Goal: Task Accomplishment & Management: Use online tool/utility

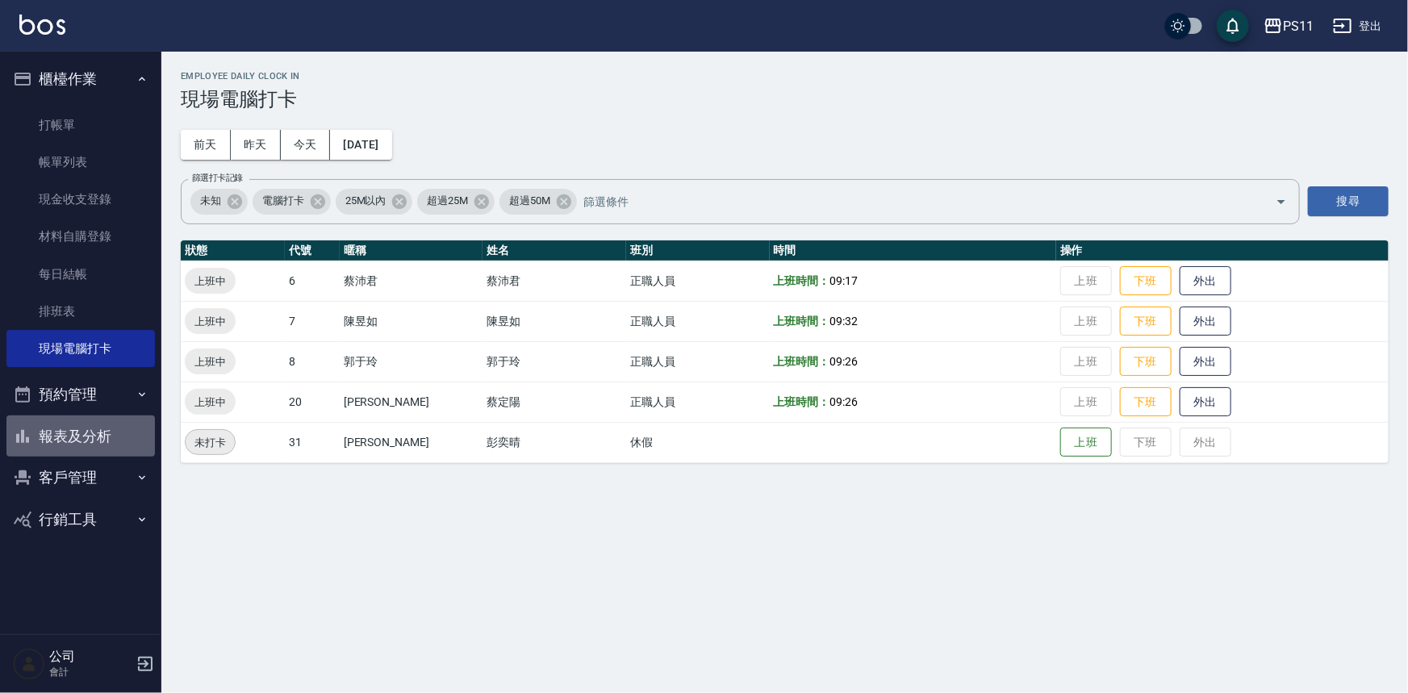
click at [79, 441] on button "報表及分析" at bounding box center [80, 436] width 148 height 42
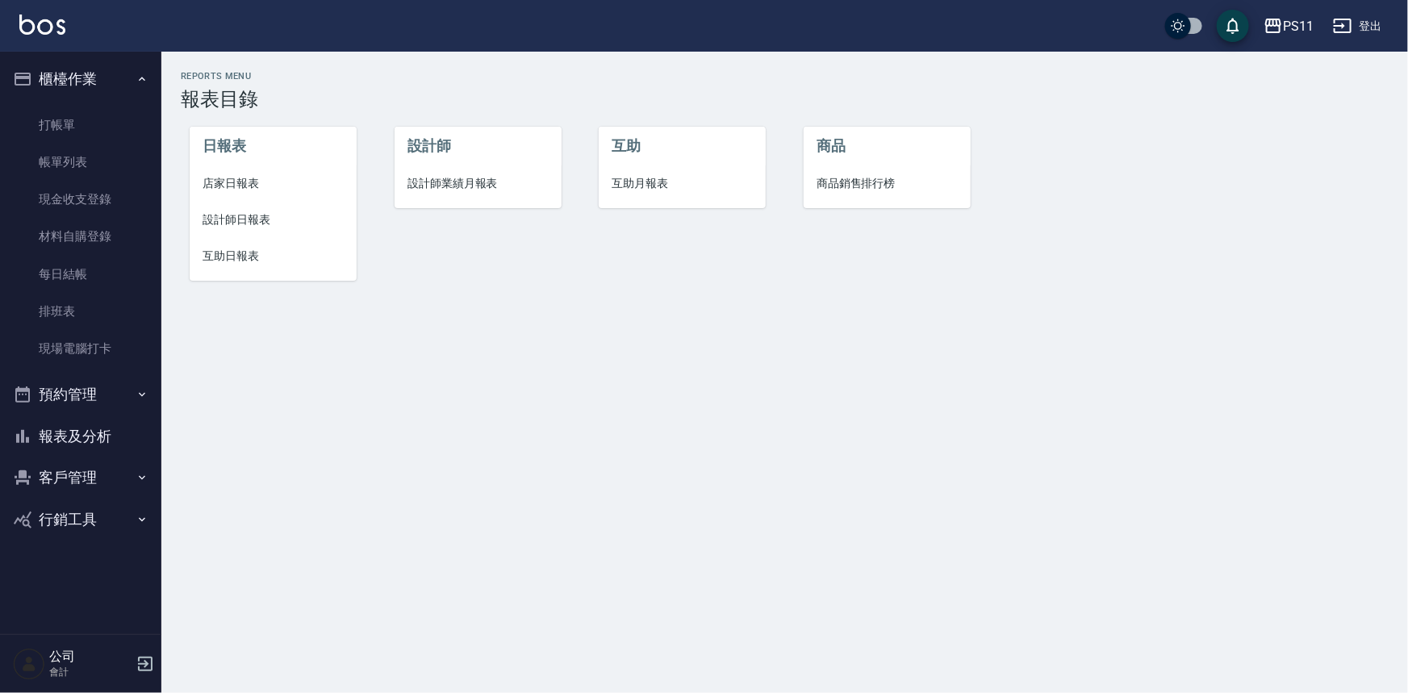
click at [242, 227] on span "設計師日報表" at bounding box center [272, 219] width 141 height 17
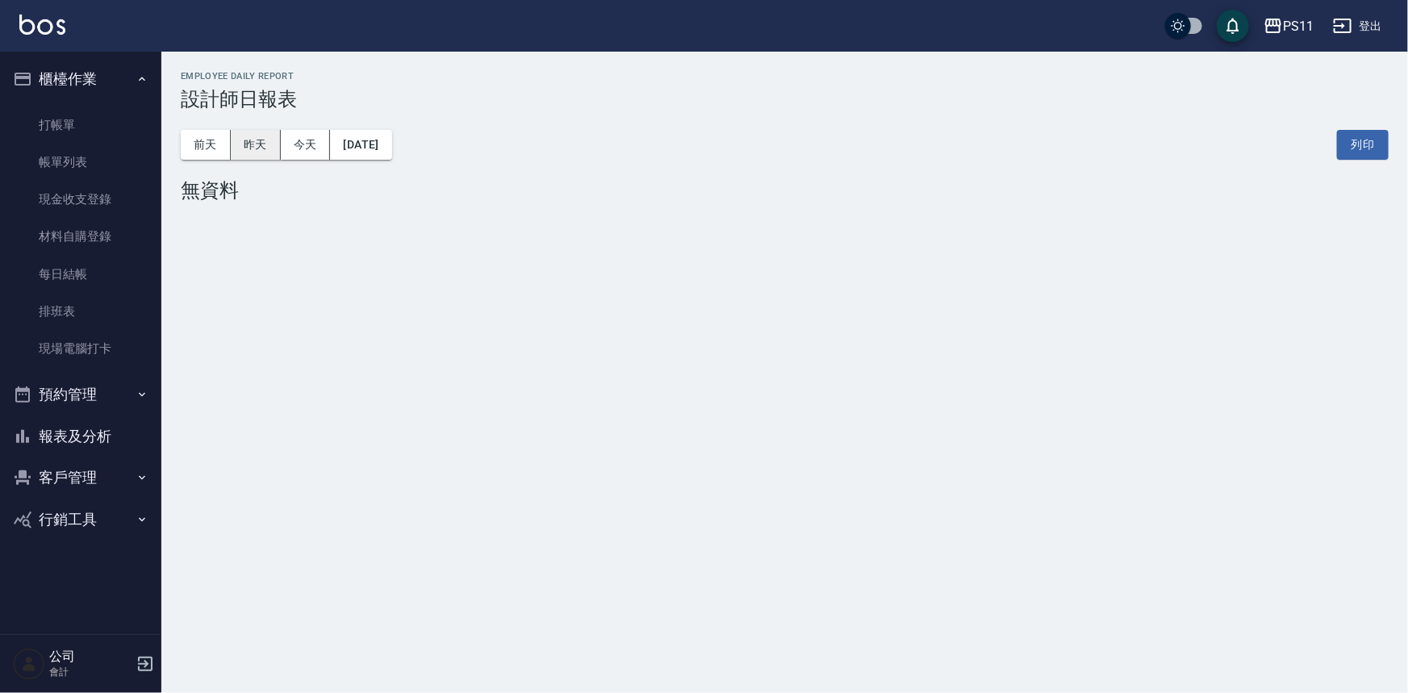
click at [262, 139] on button "昨天" at bounding box center [256, 145] width 50 height 30
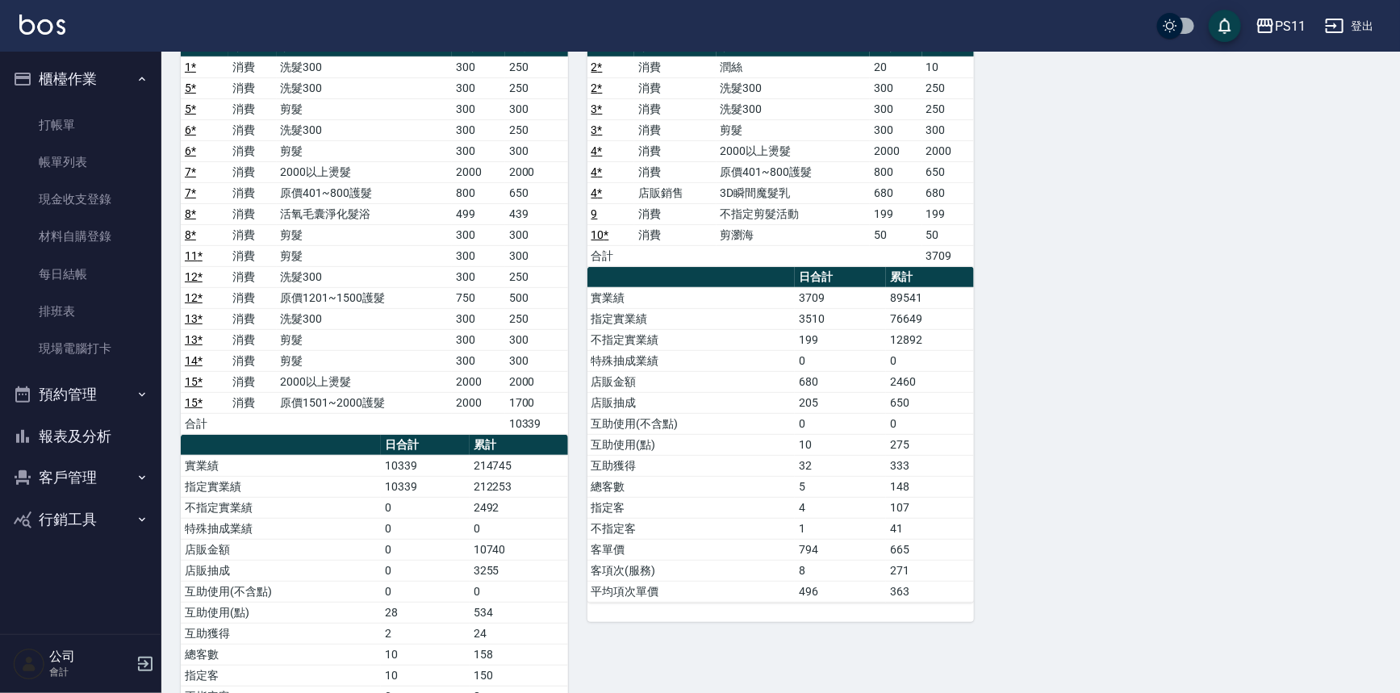
scroll to position [219, 0]
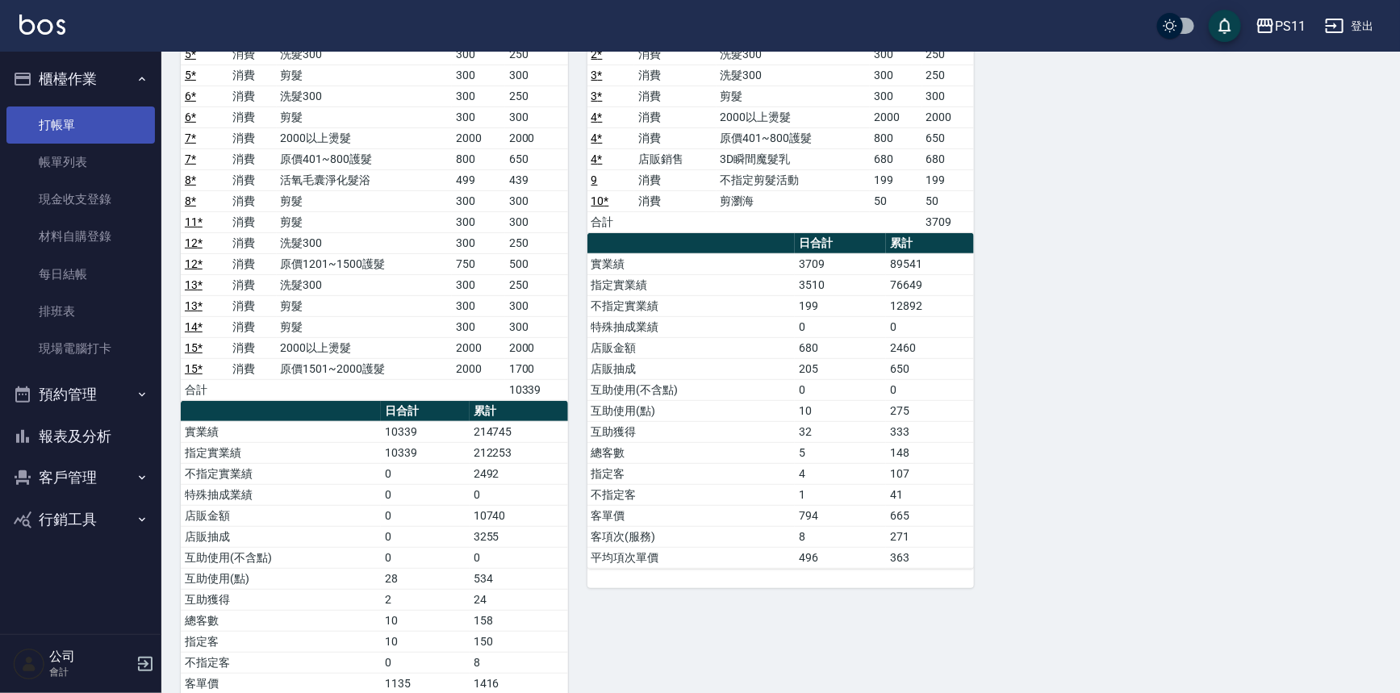
click at [60, 136] on link "打帳單" at bounding box center [80, 124] width 148 height 37
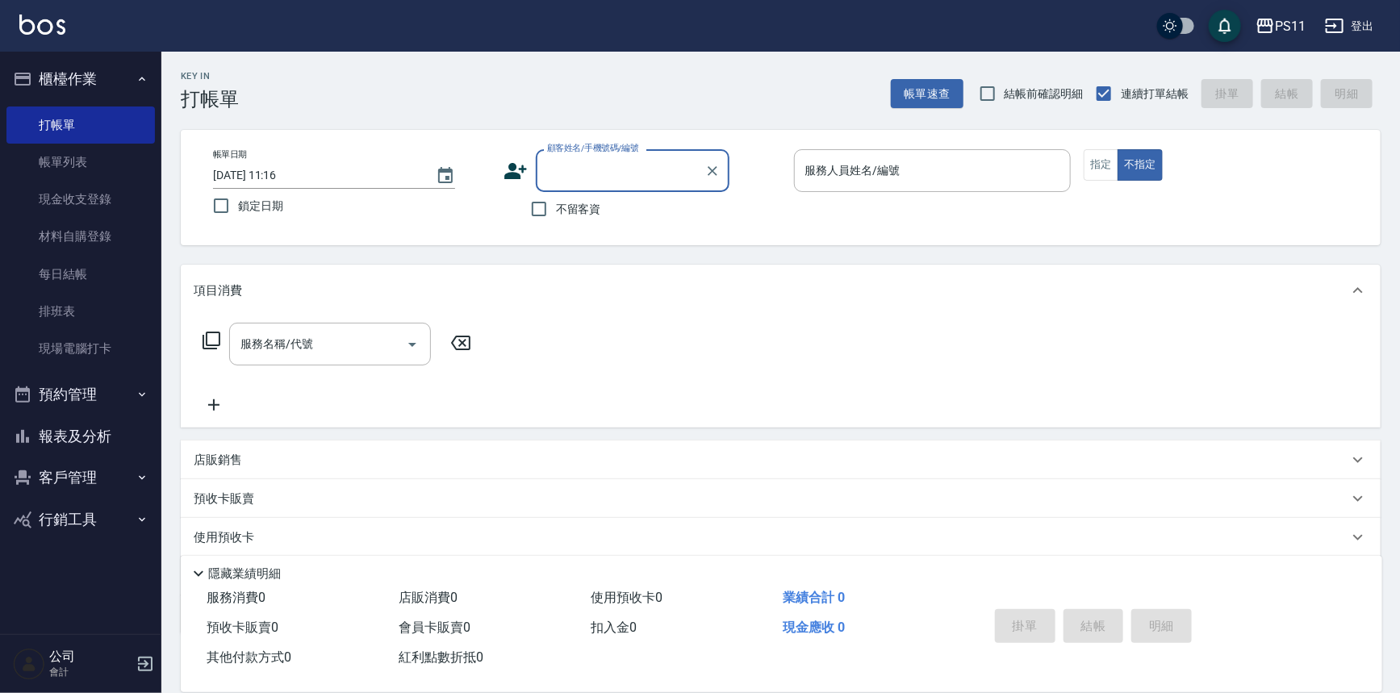
click at [571, 179] on input "顧客姓名/手機號碼/編號" at bounding box center [620, 170] width 155 height 28
click at [657, 202] on li "[PERSON_NAME]/0933839899/0558" at bounding box center [633, 211] width 194 height 27
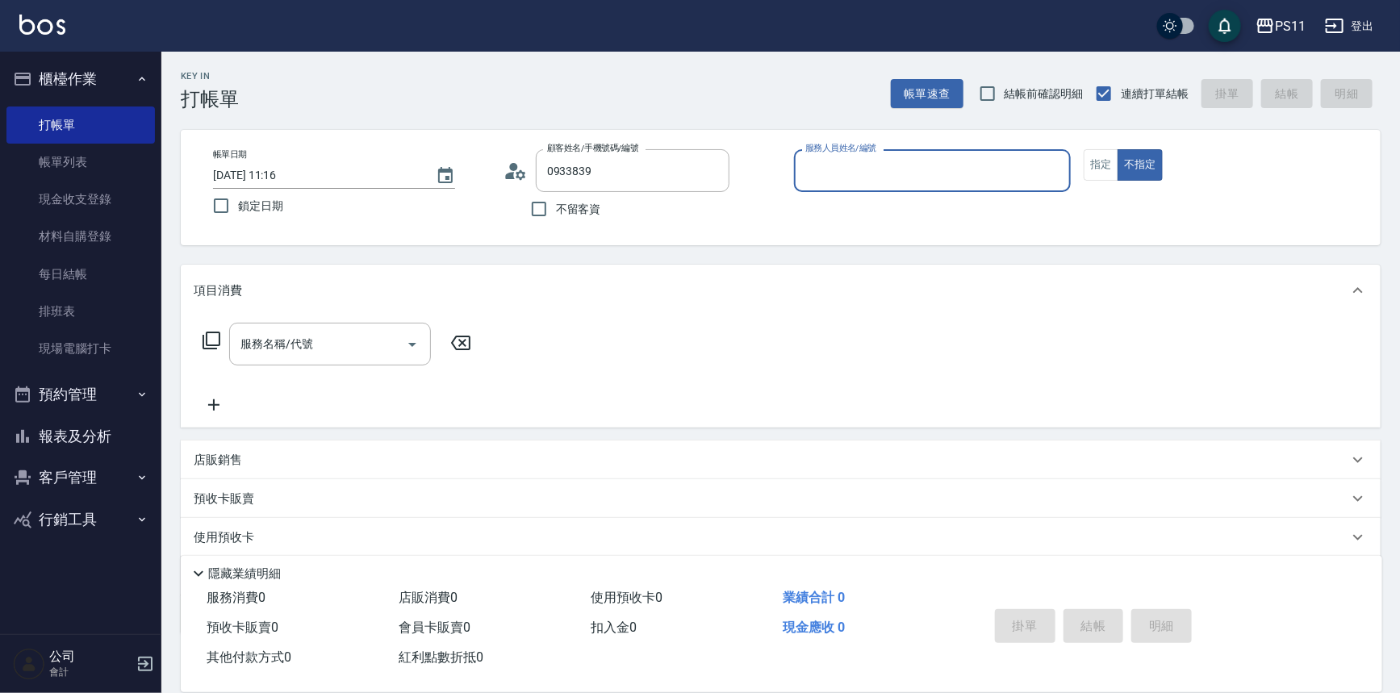
type input "[PERSON_NAME]/0933839899/0558"
click at [815, 174] on input "服務人員姓名/編號" at bounding box center [932, 170] width 263 height 28
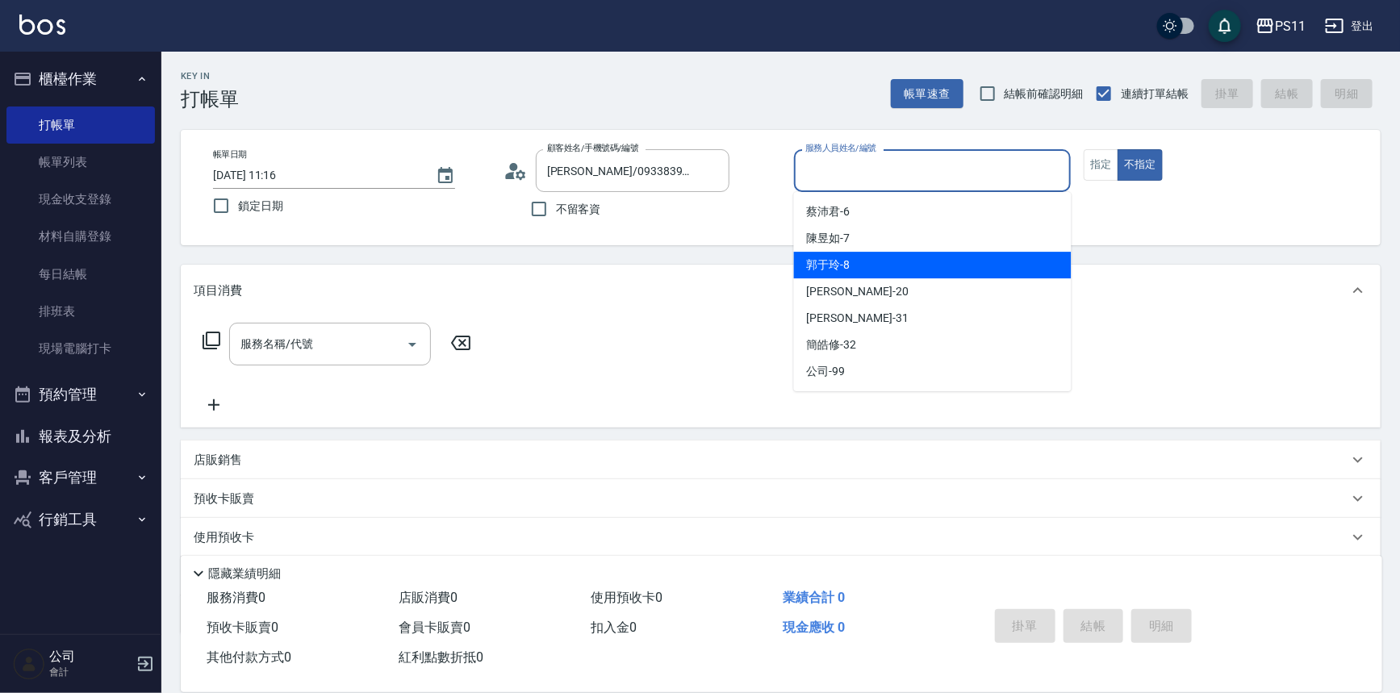
click at [845, 268] on span "郭于玲 -8" at bounding box center [829, 265] width 44 height 17
type input "郭于玲-8"
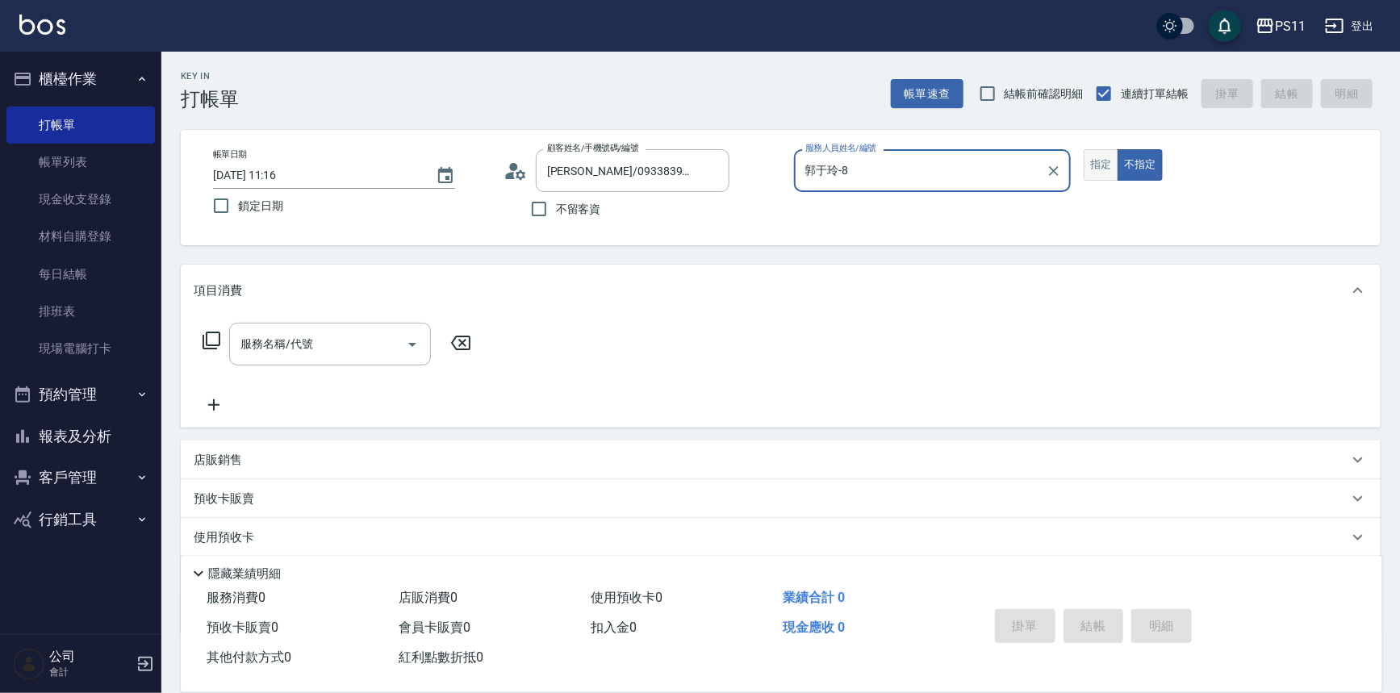
click at [1083, 156] on button "指定" at bounding box center [1100, 164] width 35 height 31
click at [216, 331] on icon at bounding box center [211, 340] width 19 height 19
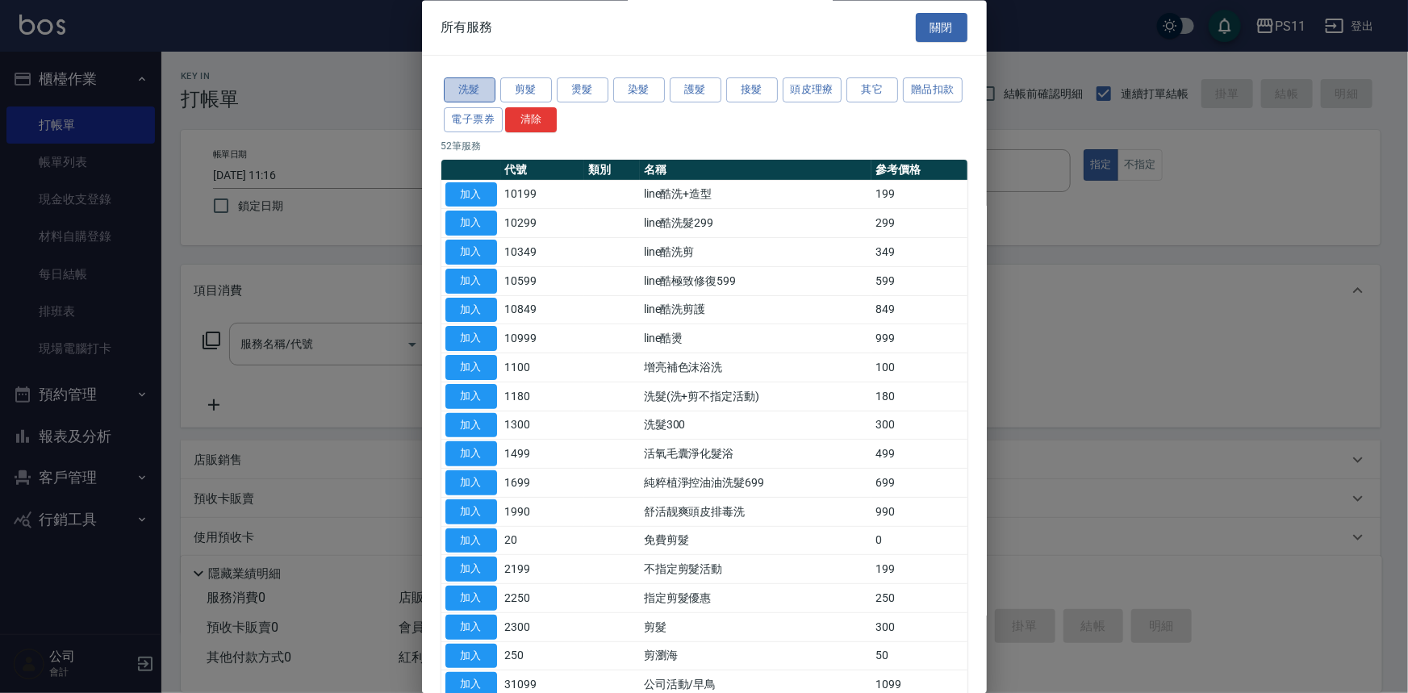
click at [479, 93] on button "洗髮" at bounding box center [470, 90] width 52 height 25
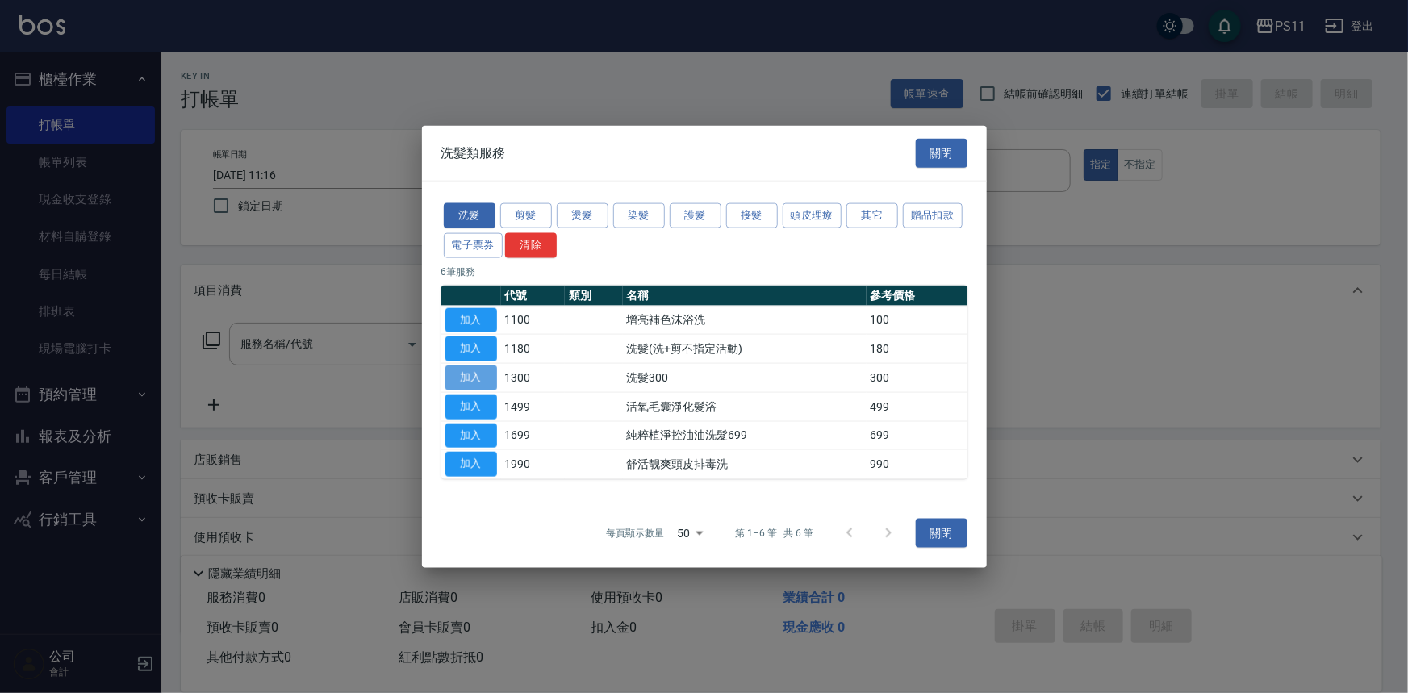
click at [472, 374] on button "加入" at bounding box center [471, 377] width 52 height 25
type input "洗髮300(1300)"
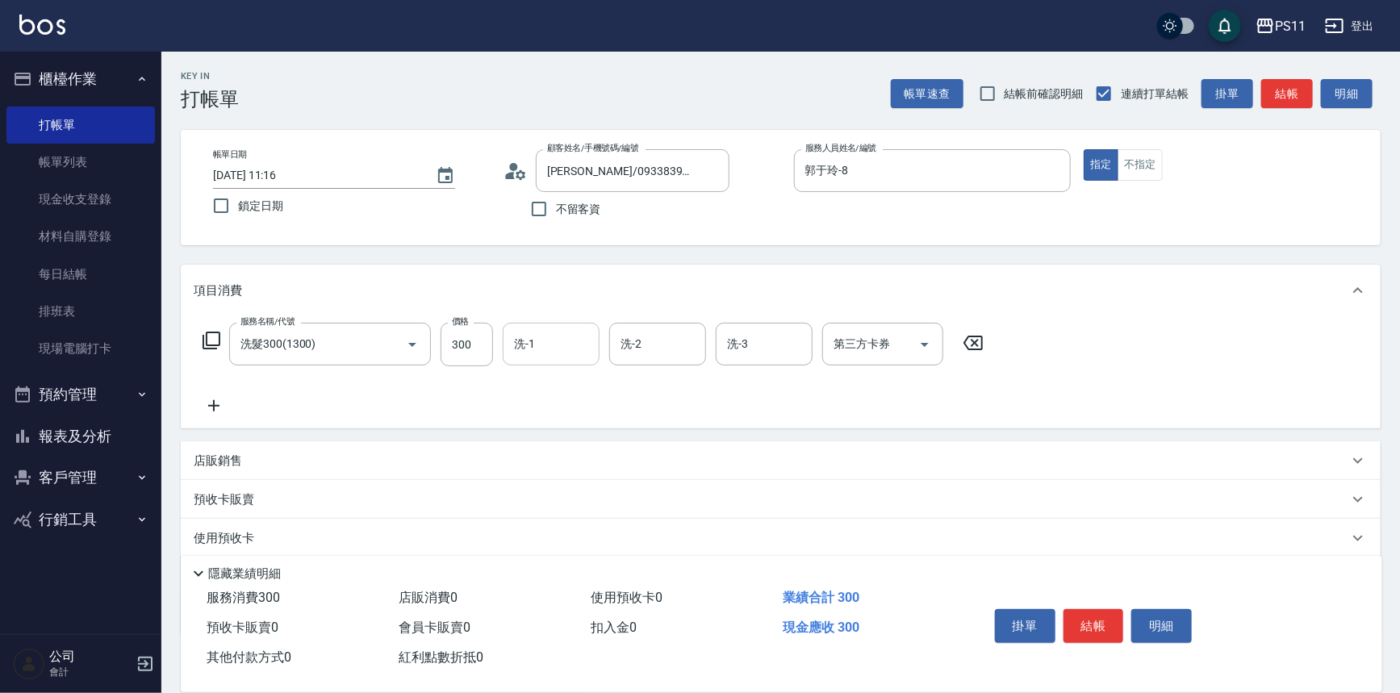
click at [568, 346] on input "洗-1" at bounding box center [551, 344] width 82 height 28
type input "[PERSON_NAME]-20"
click at [223, 403] on icon at bounding box center [214, 405] width 40 height 19
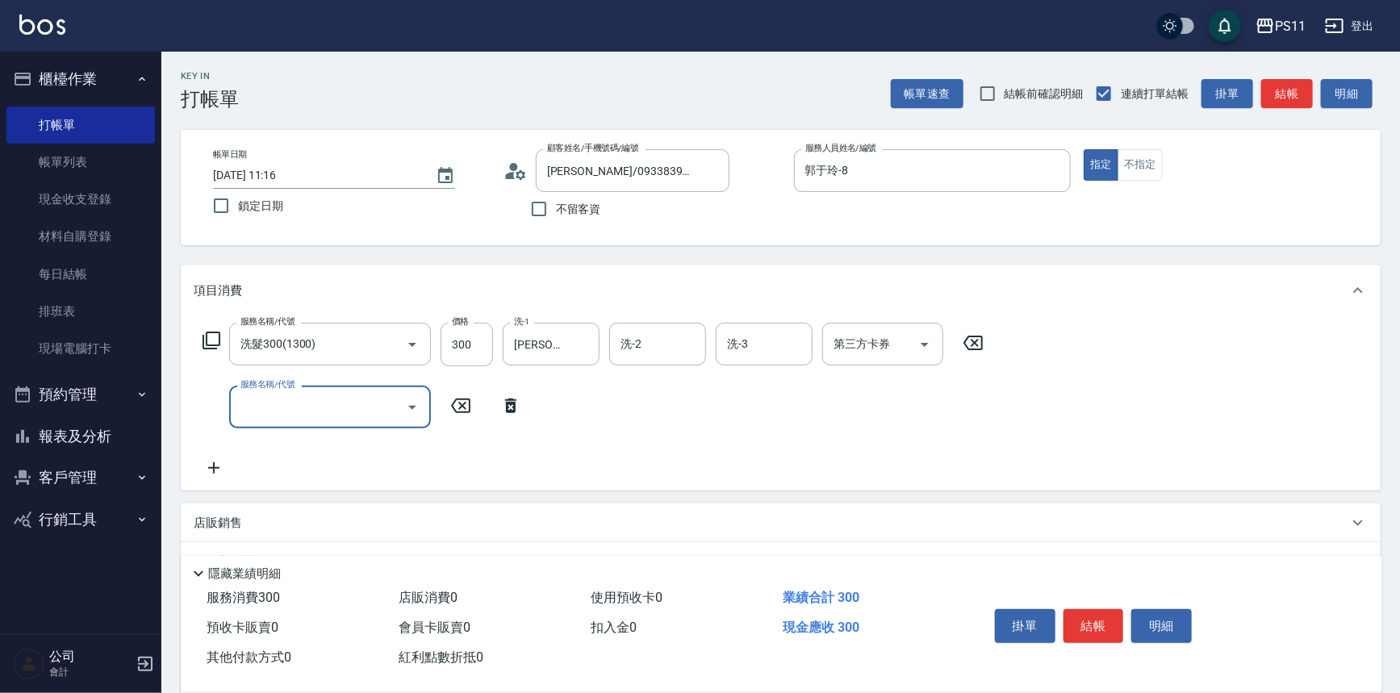
click at [320, 399] on input "服務名稱/代號" at bounding box center [317, 407] width 163 height 28
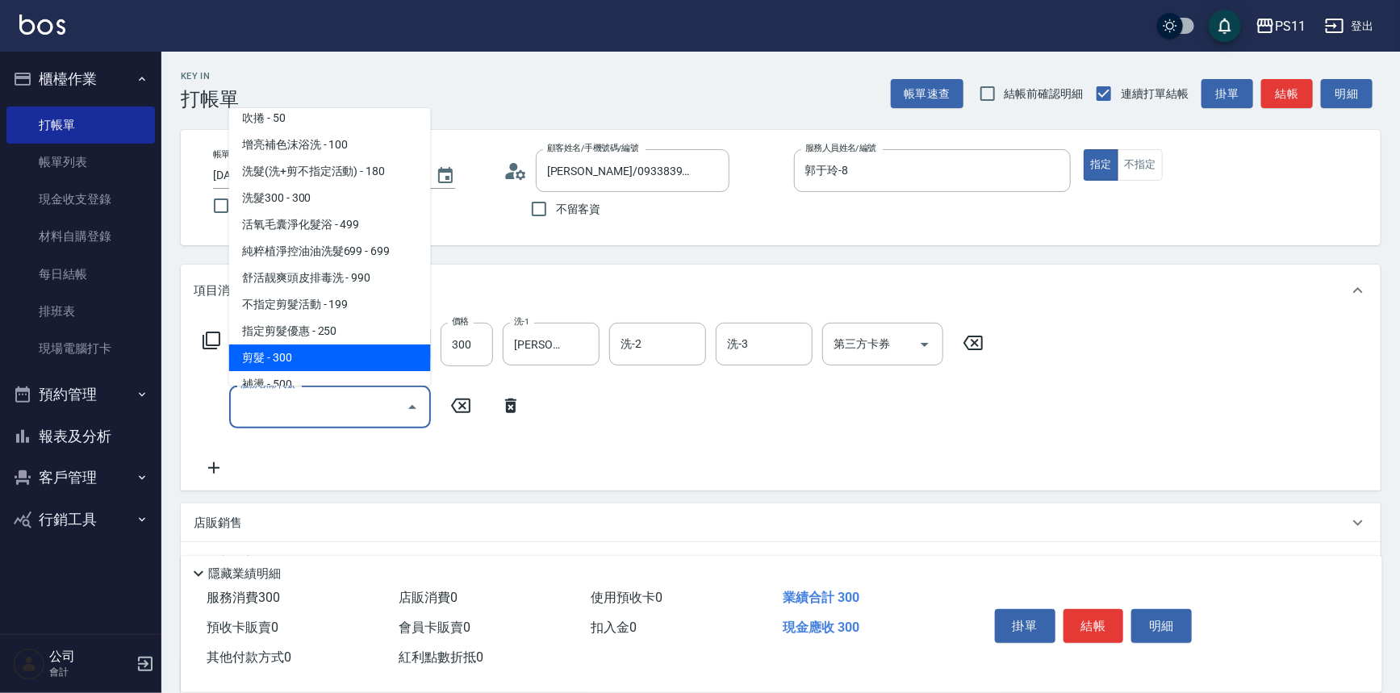
scroll to position [293, 0]
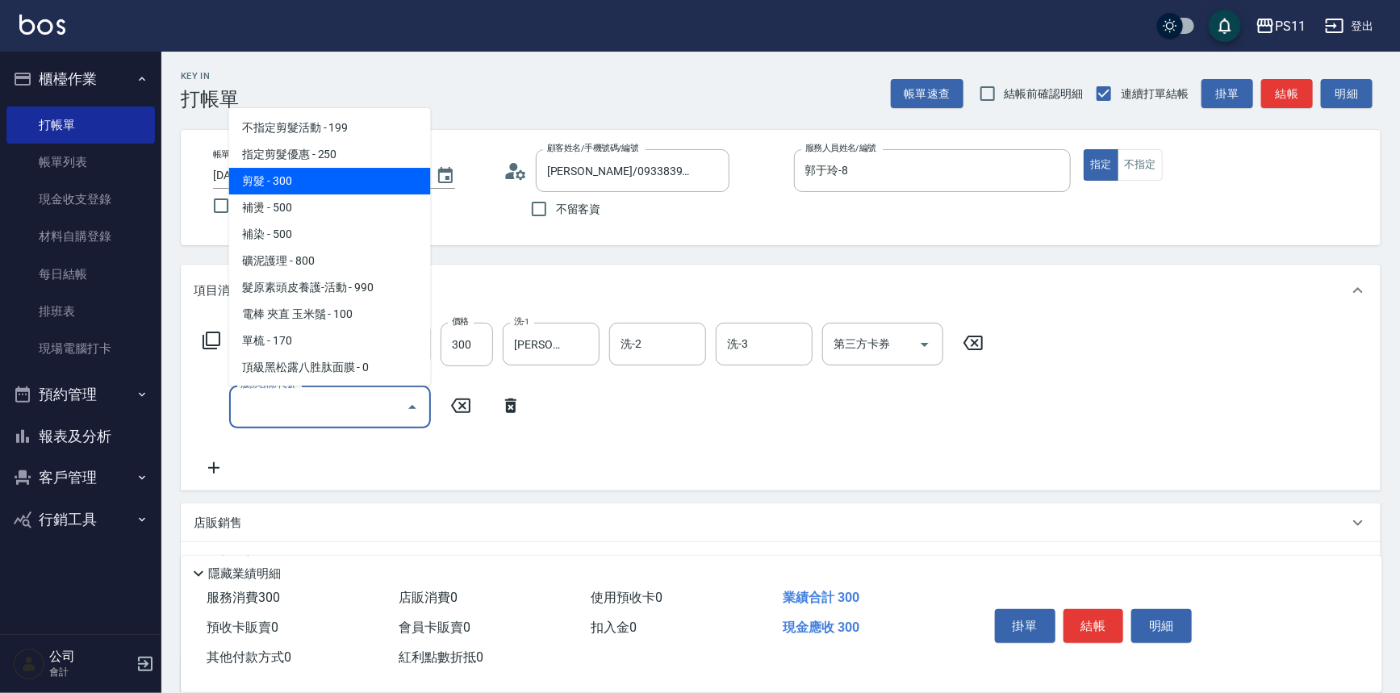
click at [323, 182] on span "剪髮 - 300" at bounding box center [330, 181] width 202 height 27
type input "剪髮(2300)"
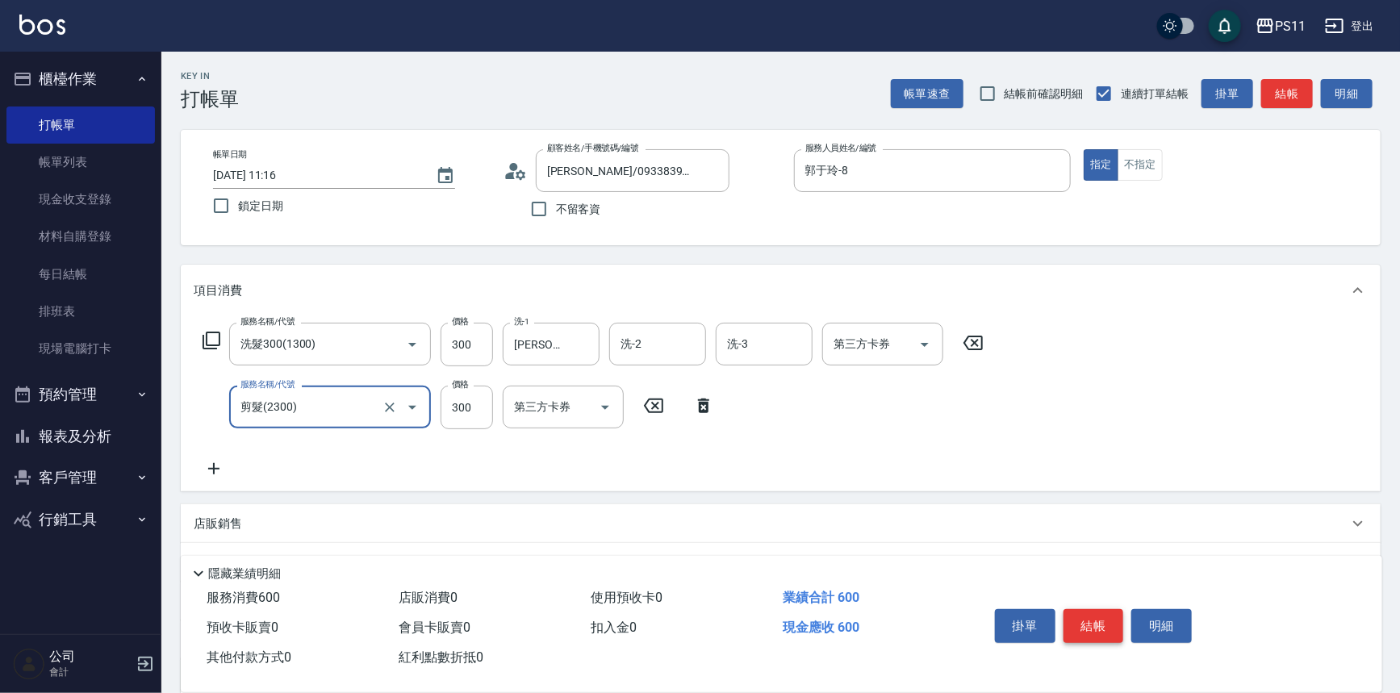
click at [1093, 618] on button "結帳" at bounding box center [1093, 626] width 60 height 34
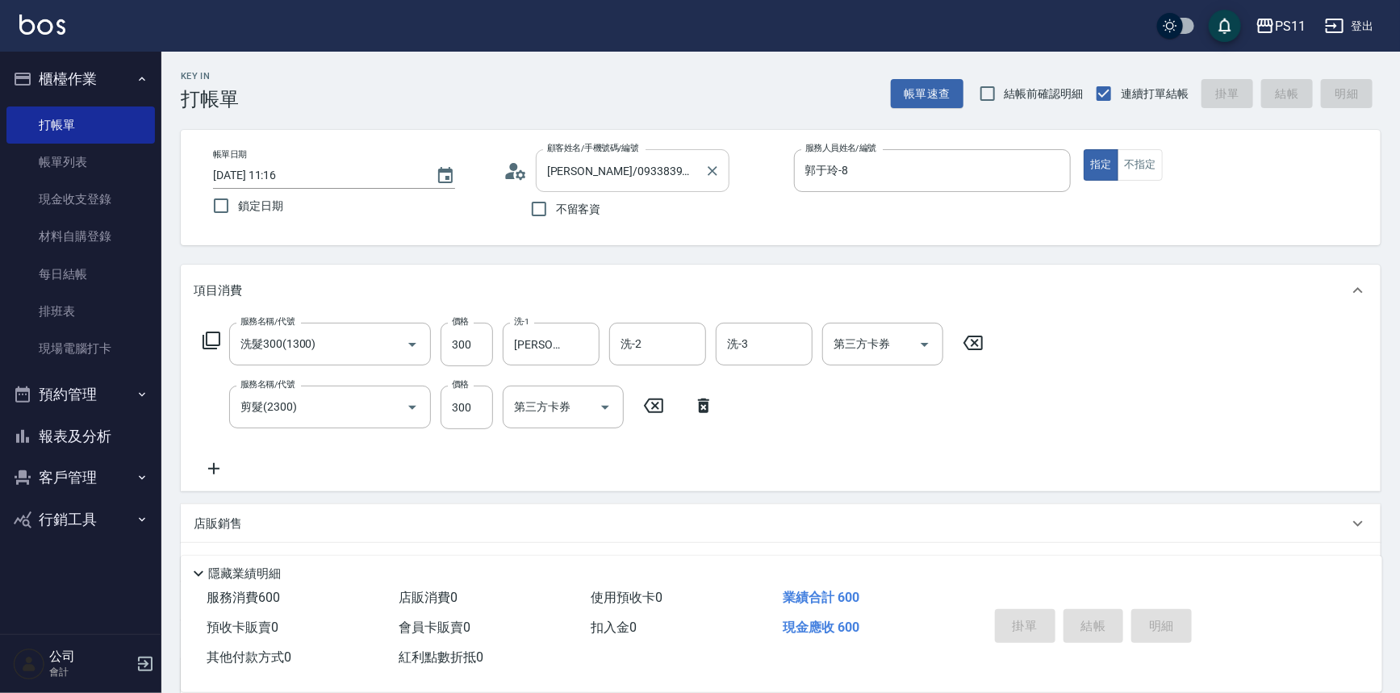
type input "[DATE] 11:17"
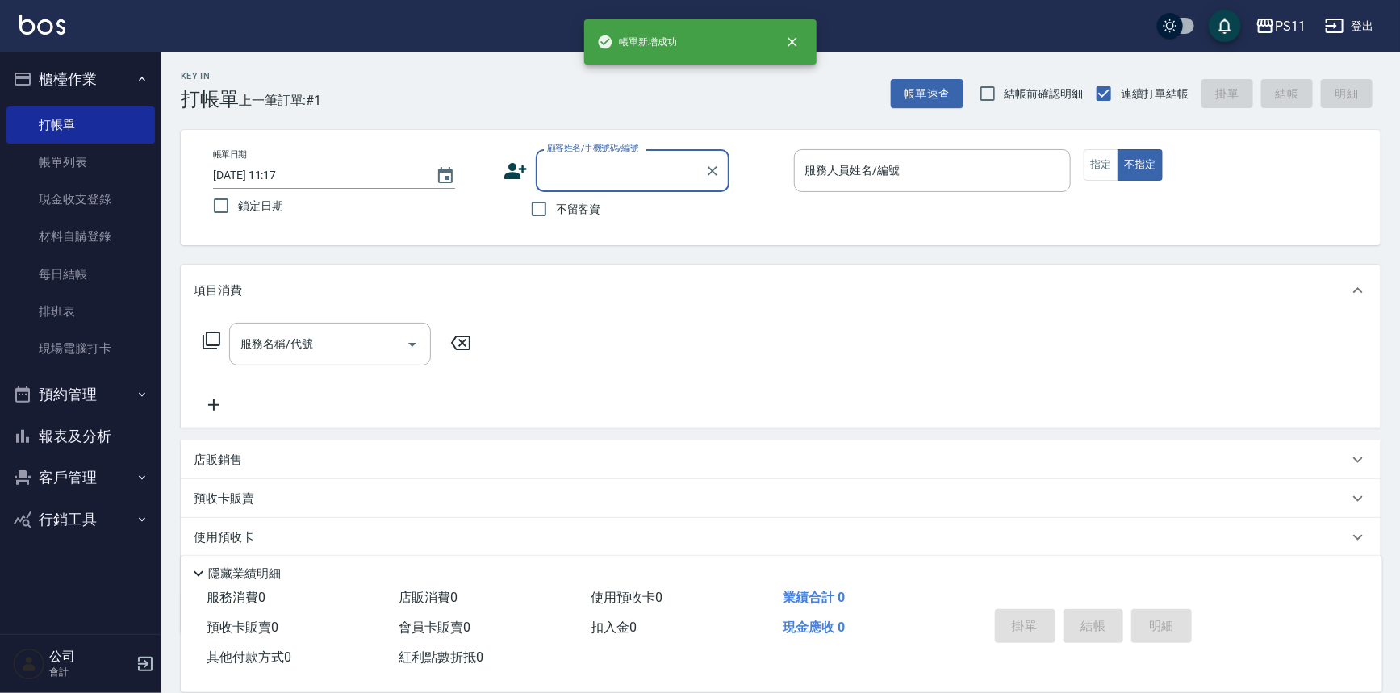
click at [608, 177] on input "顧客姓名/手機號碼/編號" at bounding box center [620, 170] width 155 height 28
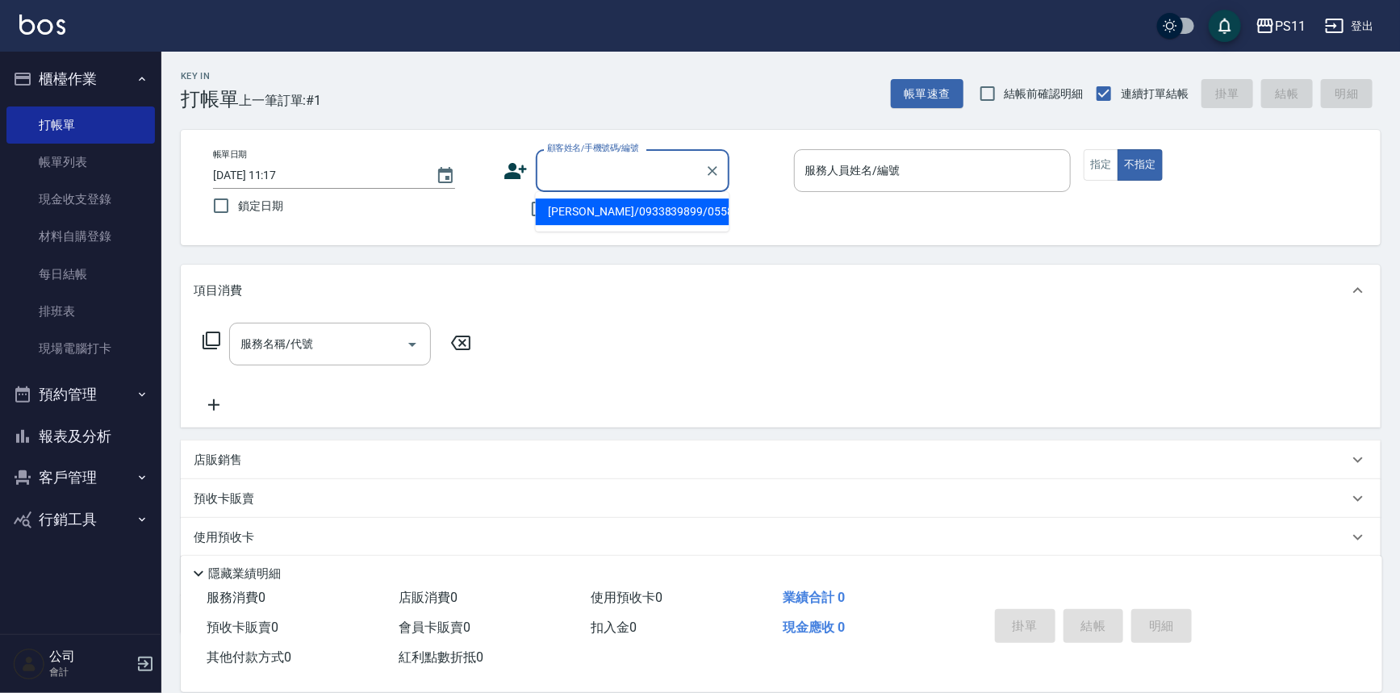
drag, startPoint x: 621, startPoint y: 212, endPoint x: 873, endPoint y: 183, distance: 253.3
click at [624, 214] on li "[PERSON_NAME]/0933839899/0558" at bounding box center [633, 211] width 194 height 27
type input "[PERSON_NAME]/0933839899/0558"
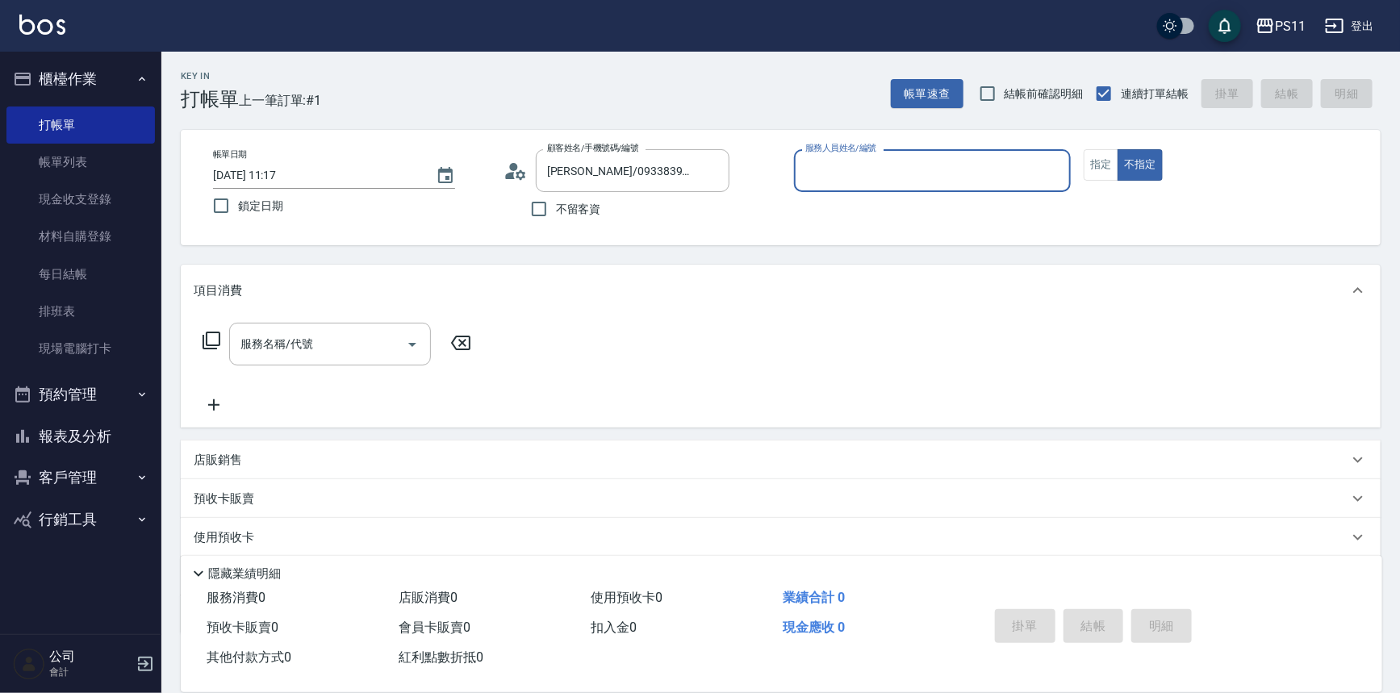
click at [864, 168] on input "服務人員姓名/編號" at bounding box center [932, 170] width 263 height 28
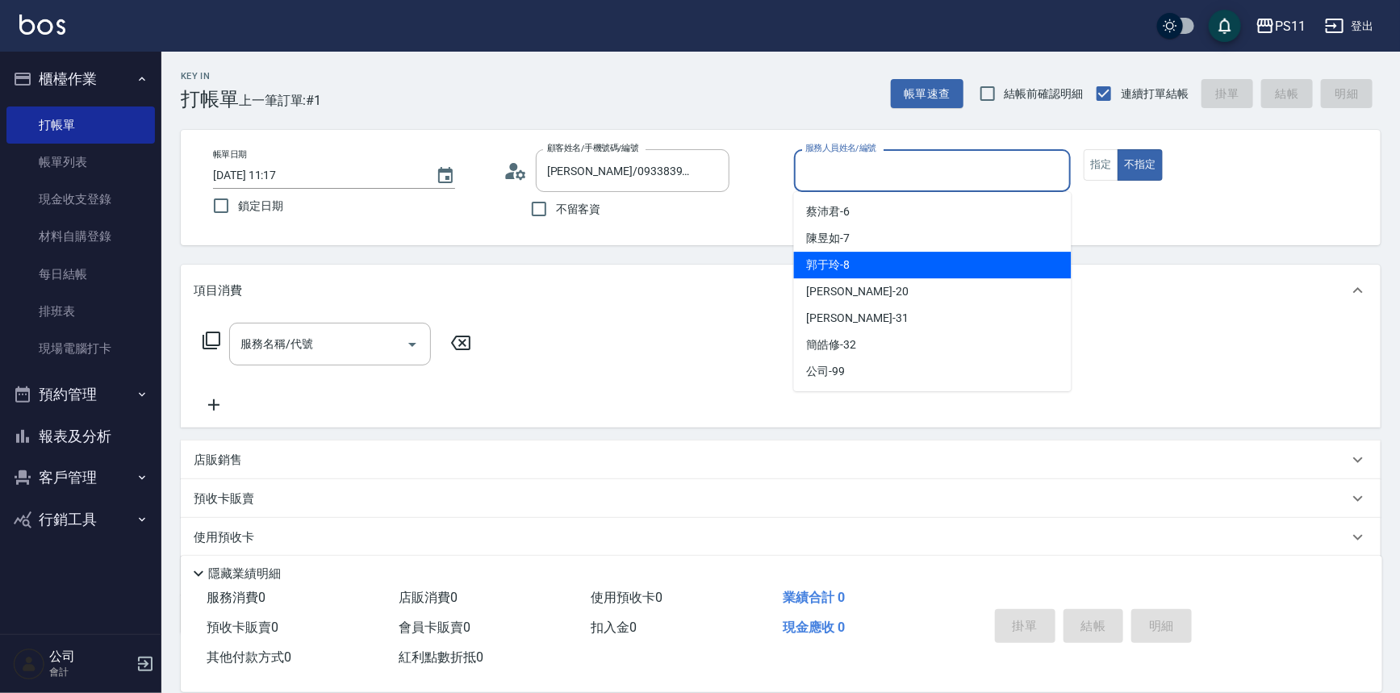
click at [871, 271] on div "郭于玲 -8" at bounding box center [932, 265] width 277 height 27
type input "郭于玲-8"
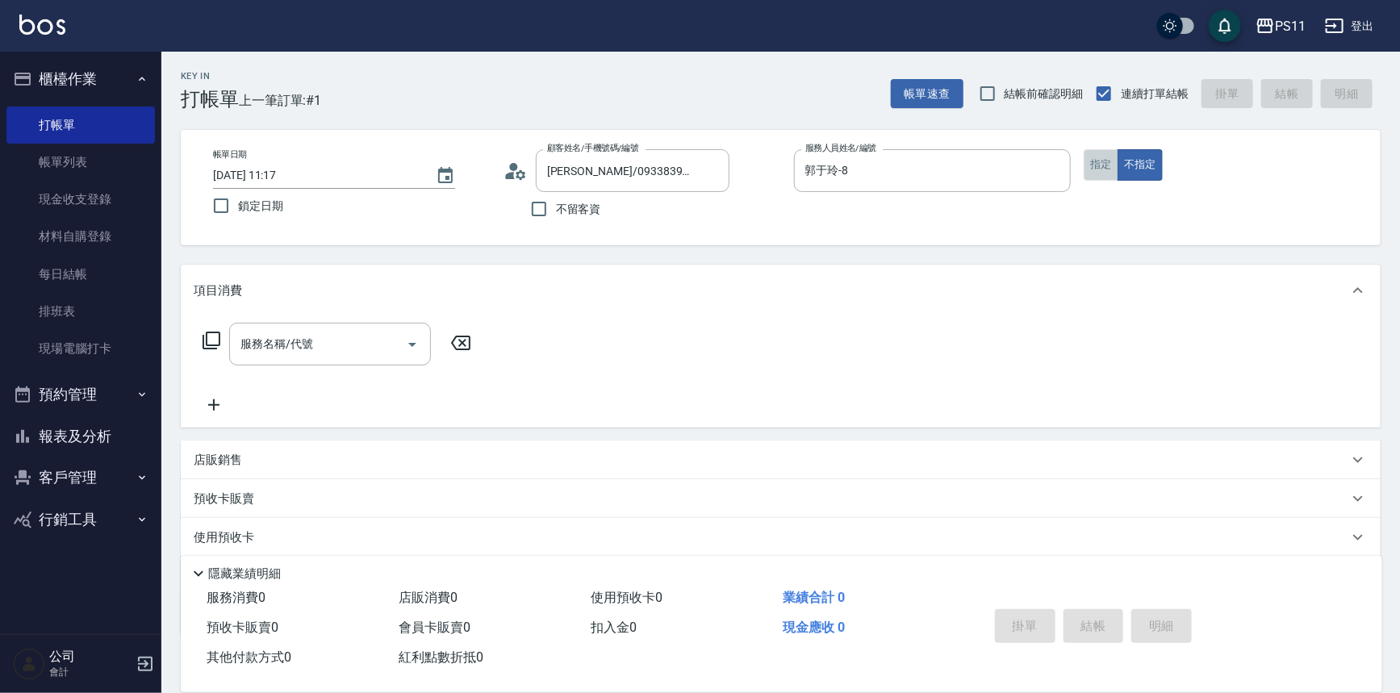
drag, startPoint x: 1092, startPoint y: 173, endPoint x: 701, endPoint y: 271, distance: 403.4
click at [1092, 172] on button "指定" at bounding box center [1100, 164] width 35 height 31
click at [207, 346] on icon at bounding box center [211, 340] width 19 height 19
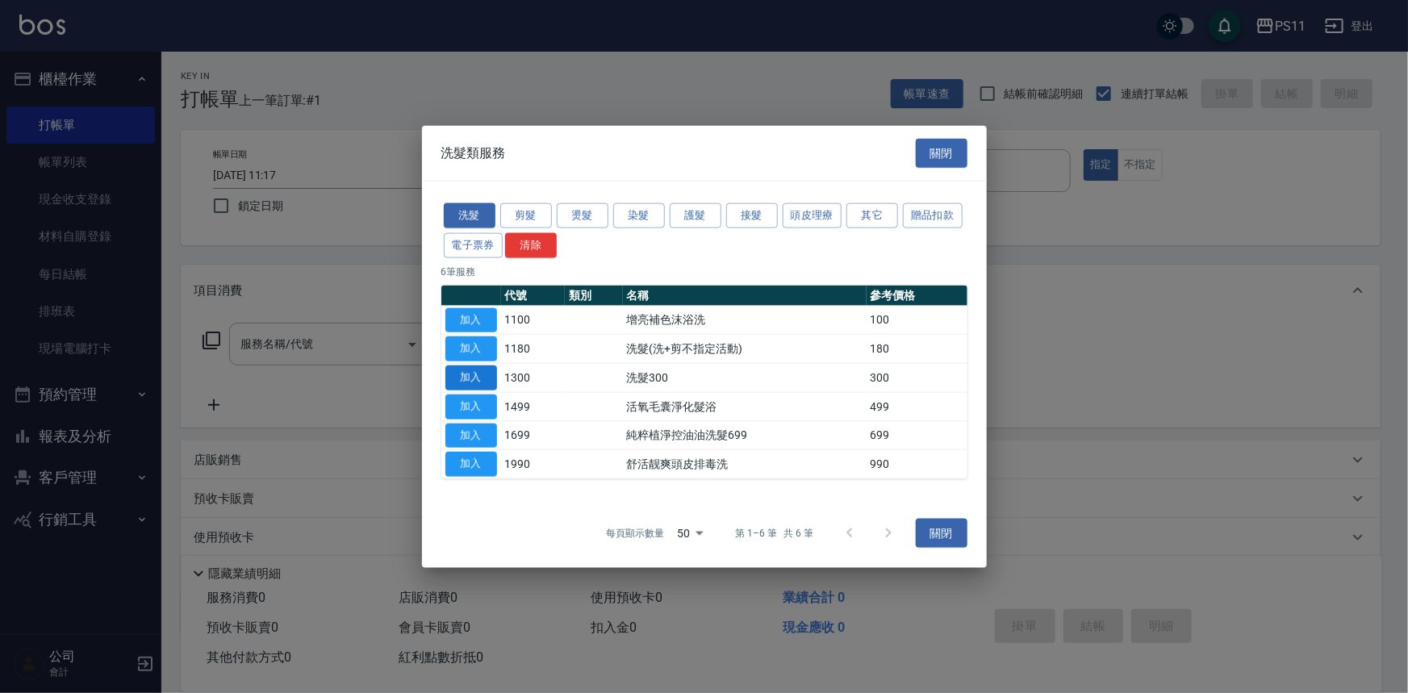
click at [465, 378] on button "加入" at bounding box center [471, 377] width 52 height 25
type input "洗髮300(1300)"
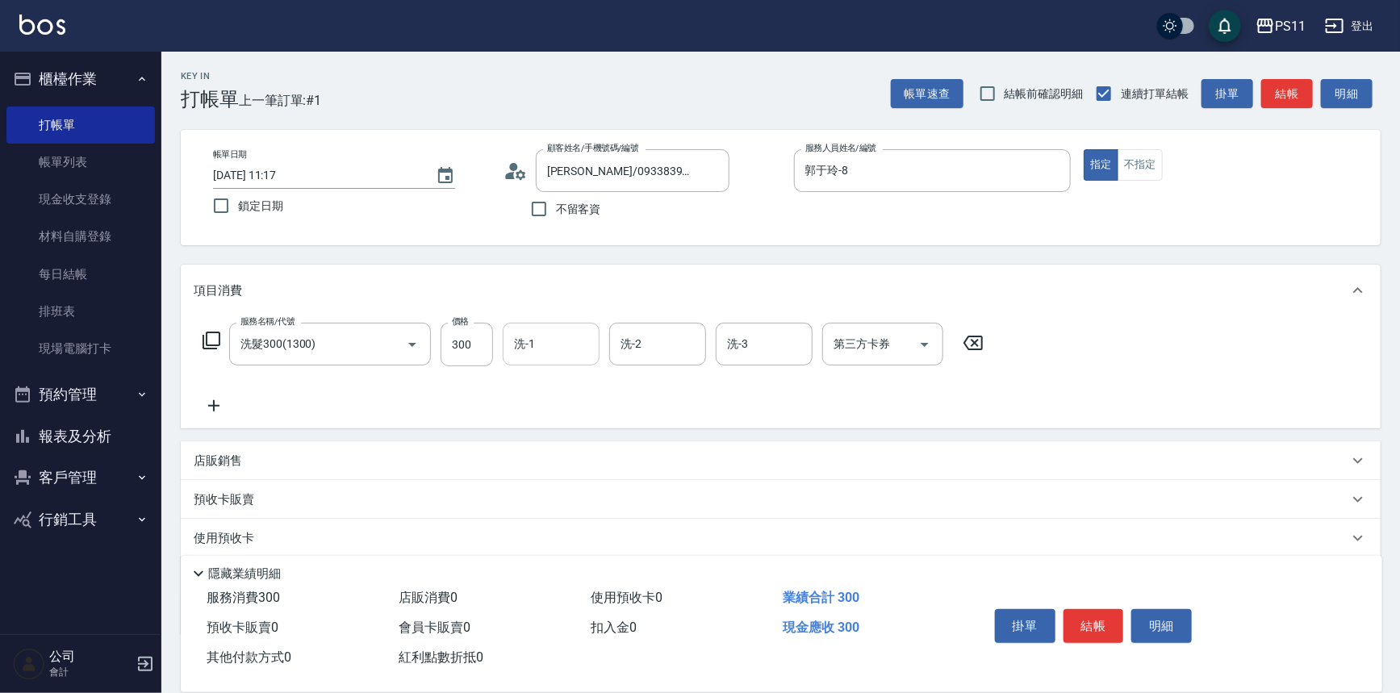
click at [533, 346] on input "洗-1" at bounding box center [551, 344] width 82 height 28
type input "[PERSON_NAME]-20"
click at [222, 391] on div "服務名稱/代號 洗髮300(1300) 服務名稱/代號 價格 300 價格 洗-1 [PERSON_NAME]-20 洗-1 洗-2 洗-2 洗-3 洗-3 …" at bounding box center [593, 369] width 799 height 93
click at [230, 411] on icon at bounding box center [214, 405] width 40 height 19
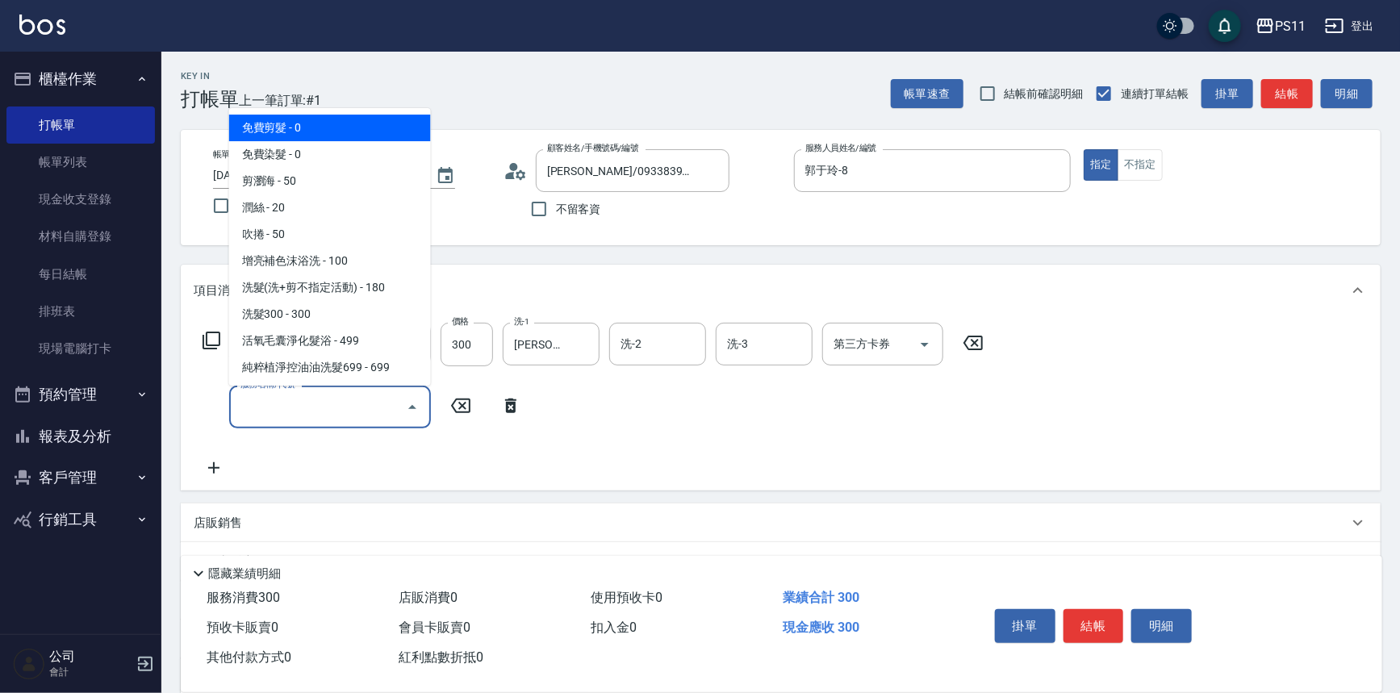
click at [298, 410] on input "服務名稱/代號" at bounding box center [317, 407] width 163 height 28
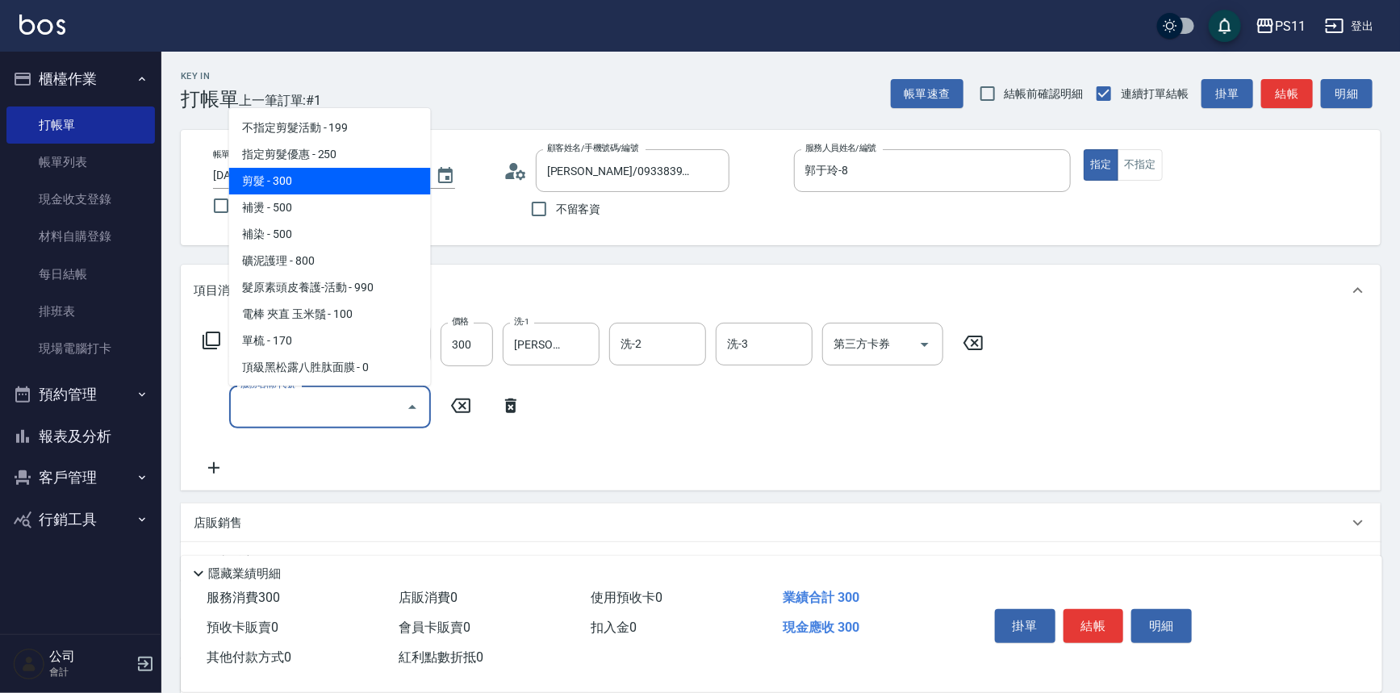
click at [350, 185] on span "剪髮 - 300" at bounding box center [330, 181] width 202 height 27
type input "剪髮(2300)"
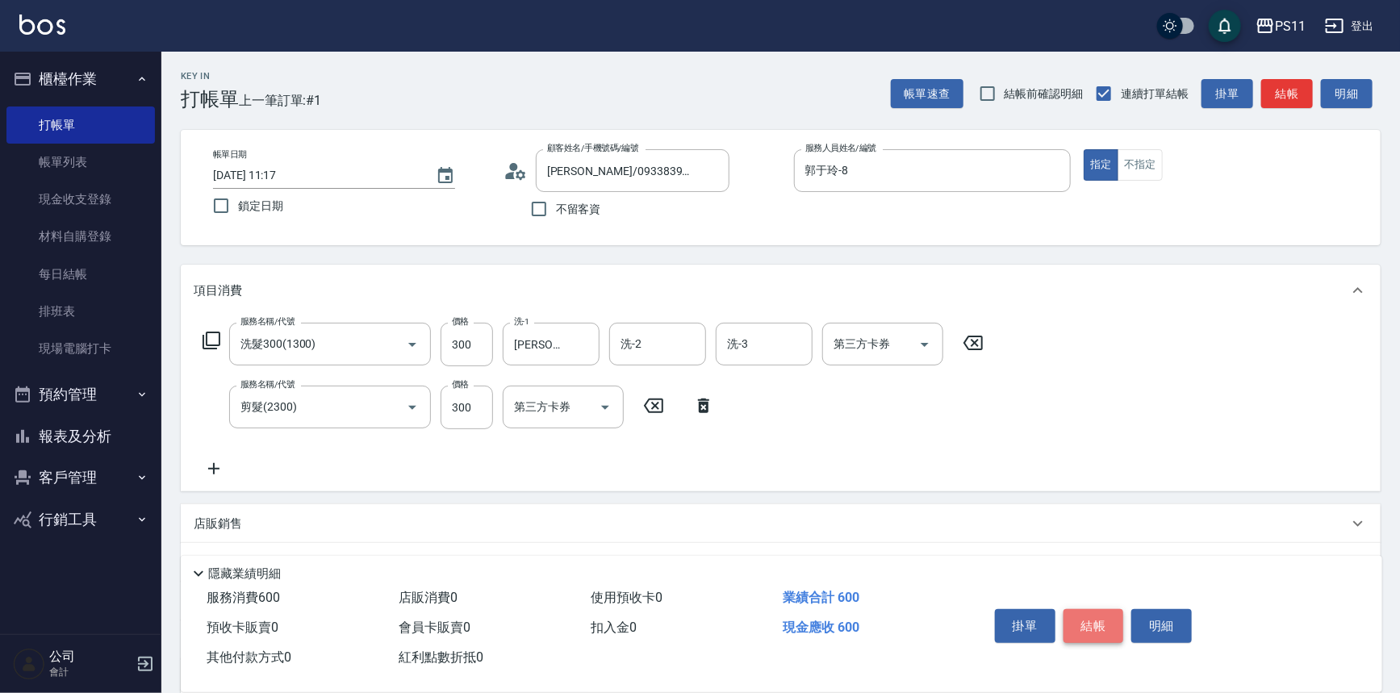
click at [1117, 622] on button "結帳" at bounding box center [1093, 626] width 60 height 34
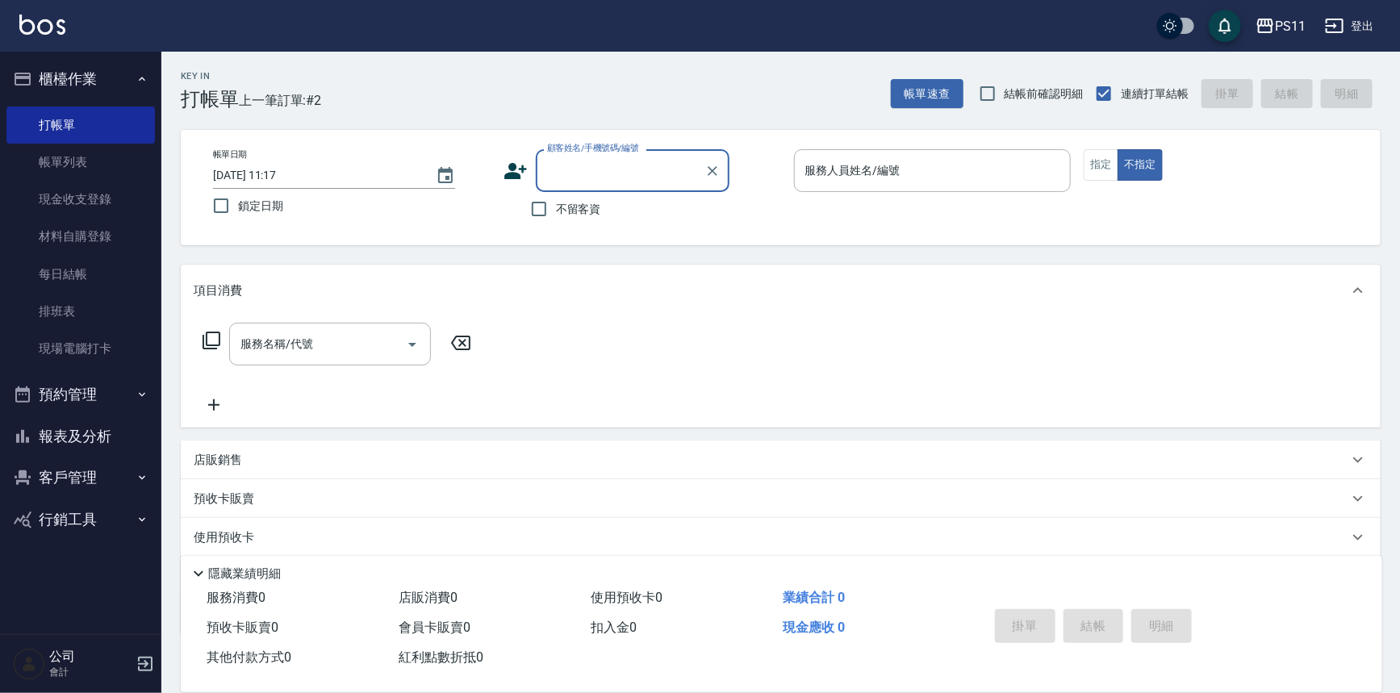
click at [127, 436] on button "報表及分析" at bounding box center [80, 436] width 148 height 42
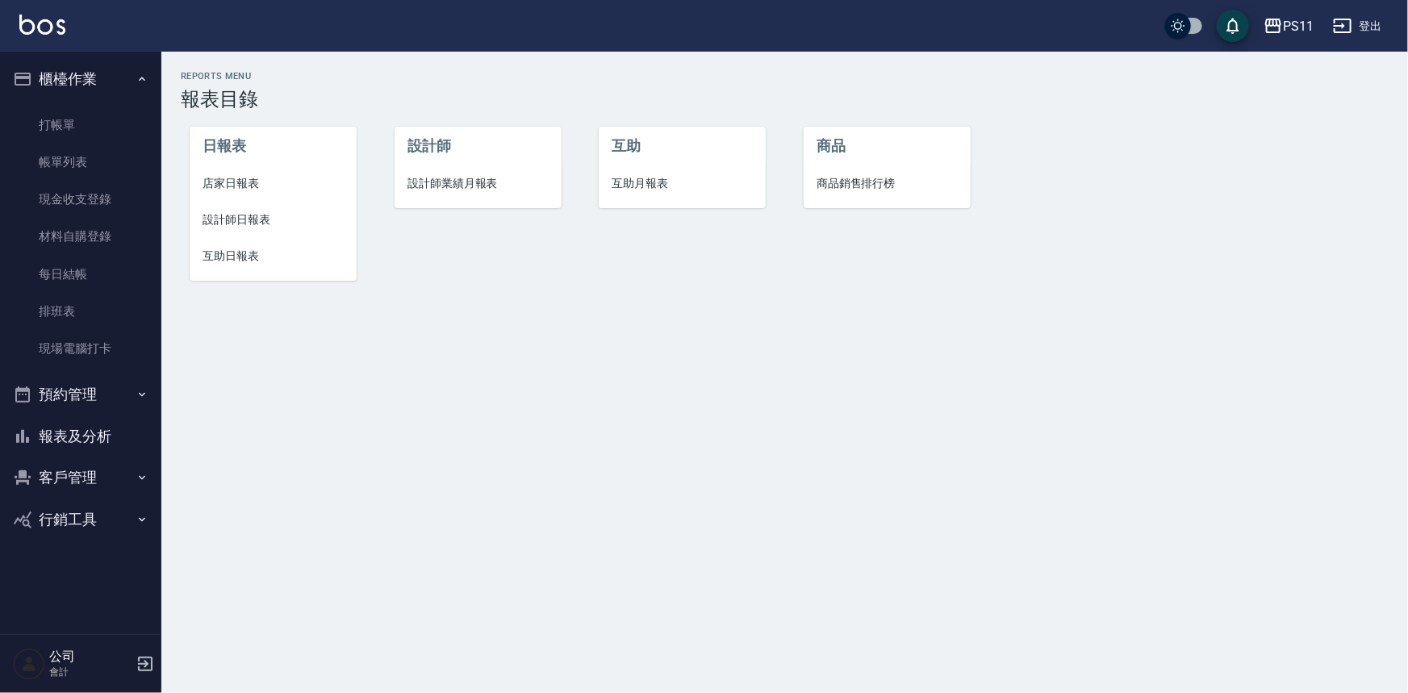
click at [257, 250] on span "互助日報表" at bounding box center [272, 256] width 141 height 17
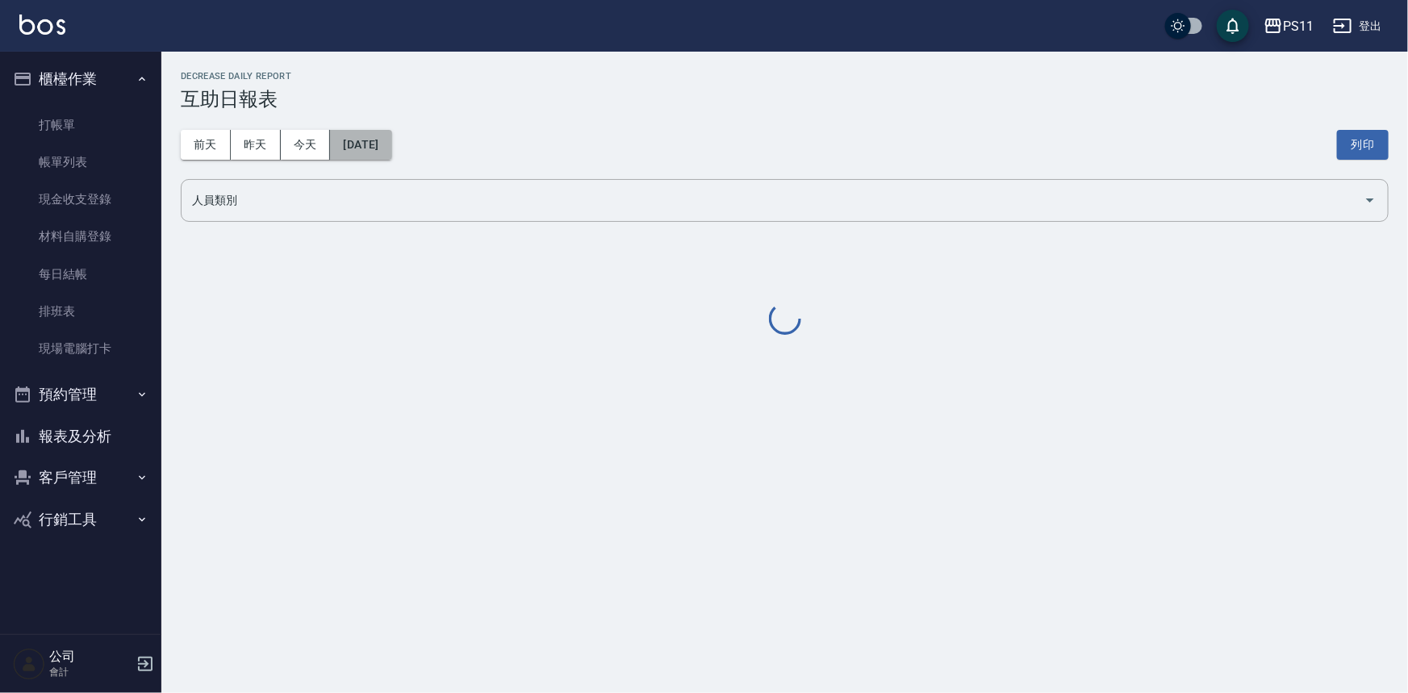
click at [379, 156] on button "[DATE]" at bounding box center [360, 145] width 61 height 30
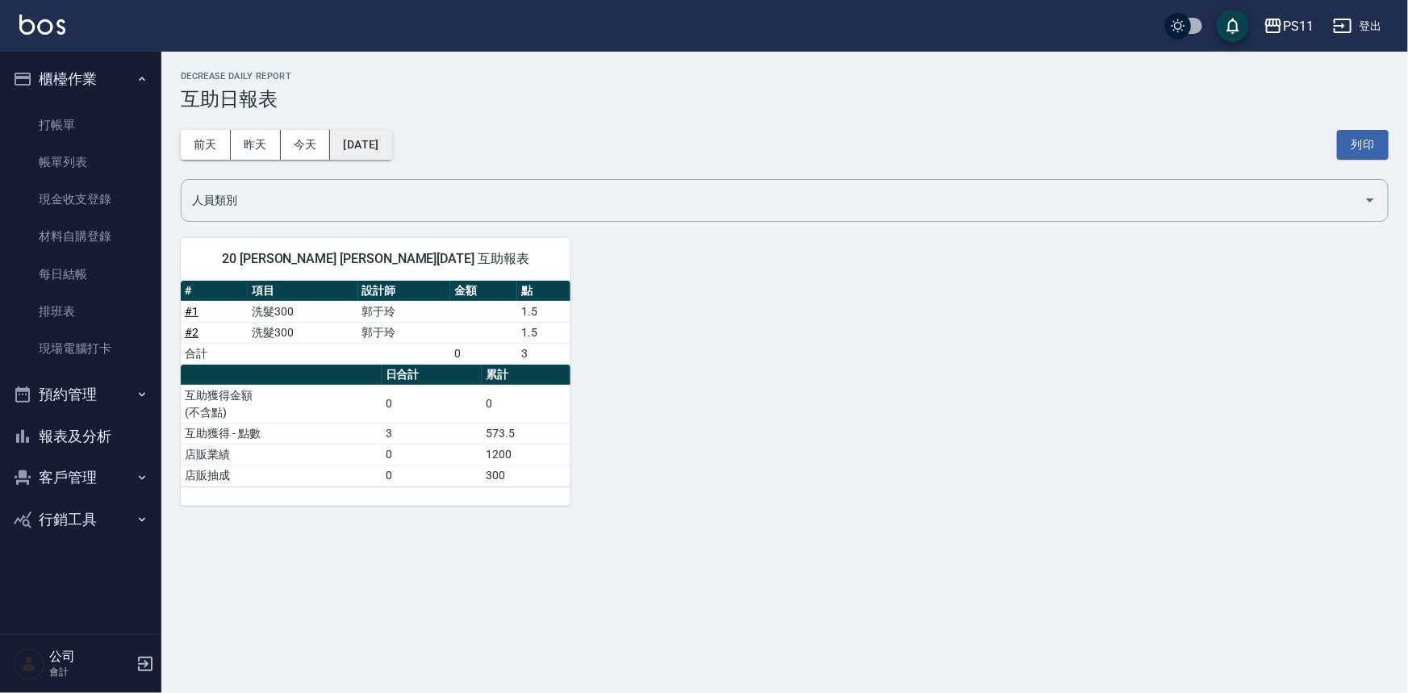
click at [368, 149] on button "[DATE]" at bounding box center [360, 145] width 61 height 30
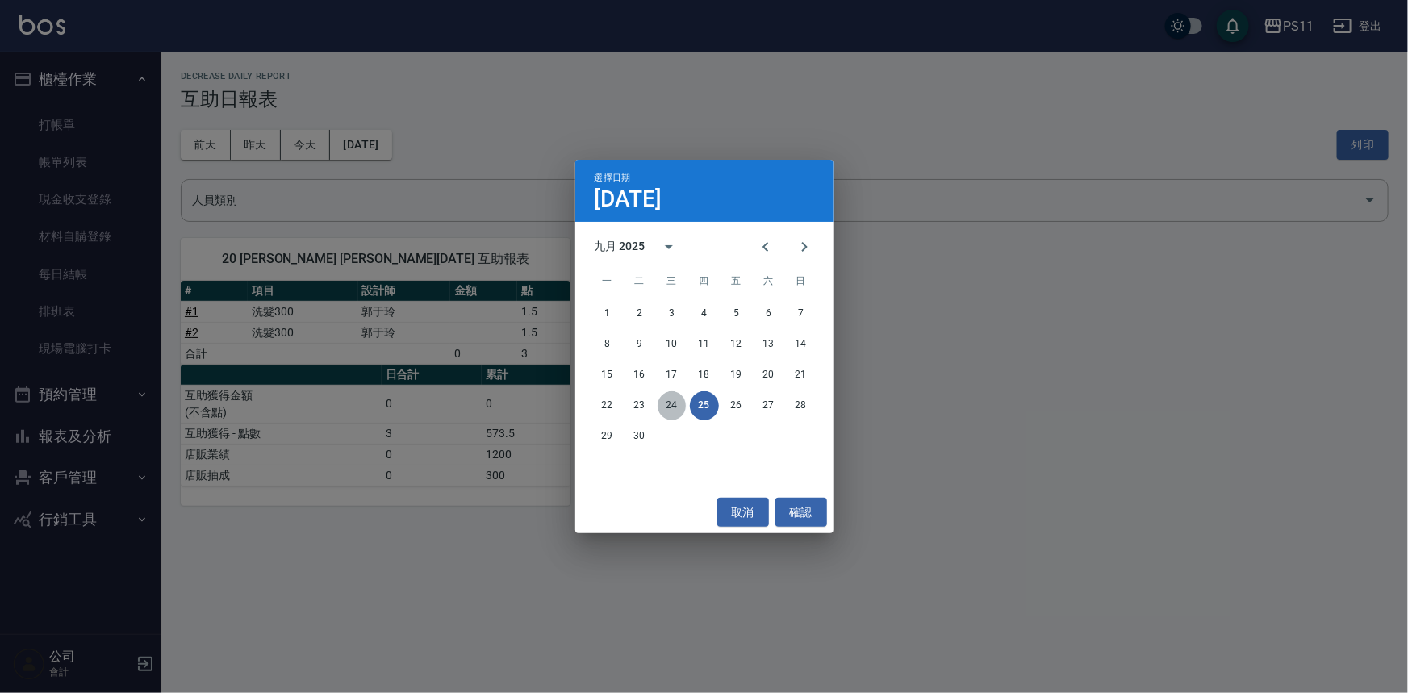
click at [672, 405] on button "24" at bounding box center [671, 405] width 29 height 29
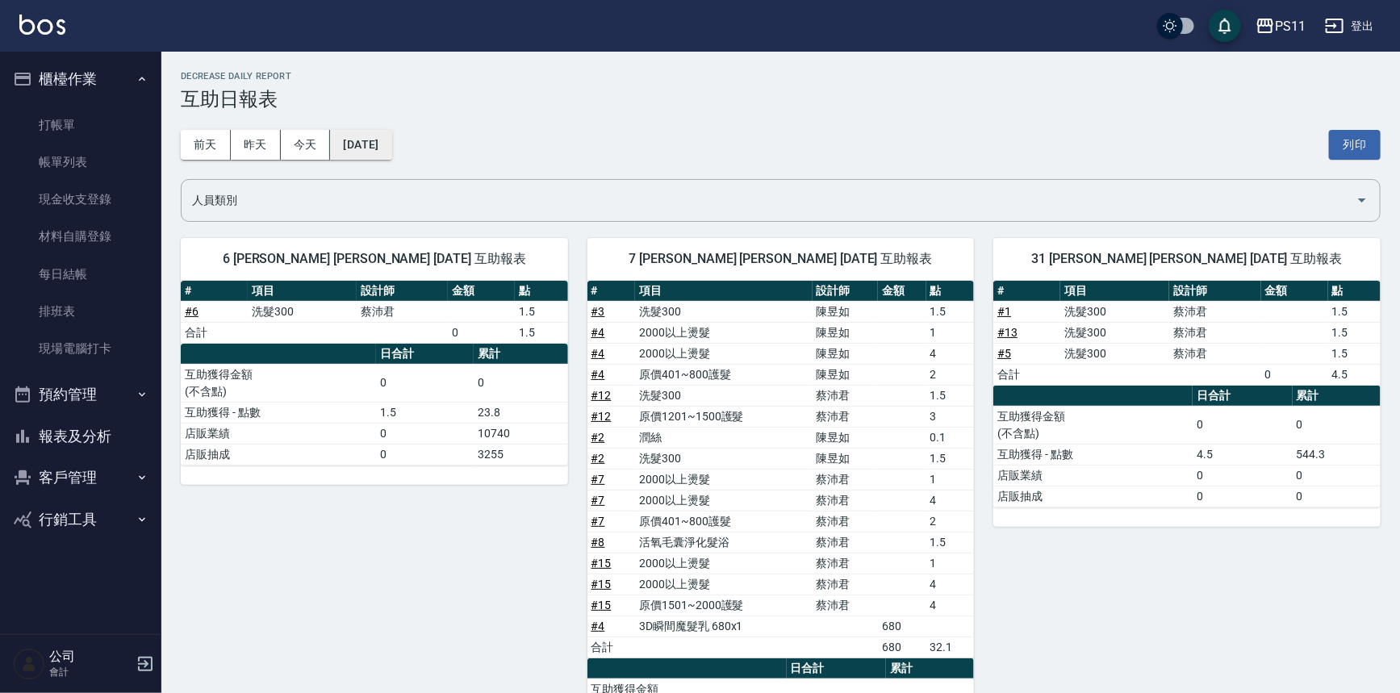
click at [373, 144] on button "[DATE]" at bounding box center [360, 145] width 61 height 30
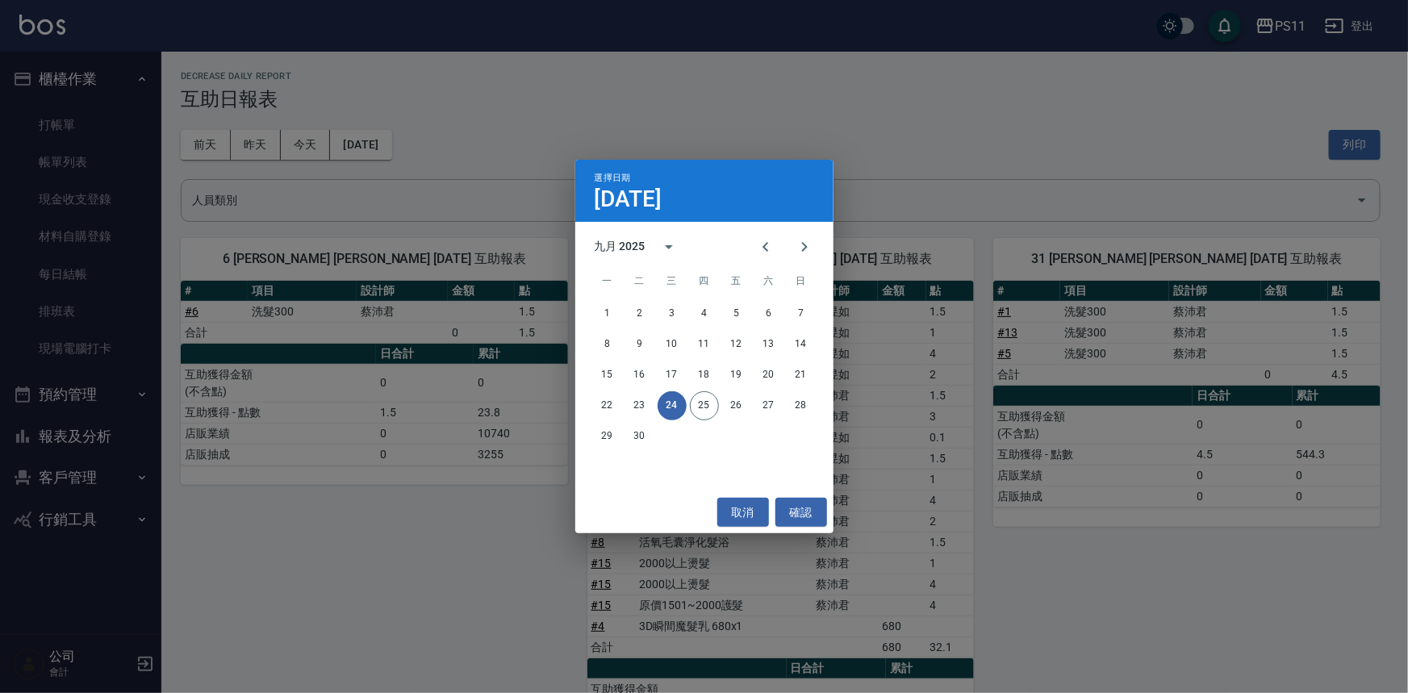
click at [1339, 463] on div "選擇日期 [DATE] 九月 2025 一 二 三 四 五 六 日 1 2 3 4 5 6 7 8 9 10 11 12 13 14 15 16 17 18 …" at bounding box center [704, 346] width 1408 height 693
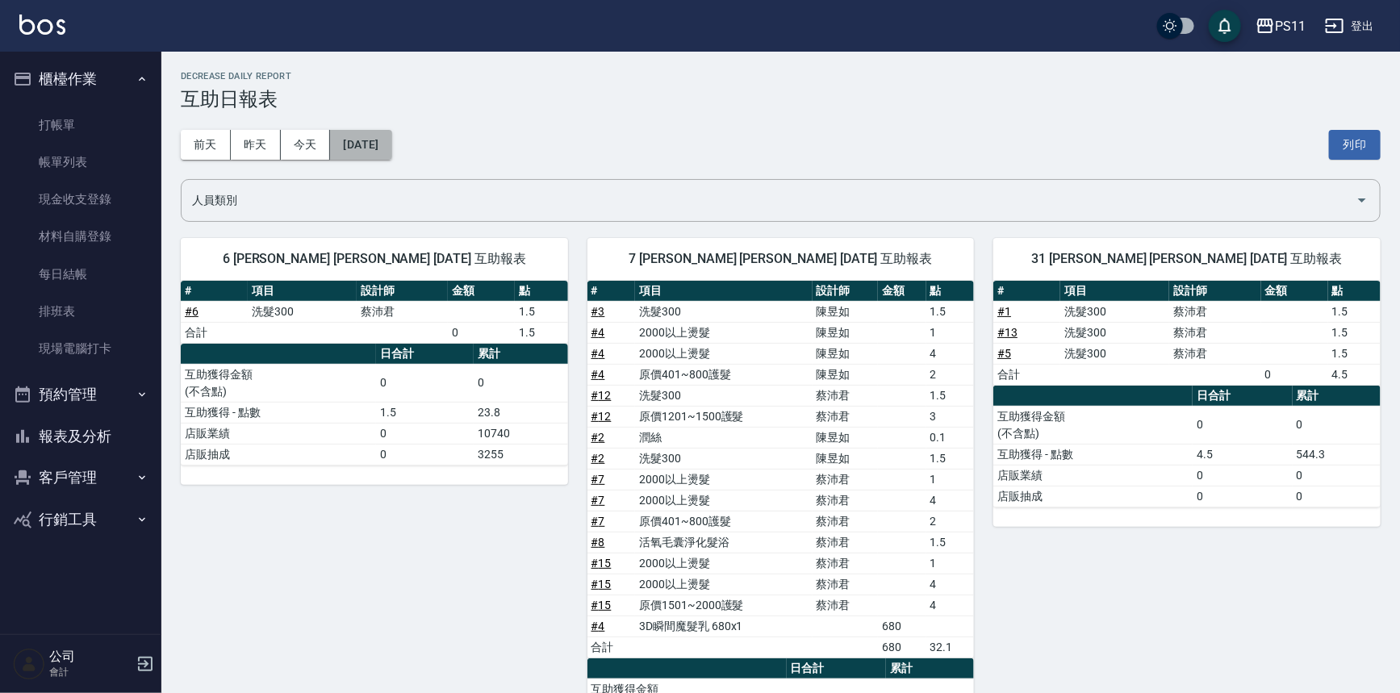
click at [378, 143] on button "[DATE]" at bounding box center [360, 145] width 61 height 30
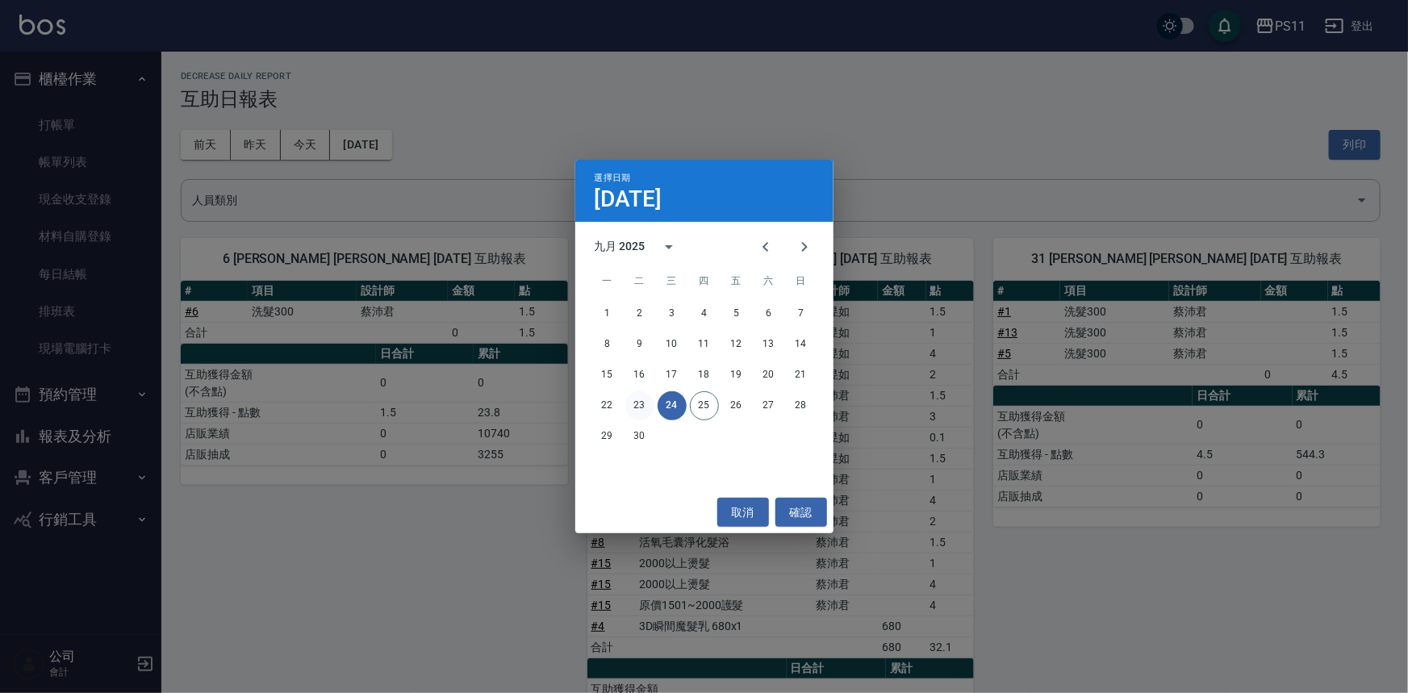
click at [633, 404] on button "23" at bounding box center [639, 405] width 29 height 29
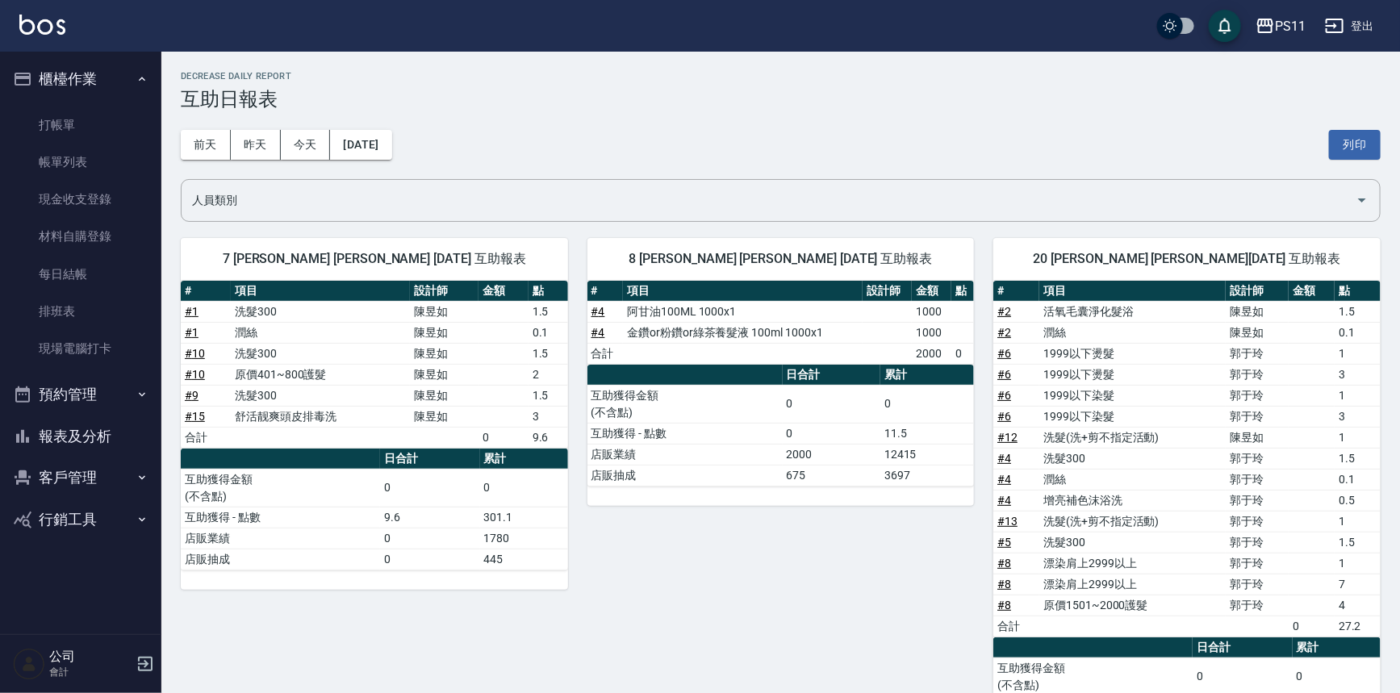
click at [1055, 511] on td "洗髮(洗+剪不指定活動)" at bounding box center [1132, 521] width 186 height 21
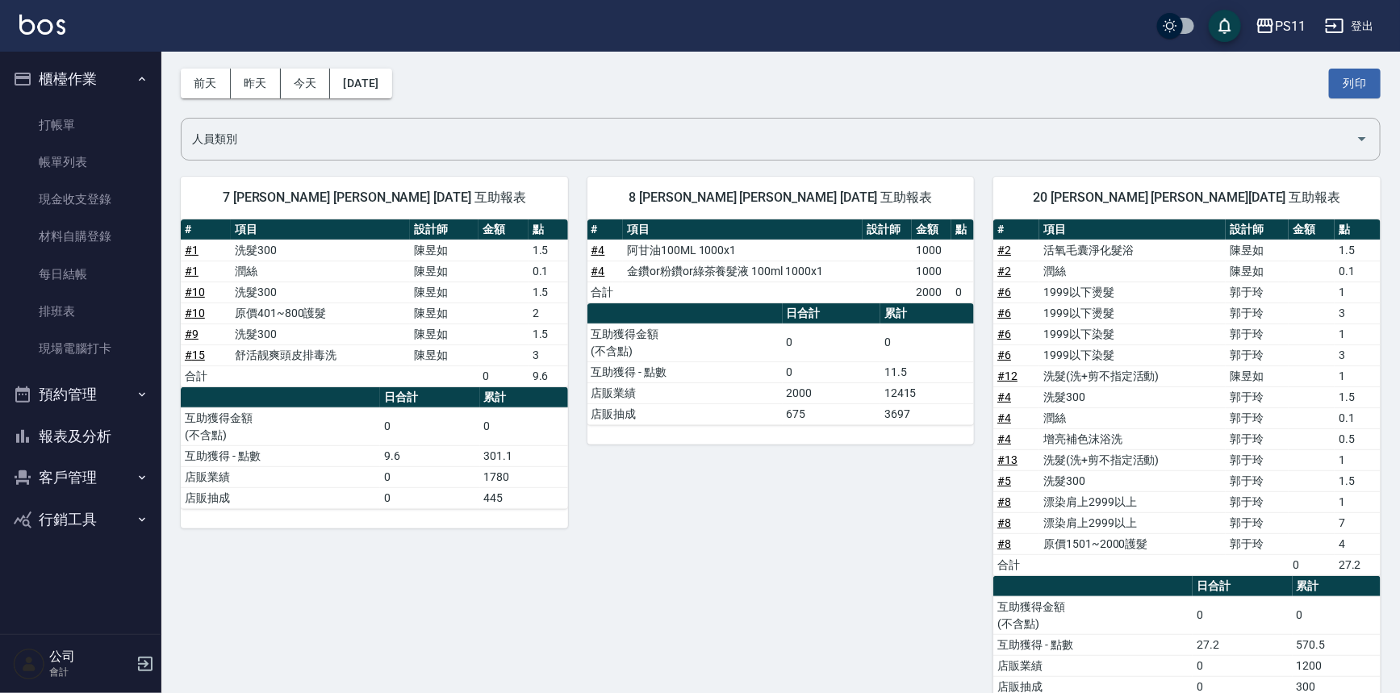
scroll to position [28, 0]
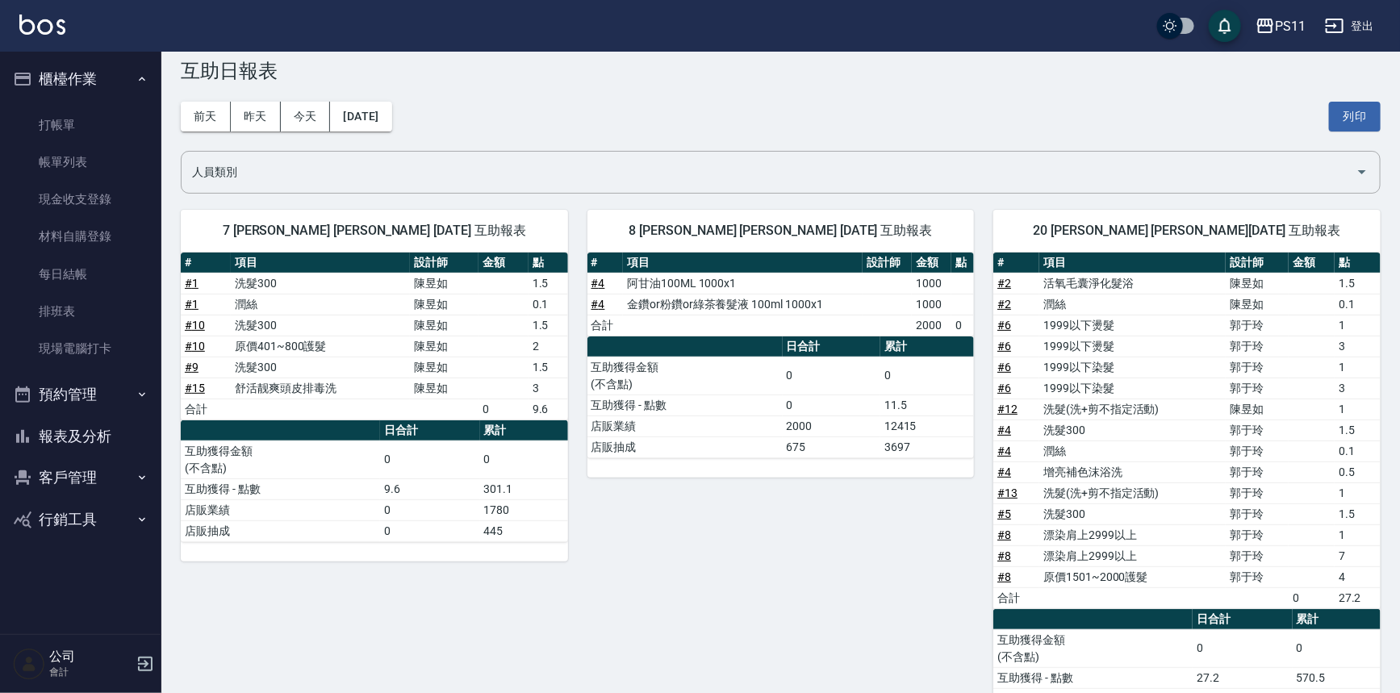
click at [111, 439] on button "報表及分析" at bounding box center [80, 436] width 148 height 42
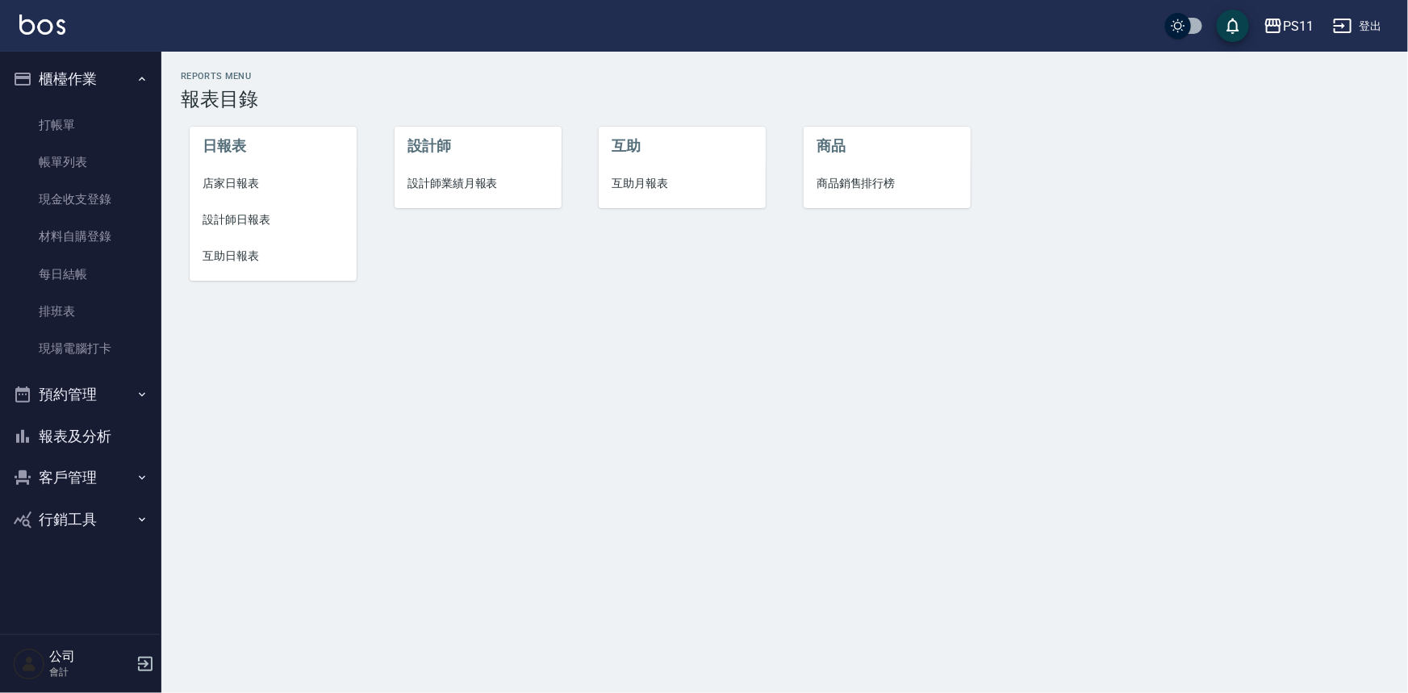
click at [692, 260] on div "互助 互助月報表" at bounding box center [672, 194] width 205 height 206
click at [102, 338] on link "現場電腦打卡" at bounding box center [80, 348] width 148 height 37
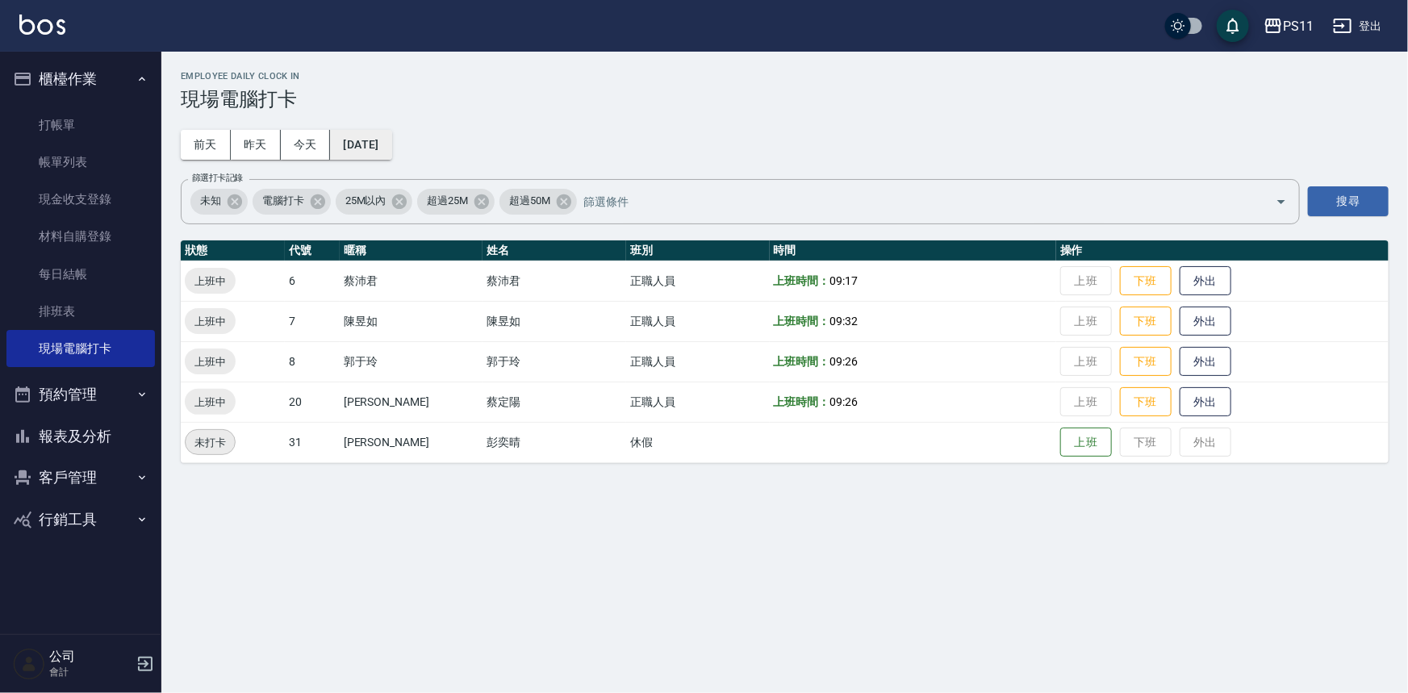
click at [370, 152] on button "[DATE]" at bounding box center [360, 145] width 61 height 30
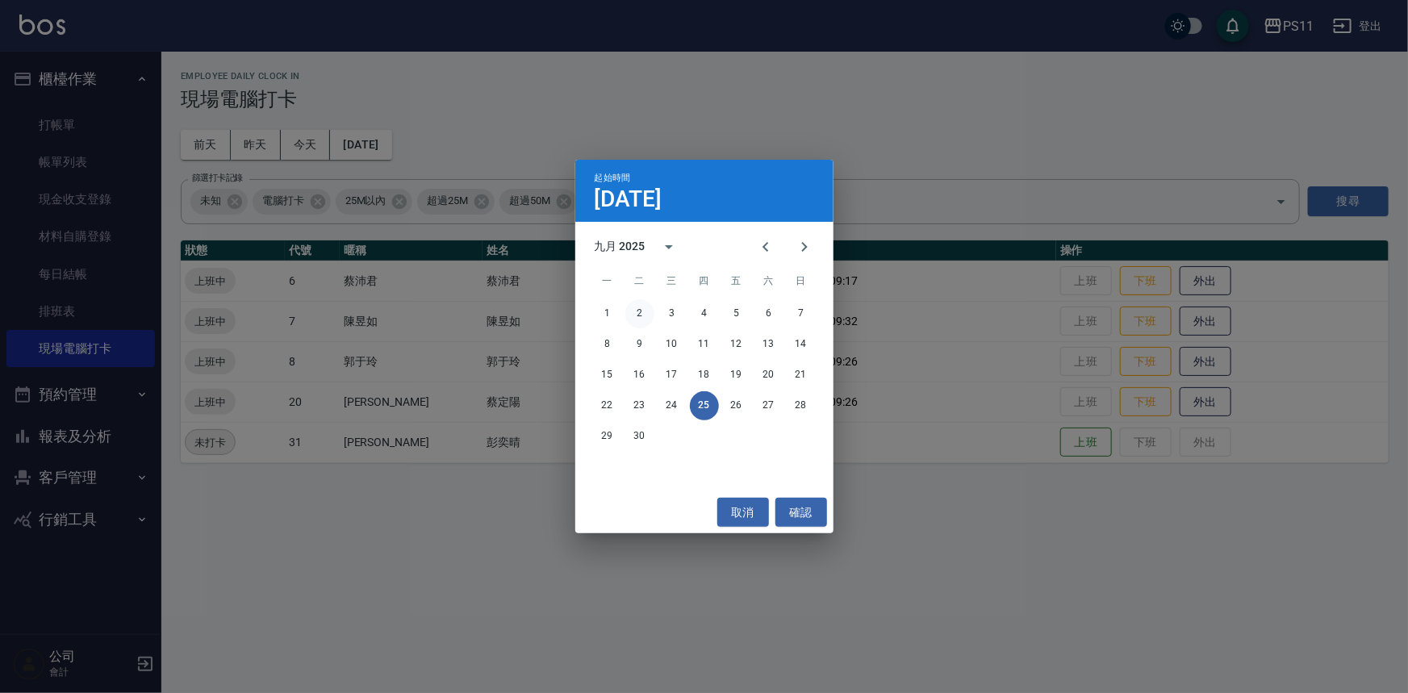
click at [645, 312] on button "2" at bounding box center [639, 313] width 29 height 29
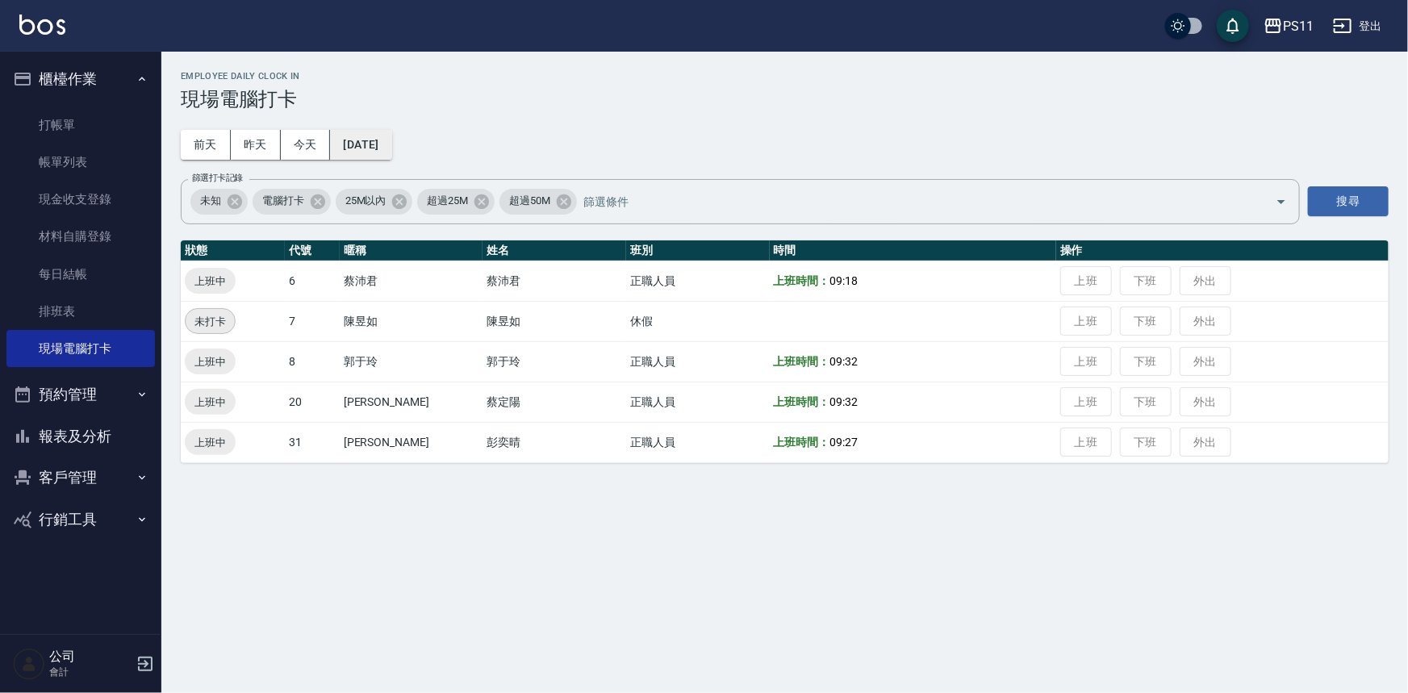
click at [379, 155] on button "[DATE]" at bounding box center [360, 145] width 61 height 30
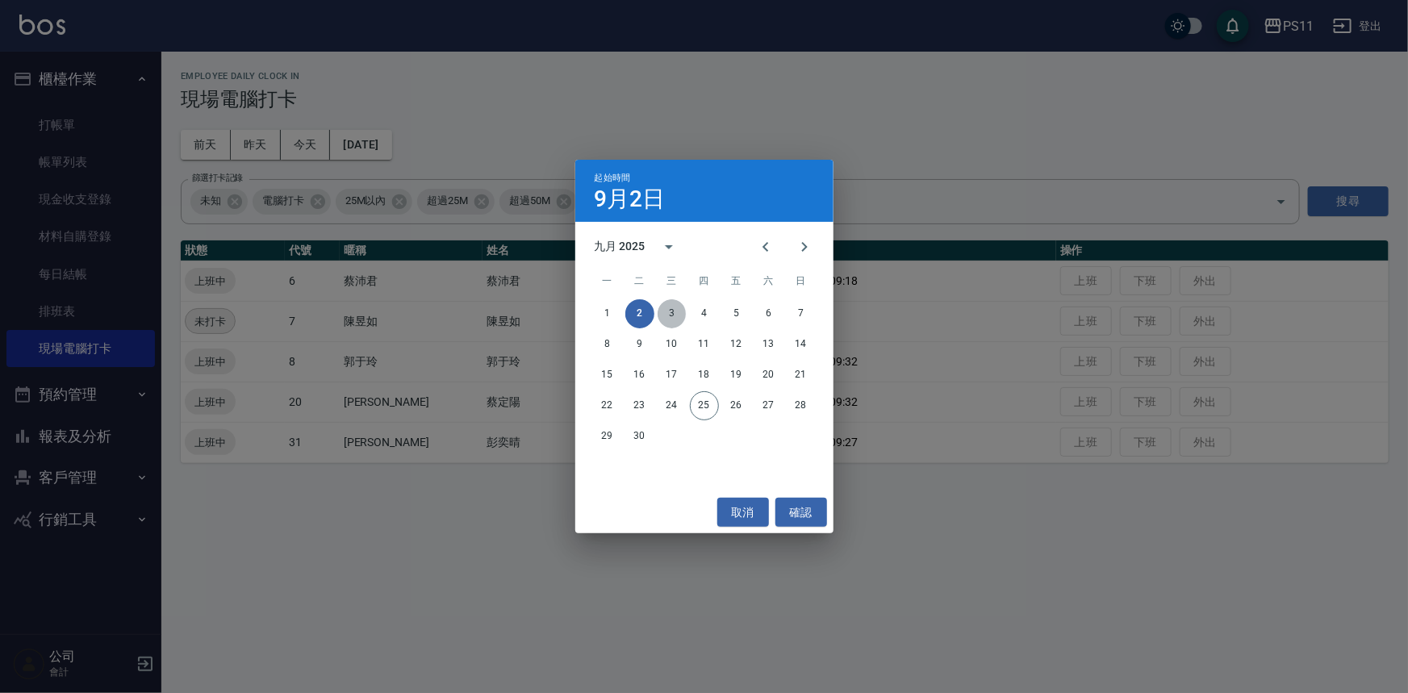
click at [664, 308] on button "3" at bounding box center [671, 313] width 29 height 29
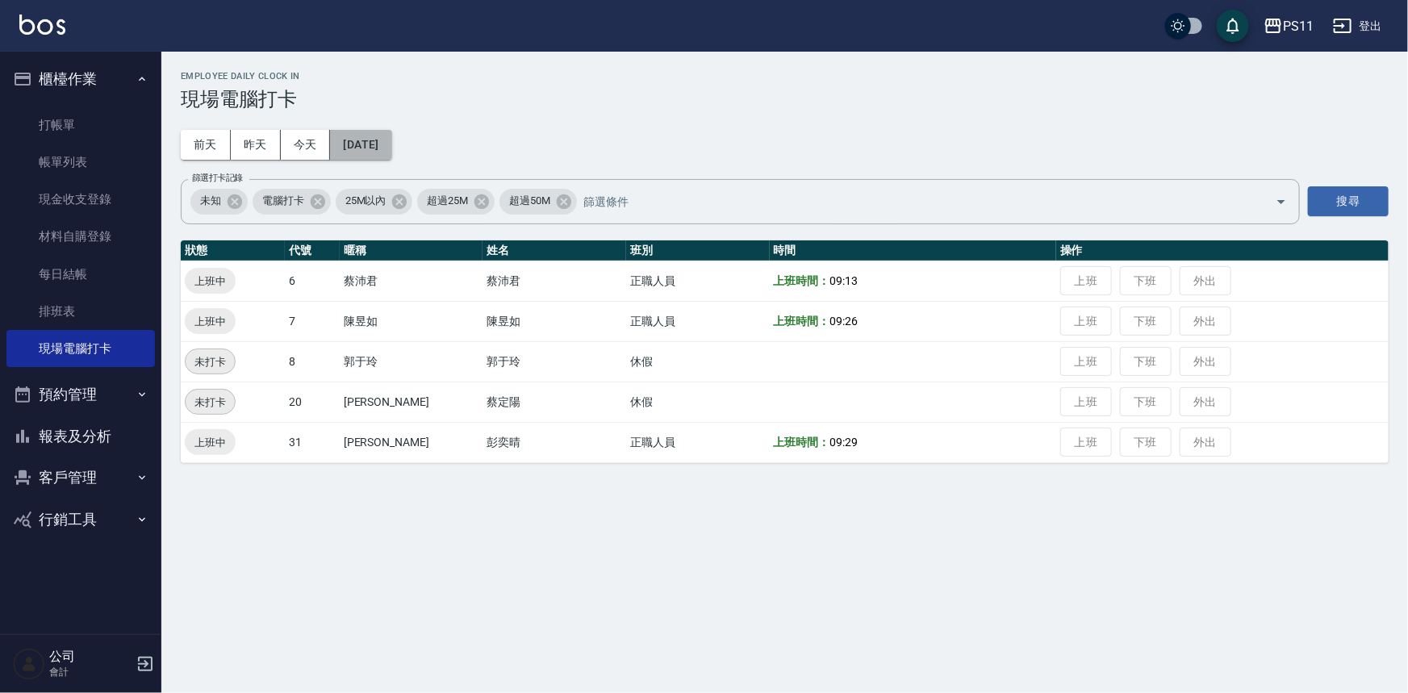
click at [382, 146] on button "[DATE]" at bounding box center [360, 145] width 61 height 30
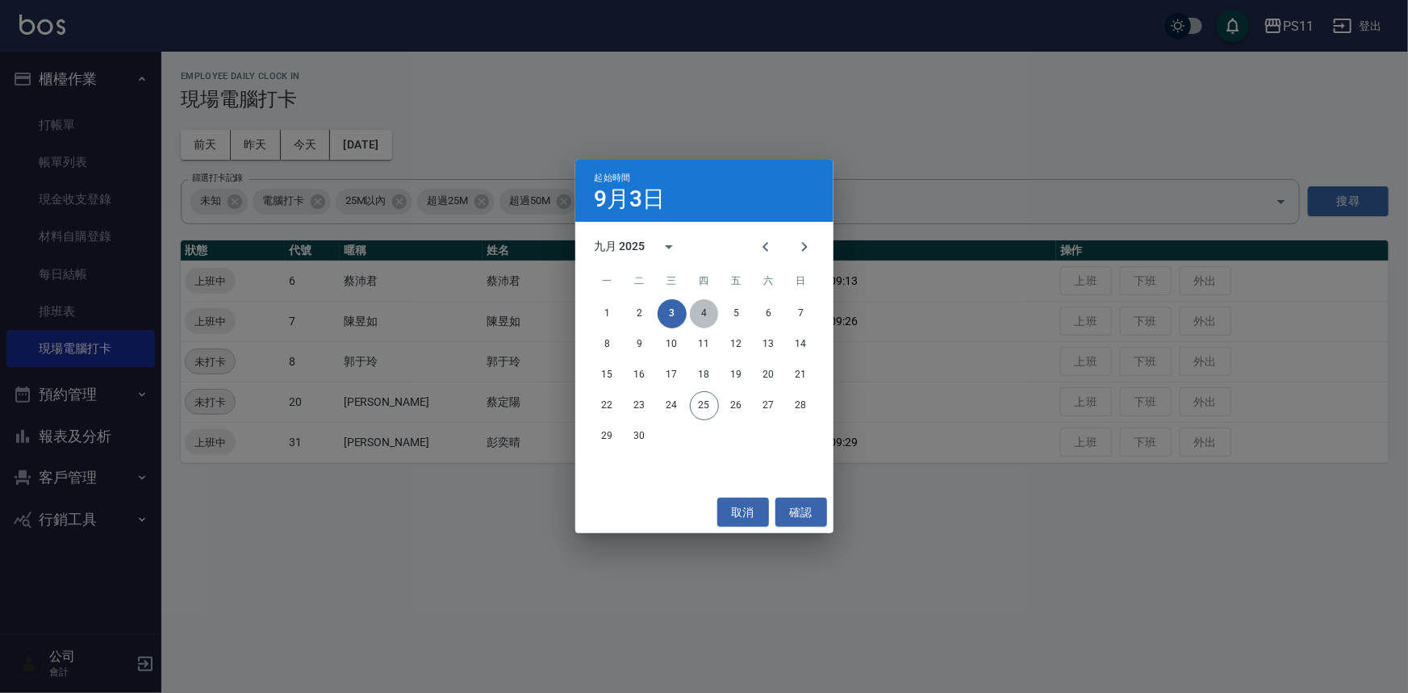
click at [700, 315] on button "4" at bounding box center [704, 313] width 29 height 29
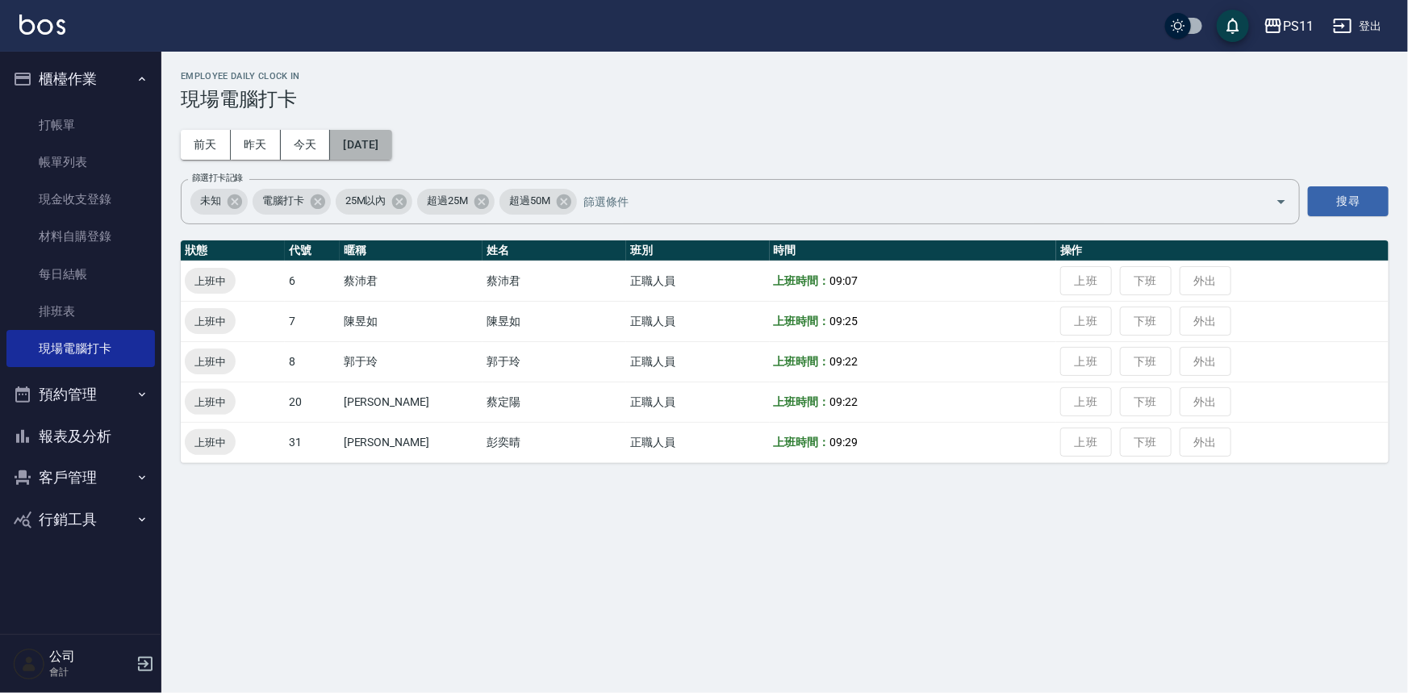
click at [391, 148] on button "[DATE]" at bounding box center [360, 145] width 61 height 30
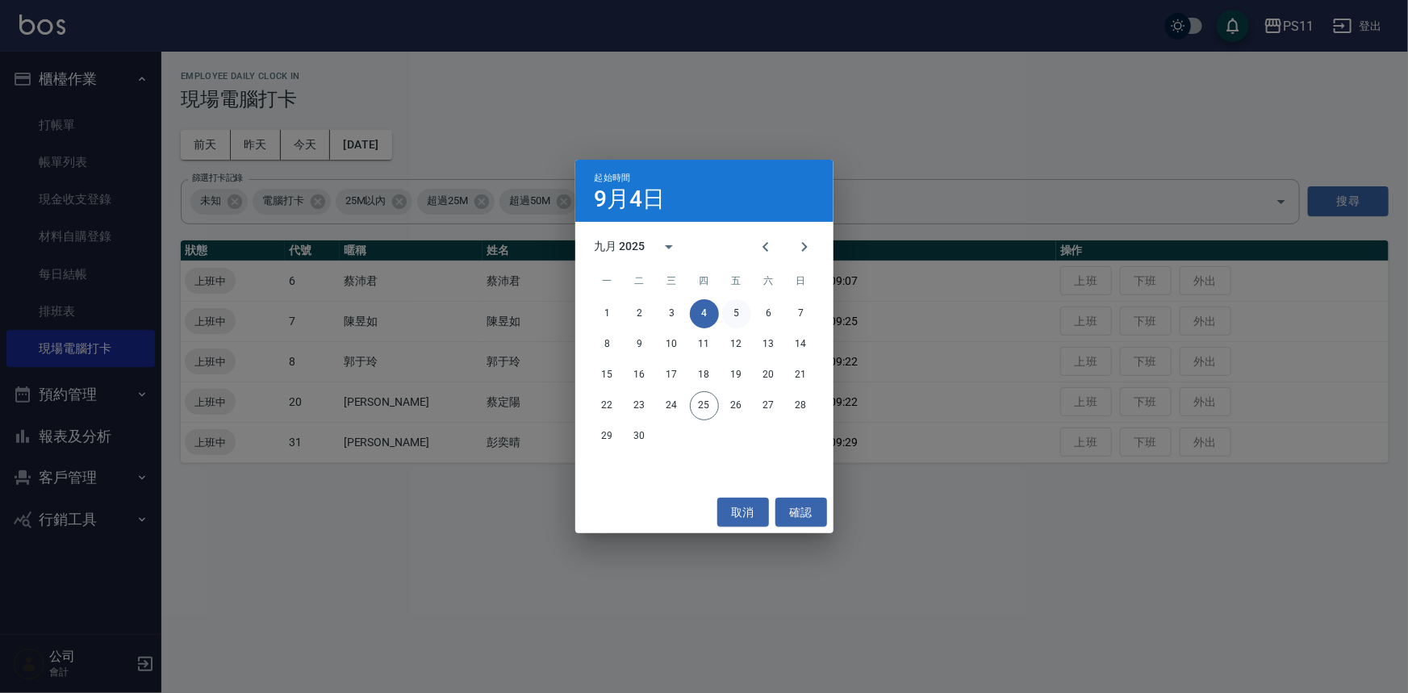
click at [737, 307] on button "5" at bounding box center [736, 313] width 29 height 29
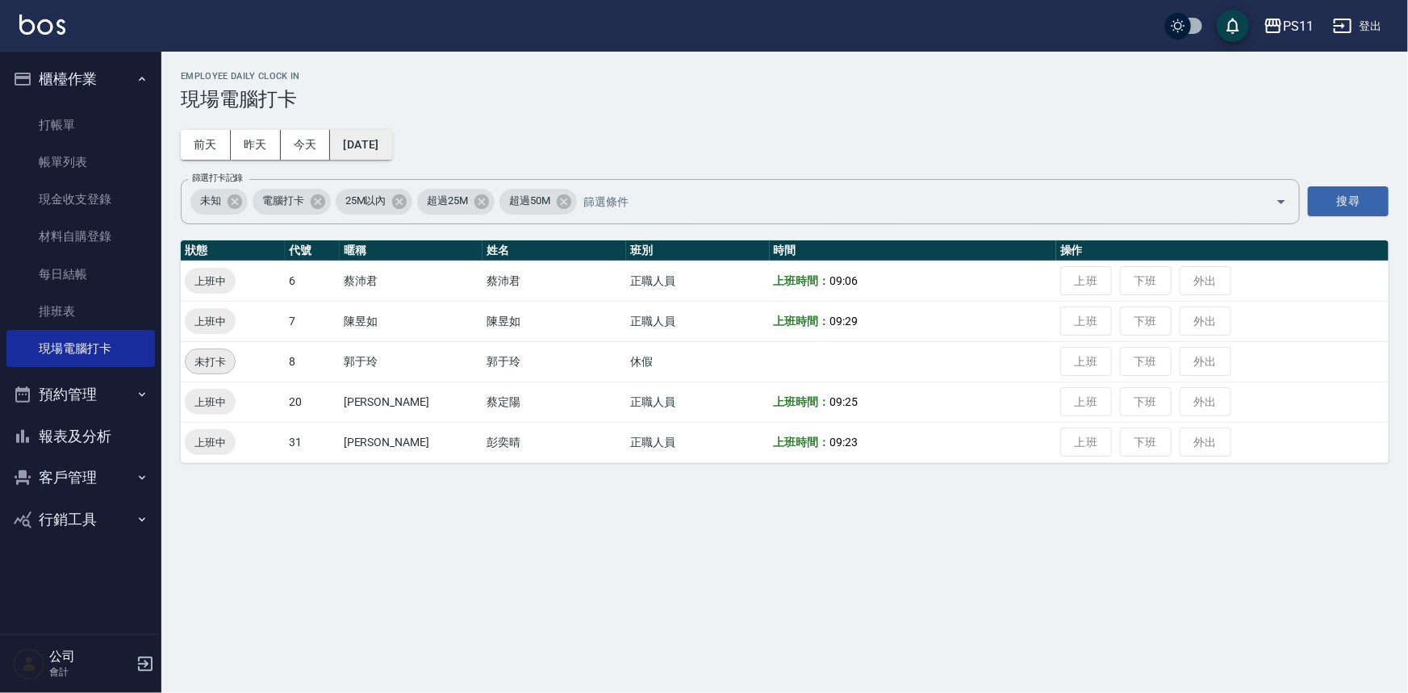
click at [390, 153] on button "[DATE]" at bounding box center [360, 145] width 61 height 30
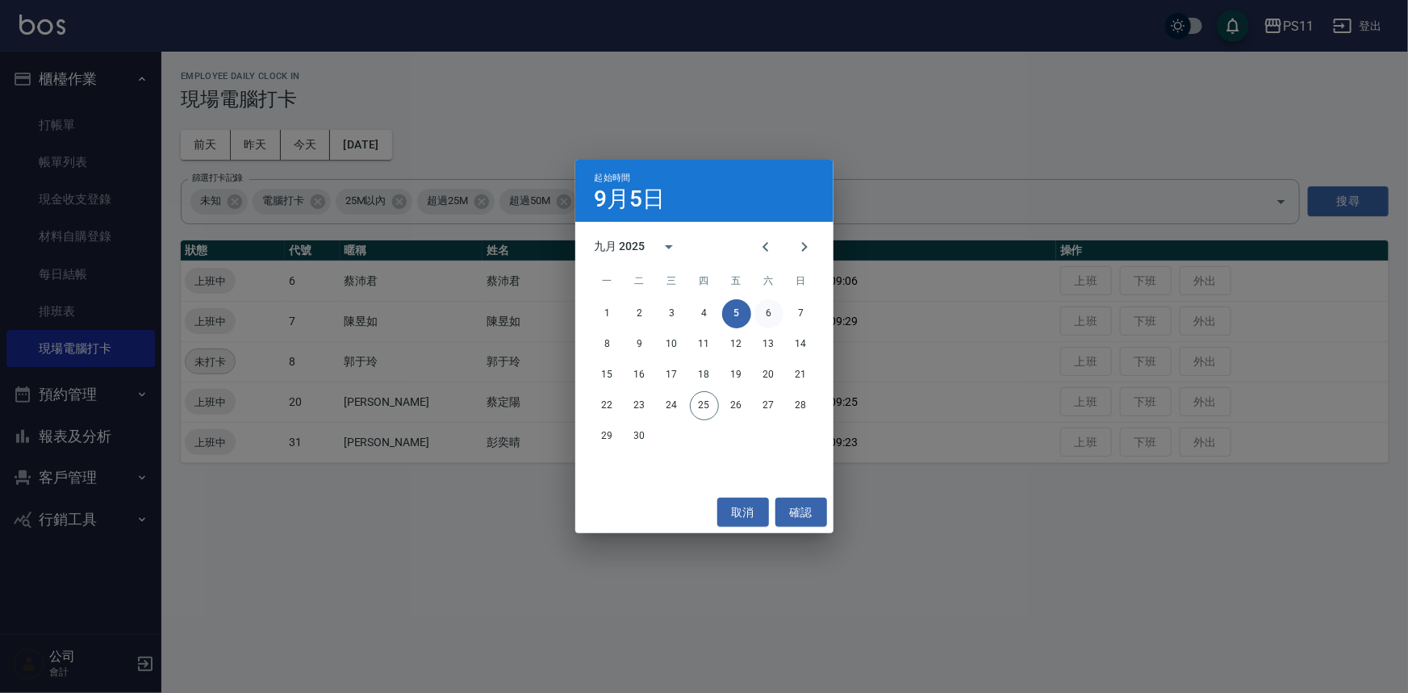
click at [757, 311] on button "6" at bounding box center [768, 313] width 29 height 29
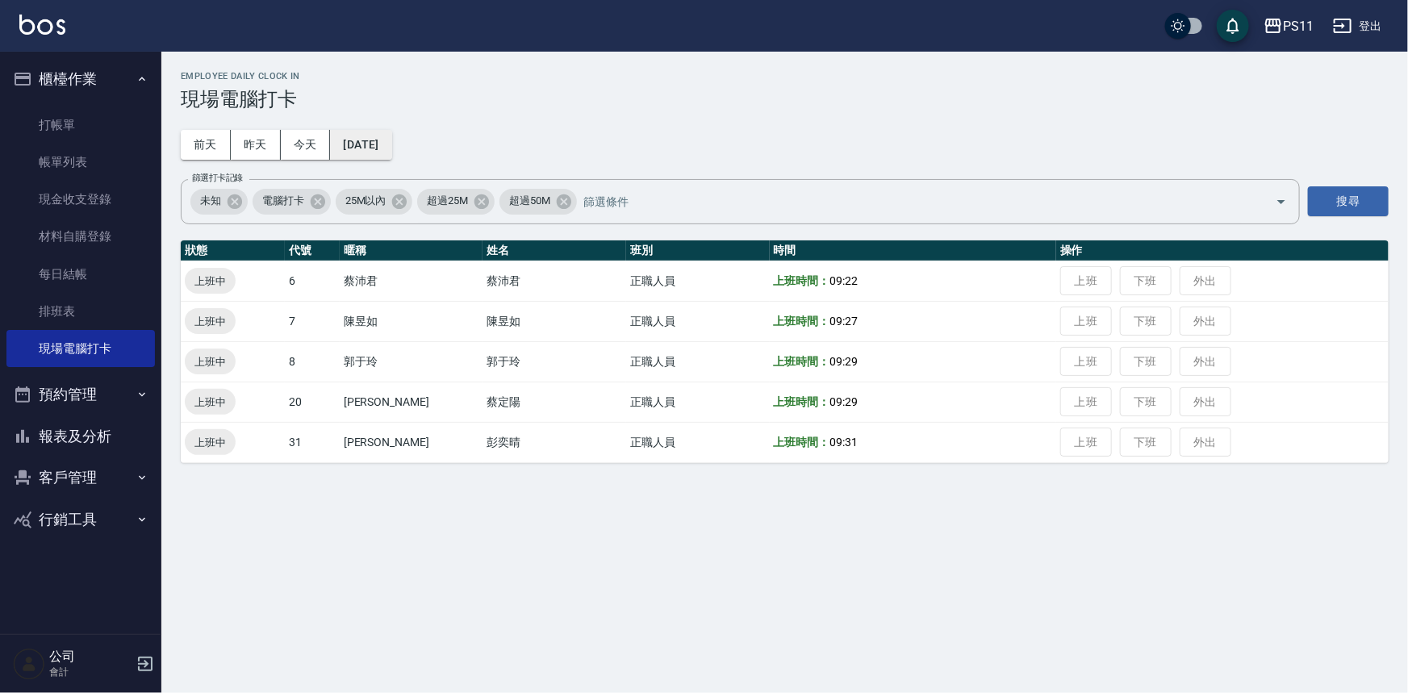
click at [374, 131] on button "[DATE]" at bounding box center [360, 145] width 61 height 30
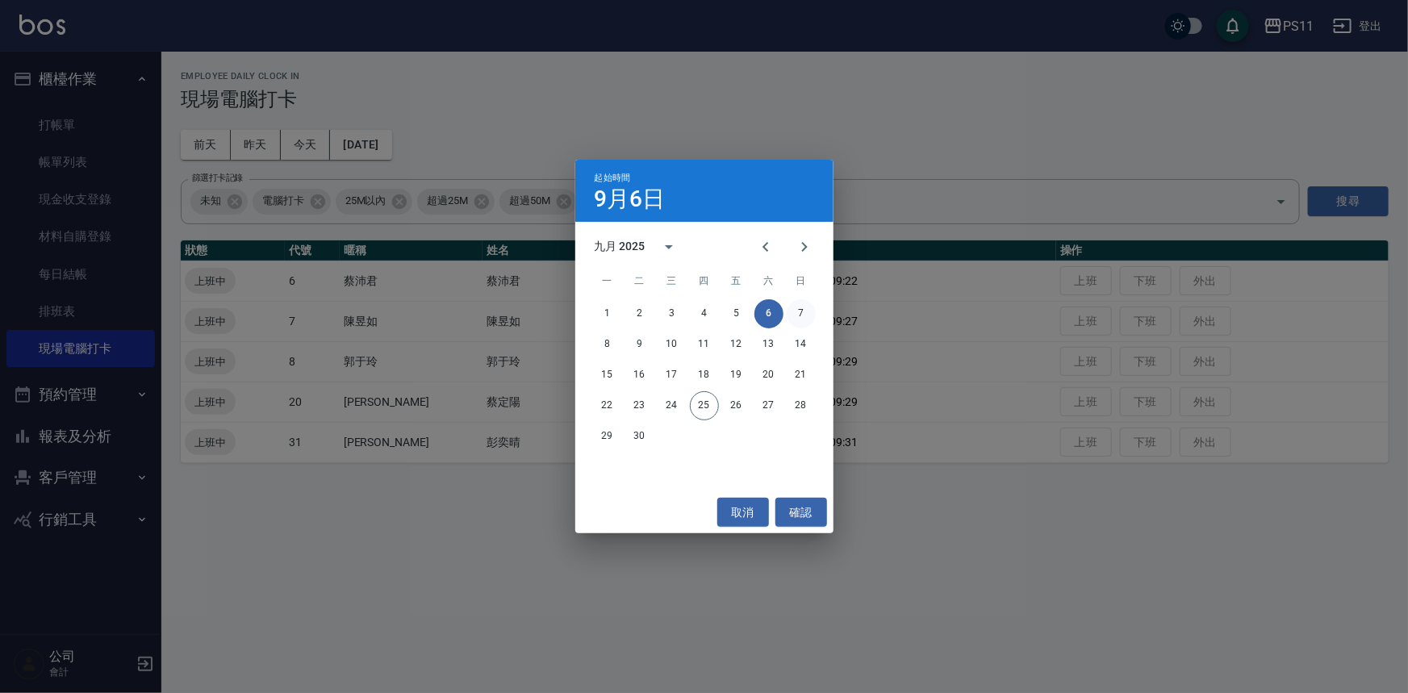
click at [806, 302] on button "7" at bounding box center [800, 313] width 29 height 29
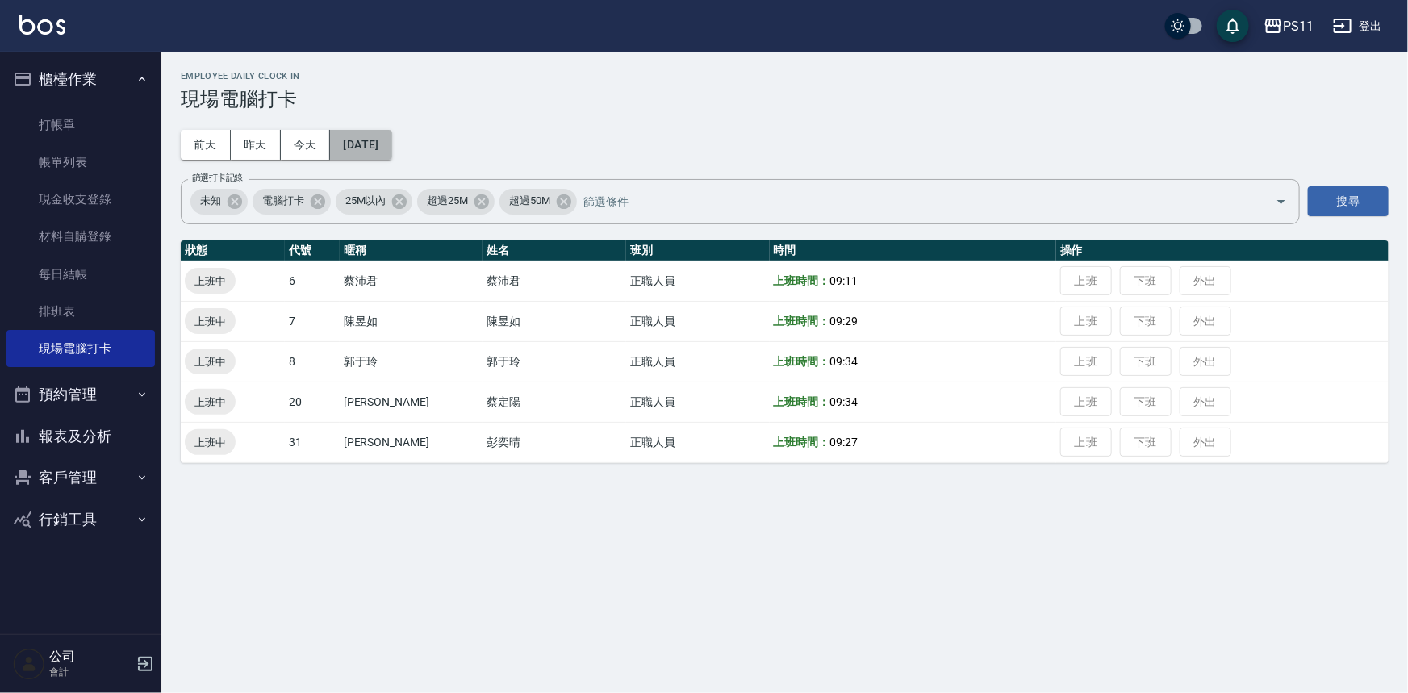
click at [391, 141] on button "[DATE]" at bounding box center [360, 145] width 61 height 30
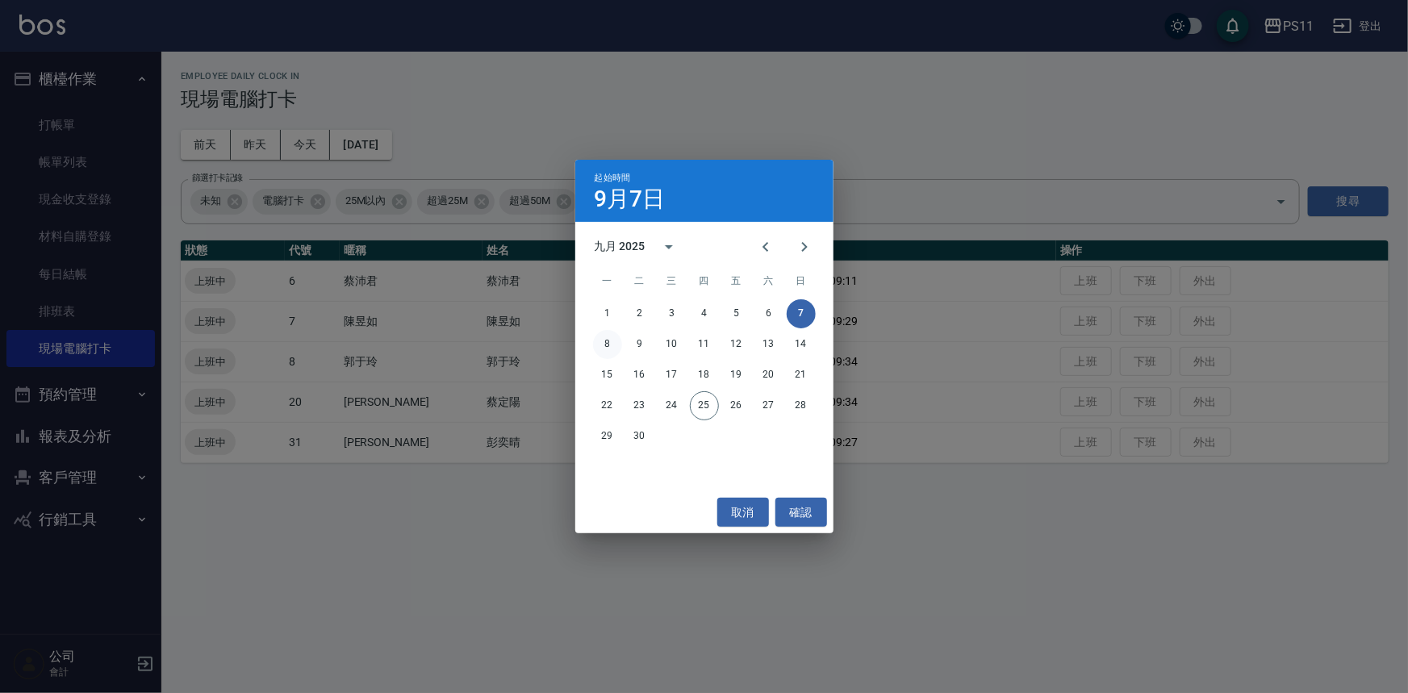
click at [606, 340] on button "8" at bounding box center [607, 344] width 29 height 29
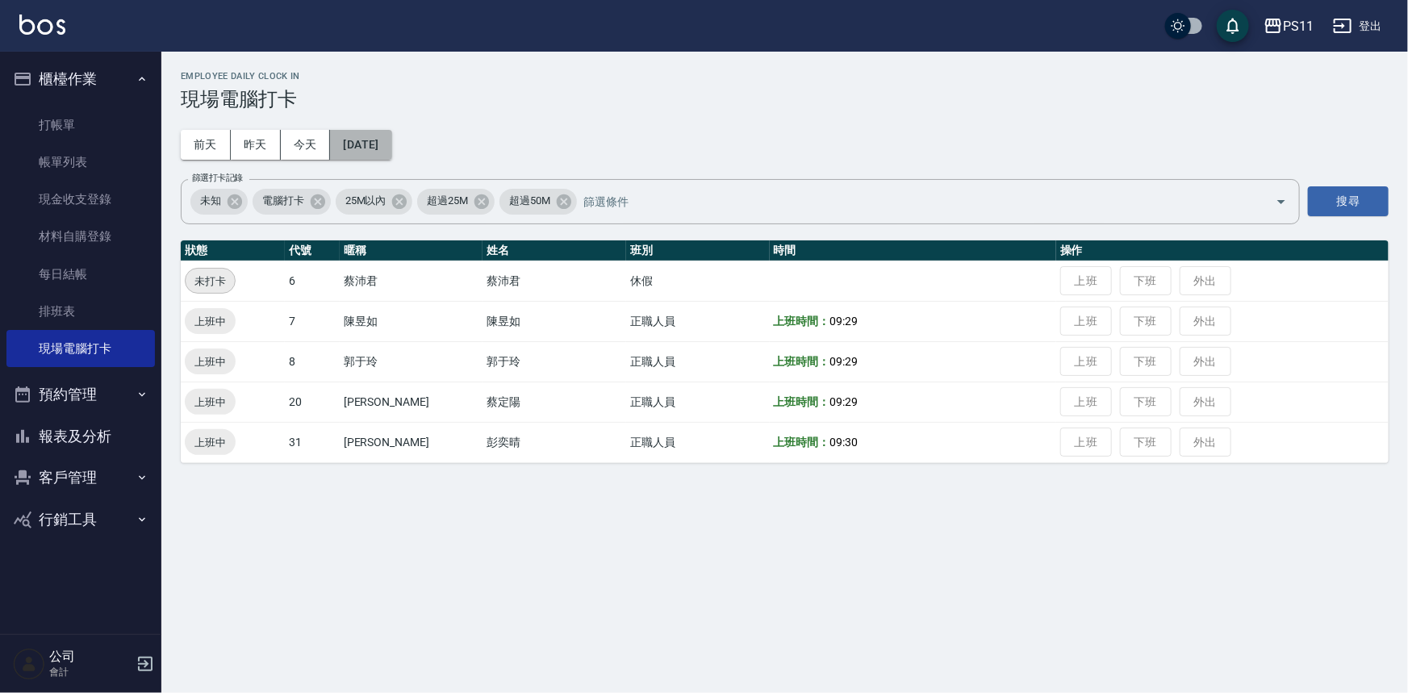
click at [371, 144] on button "[DATE]" at bounding box center [360, 145] width 61 height 30
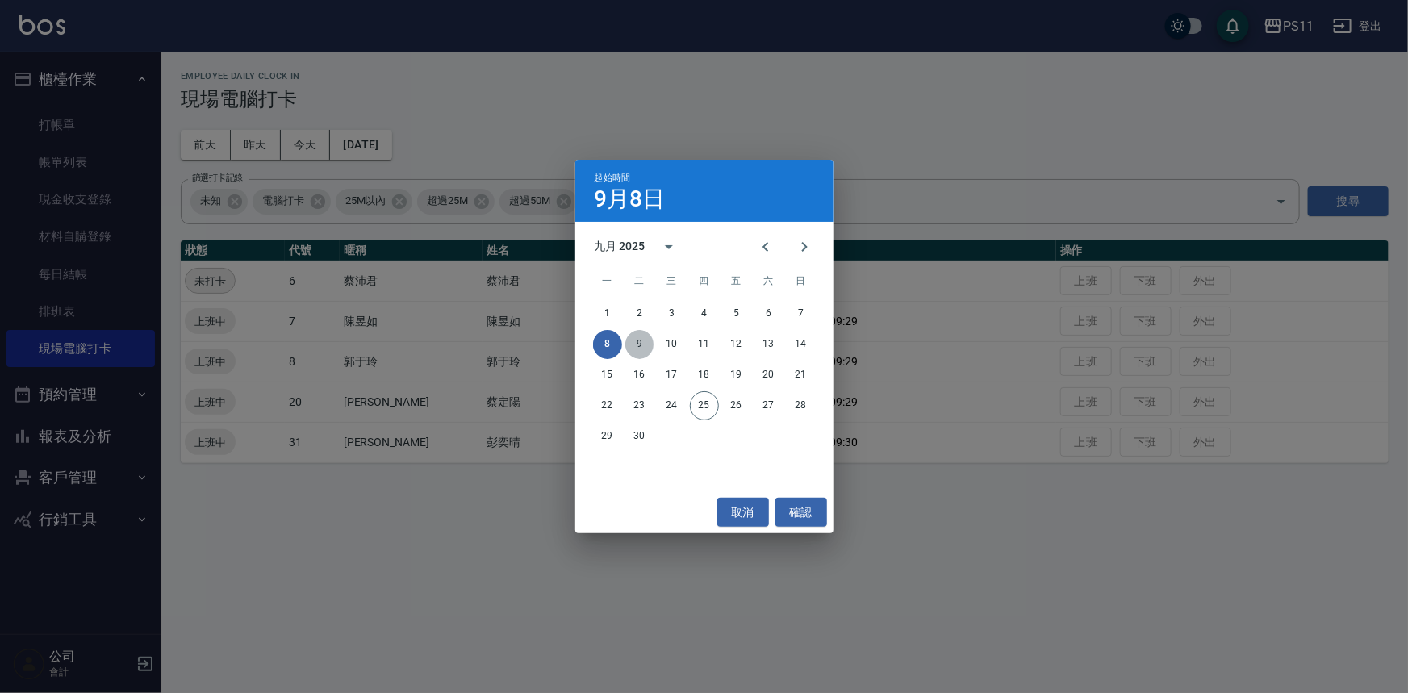
click at [637, 340] on button "9" at bounding box center [639, 344] width 29 height 29
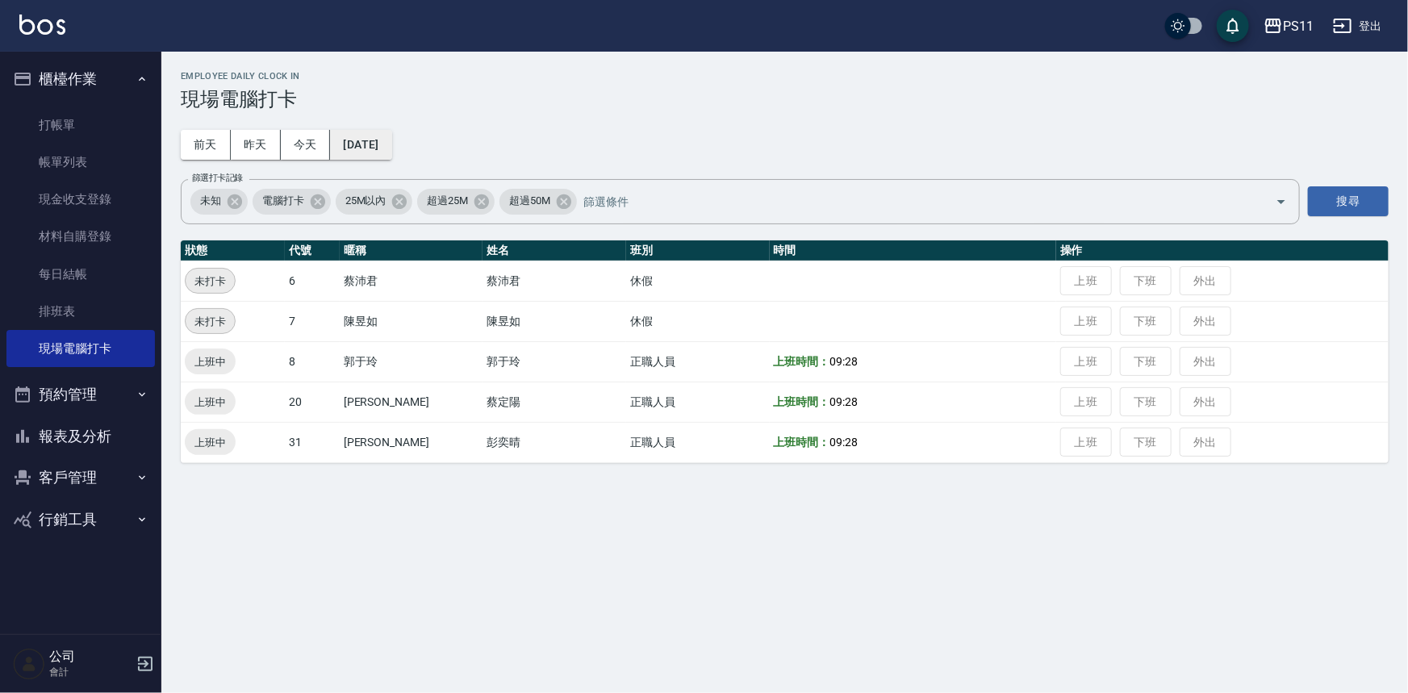
click at [386, 145] on button "[DATE]" at bounding box center [360, 145] width 61 height 30
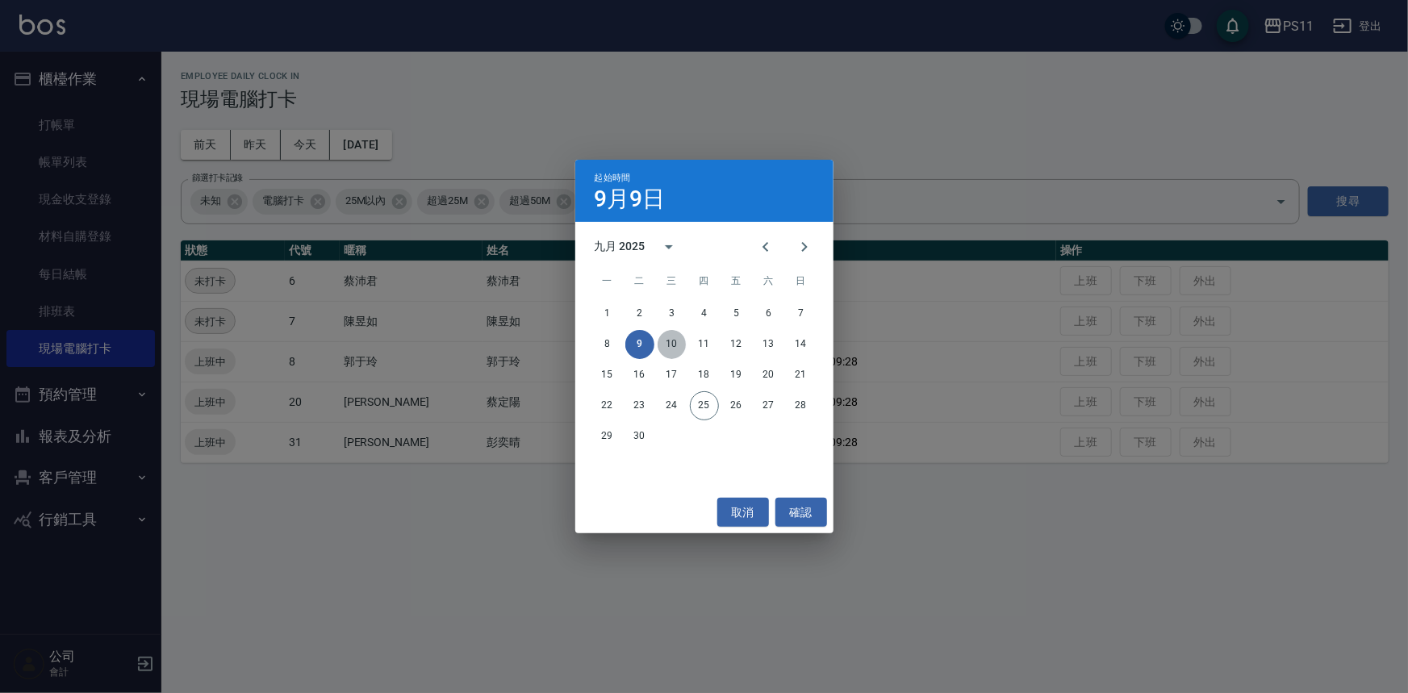
click at [679, 341] on button "10" at bounding box center [671, 344] width 29 height 29
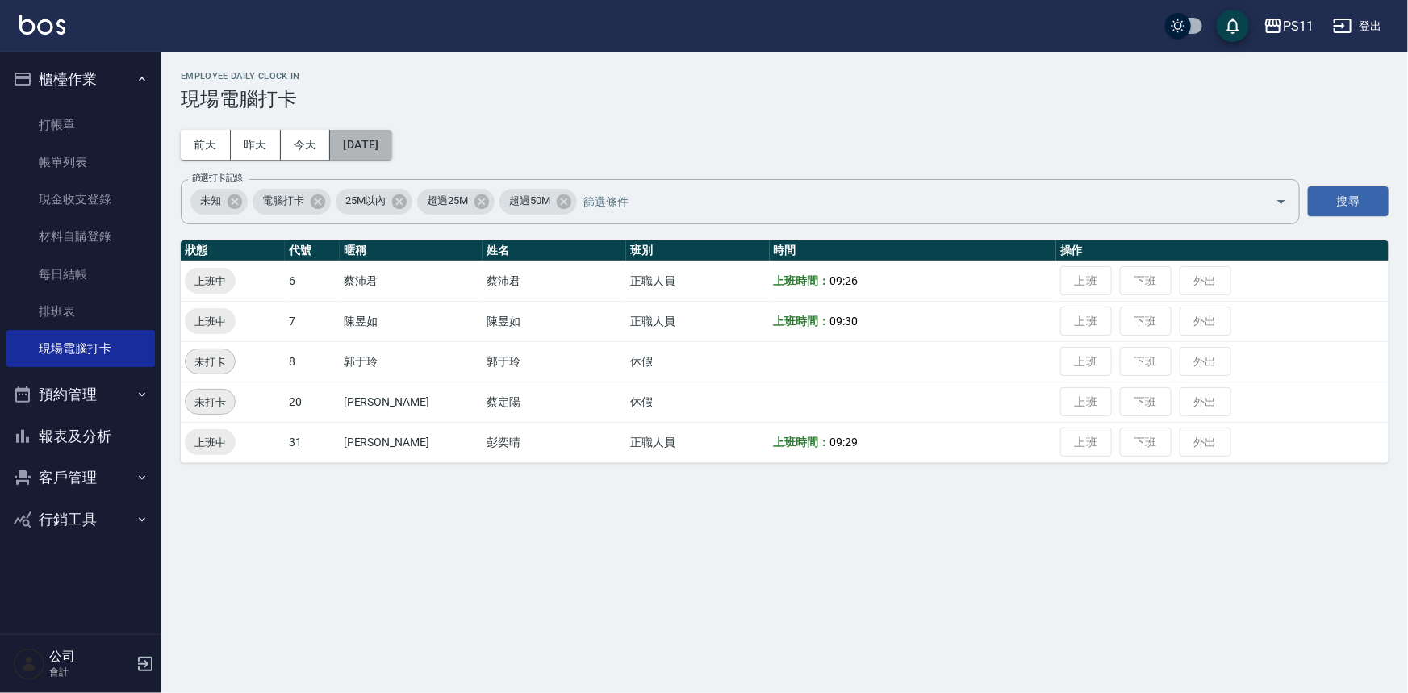
click at [391, 144] on button "[DATE]" at bounding box center [360, 145] width 61 height 30
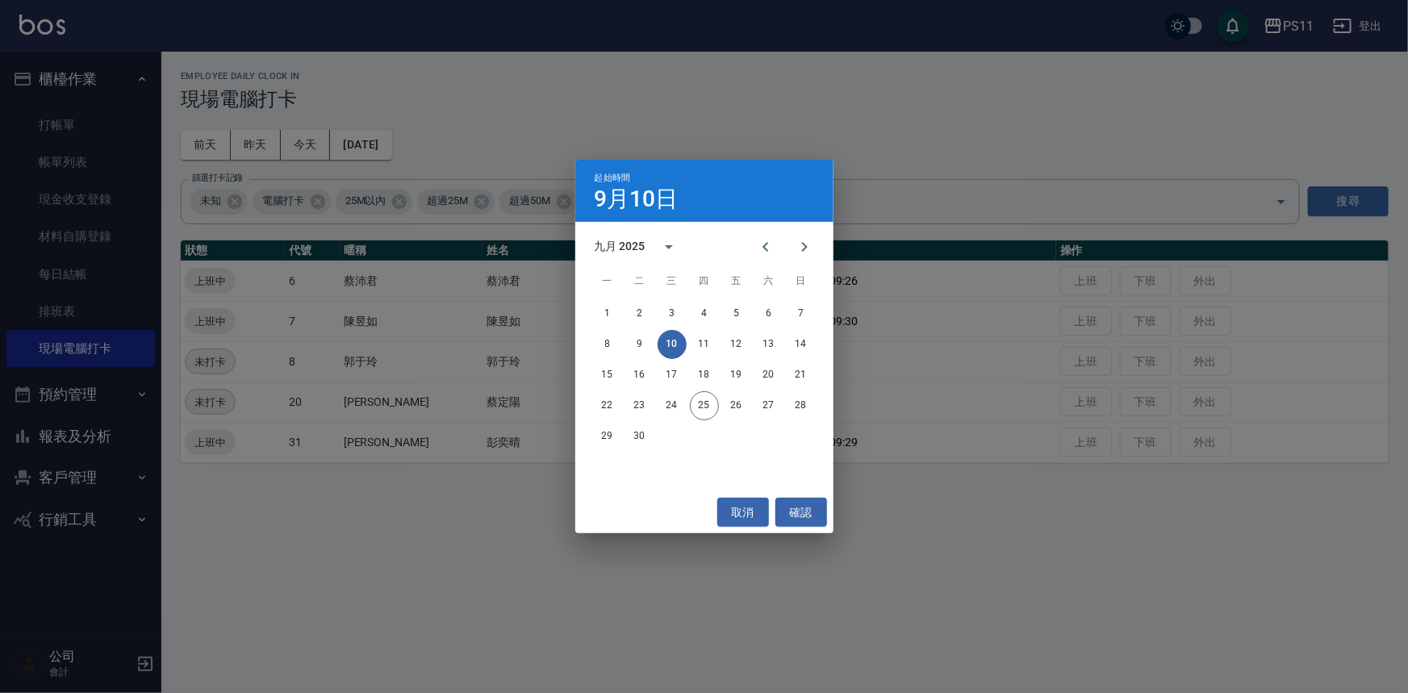
click at [686, 343] on div "8 9 10 11 12 13 14" at bounding box center [704, 344] width 258 height 29
click at [705, 346] on button "11" at bounding box center [704, 344] width 29 height 29
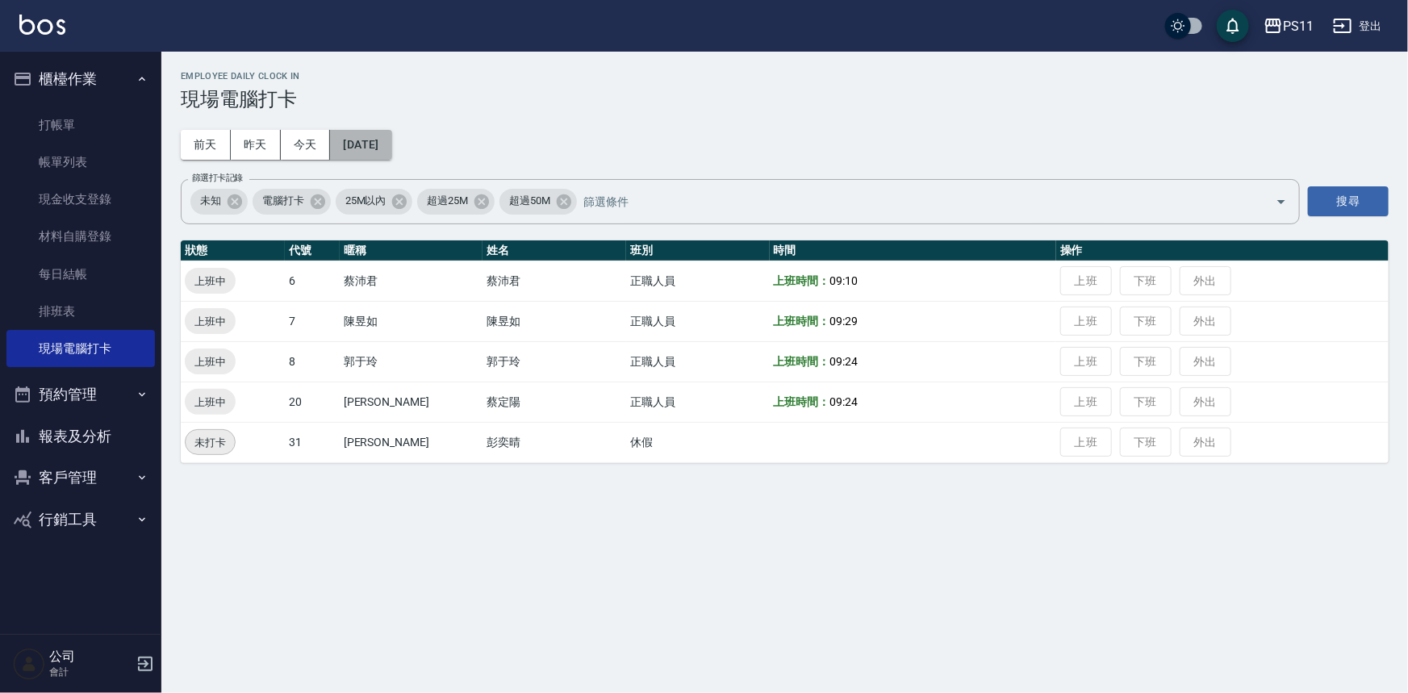
click at [391, 147] on button "[DATE]" at bounding box center [360, 145] width 61 height 30
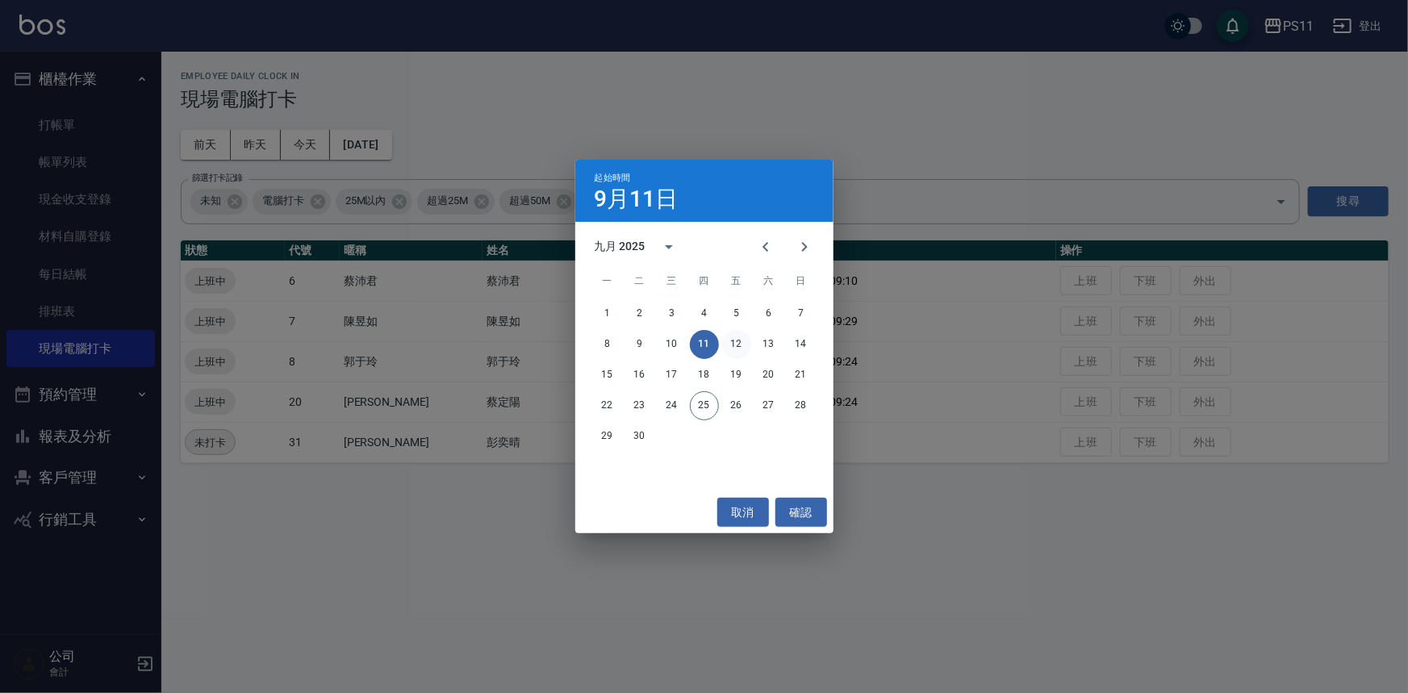
click at [730, 344] on button "12" at bounding box center [736, 344] width 29 height 29
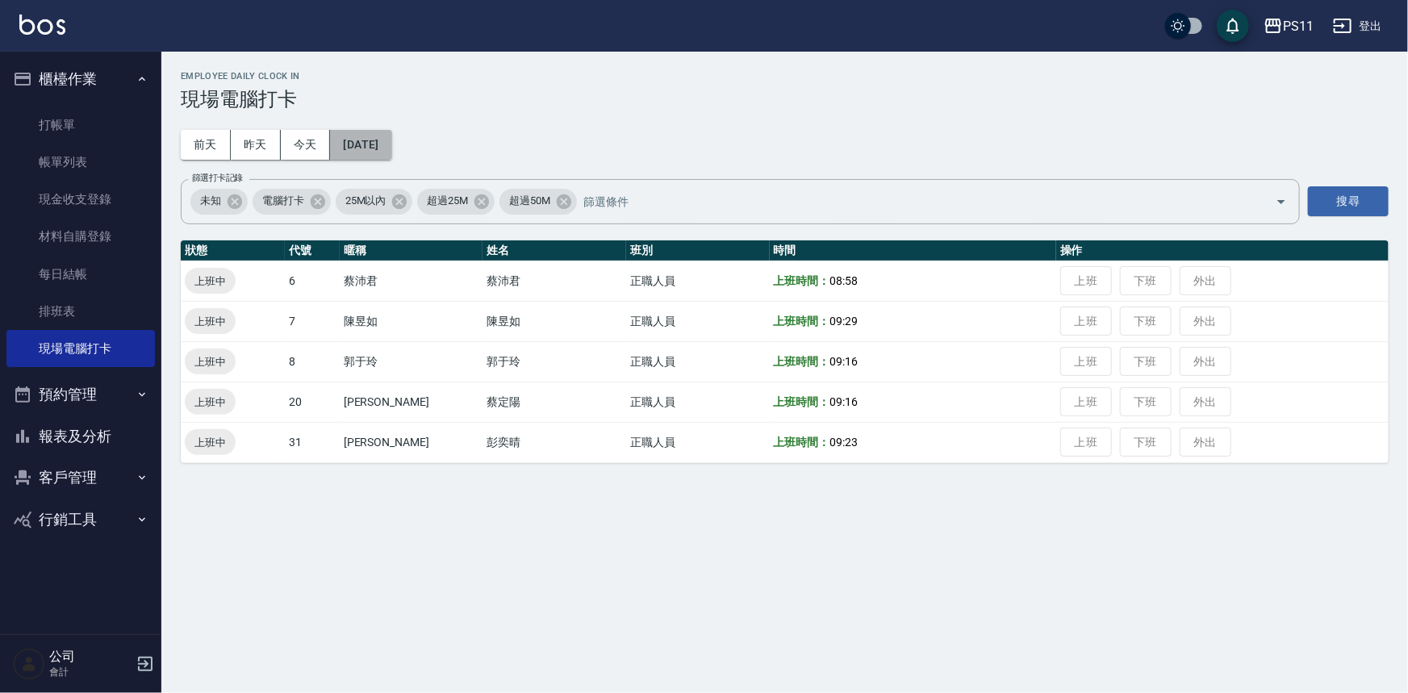
click at [382, 141] on button "[DATE]" at bounding box center [360, 145] width 61 height 30
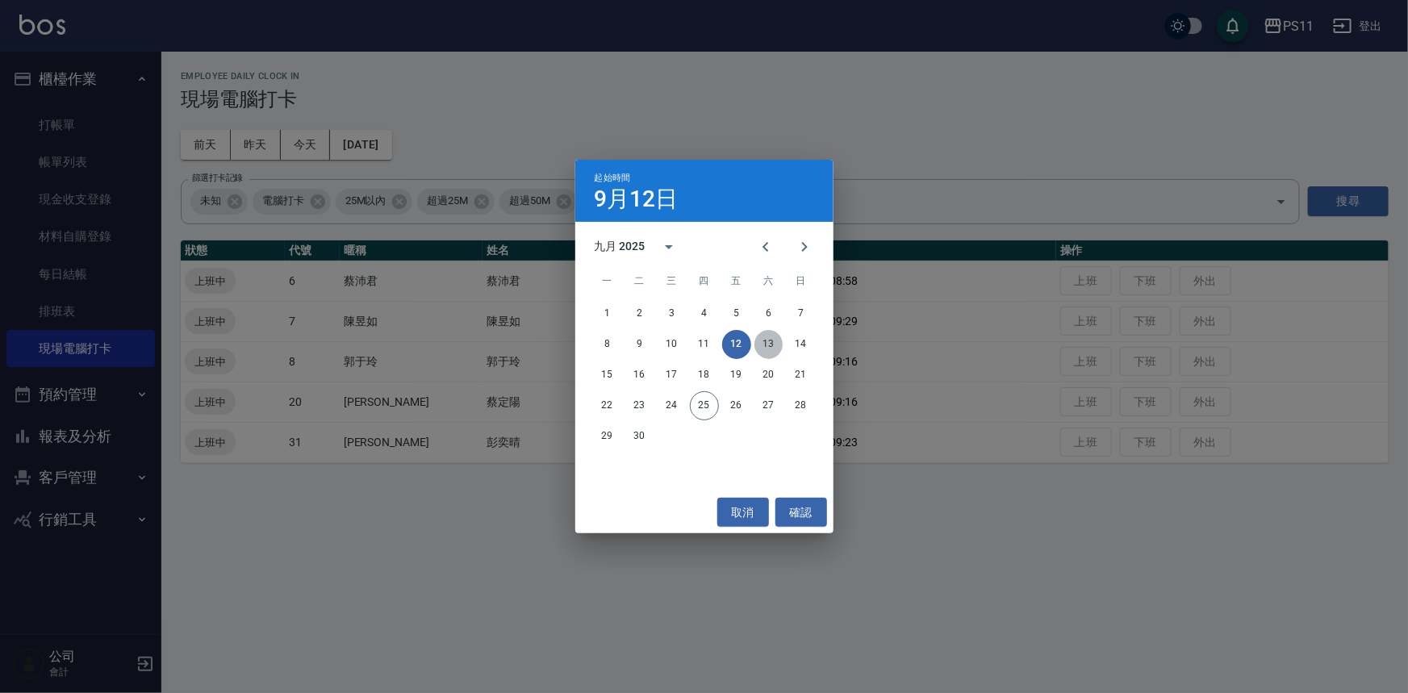
click at [773, 335] on button "13" at bounding box center [768, 344] width 29 height 29
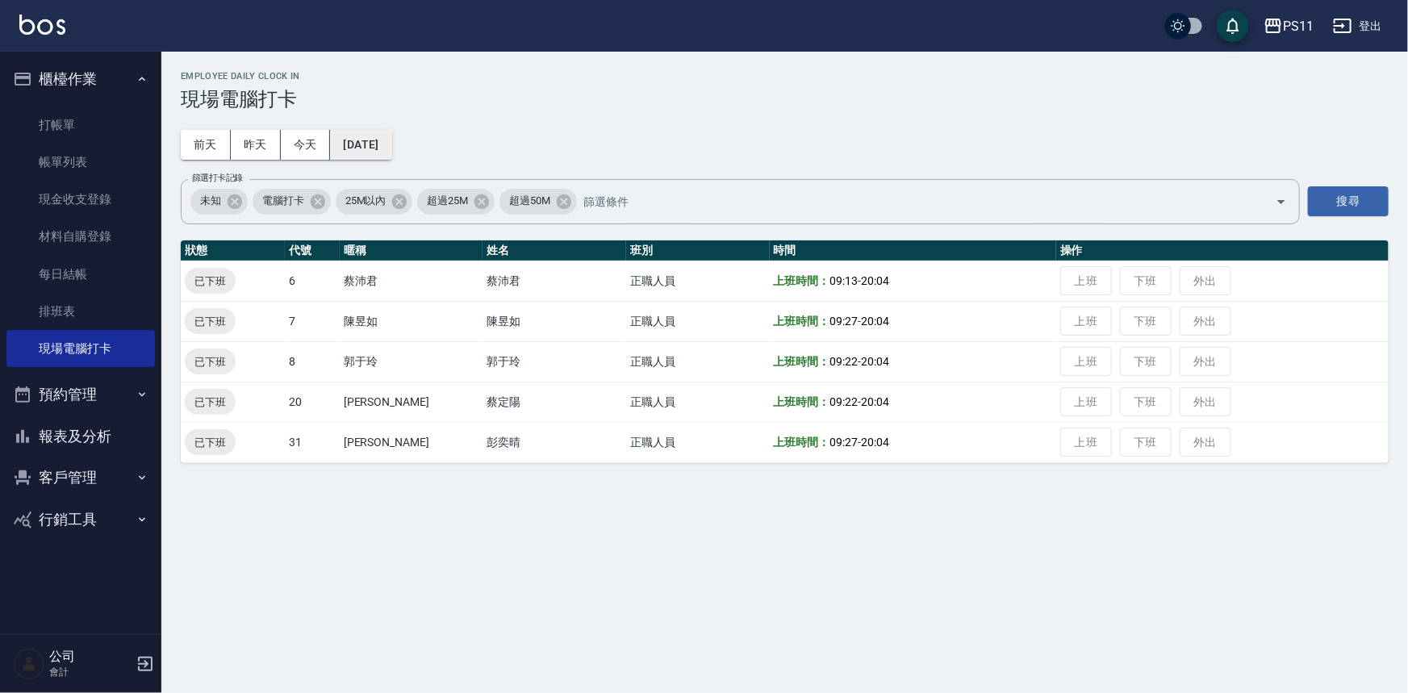
click at [386, 149] on button "[DATE]" at bounding box center [360, 145] width 61 height 30
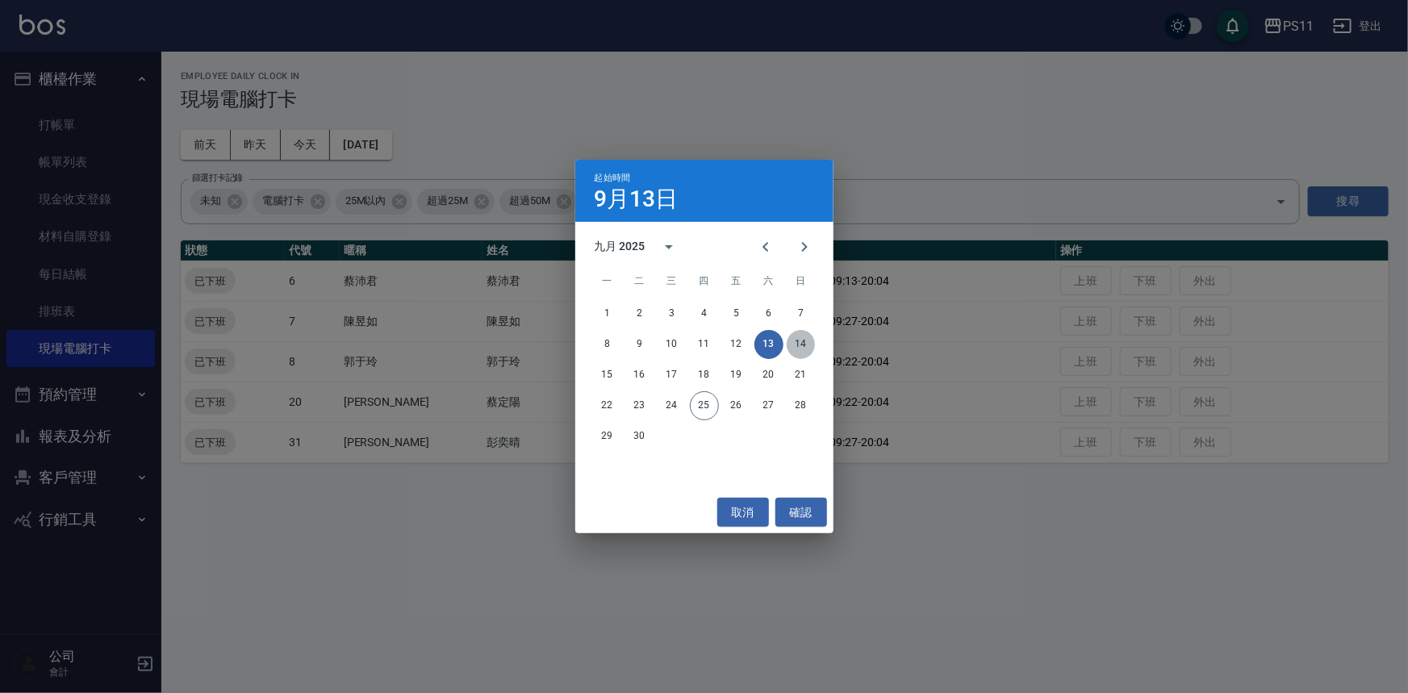
click at [799, 342] on button "14" at bounding box center [800, 344] width 29 height 29
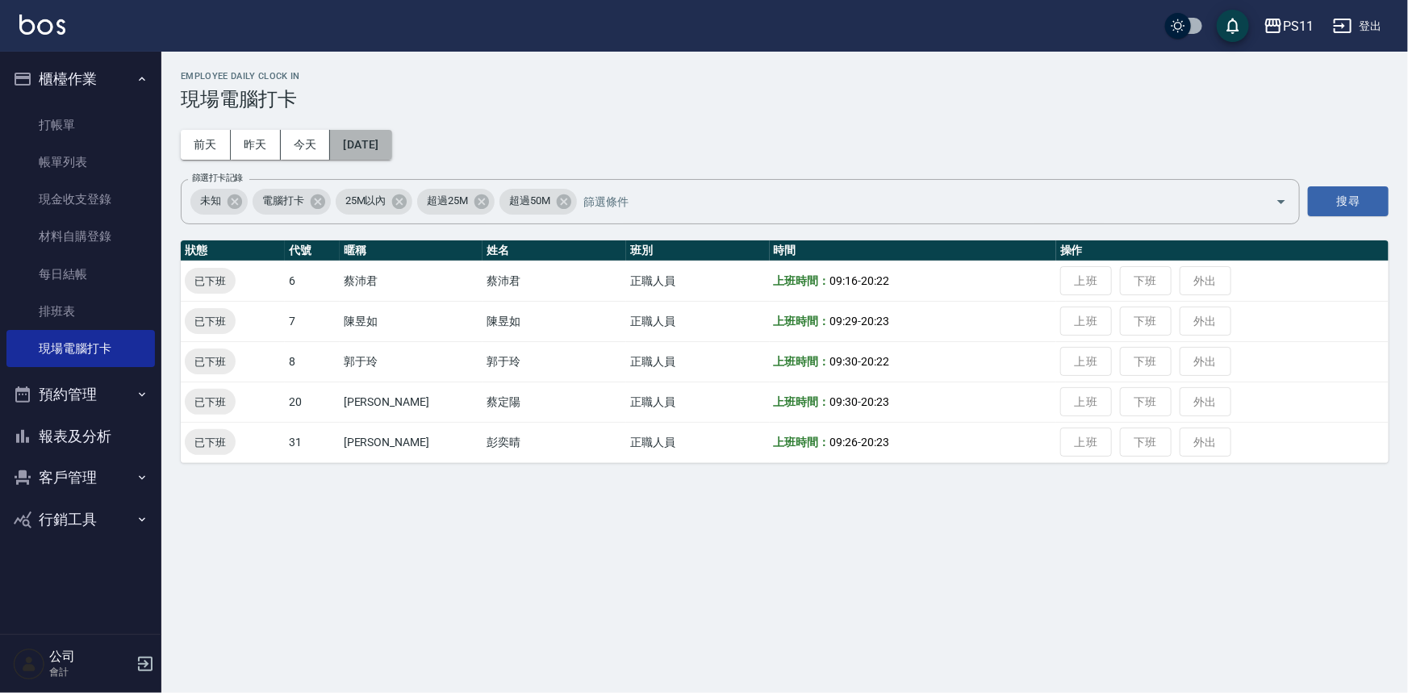
click at [379, 144] on button "[DATE]" at bounding box center [360, 145] width 61 height 30
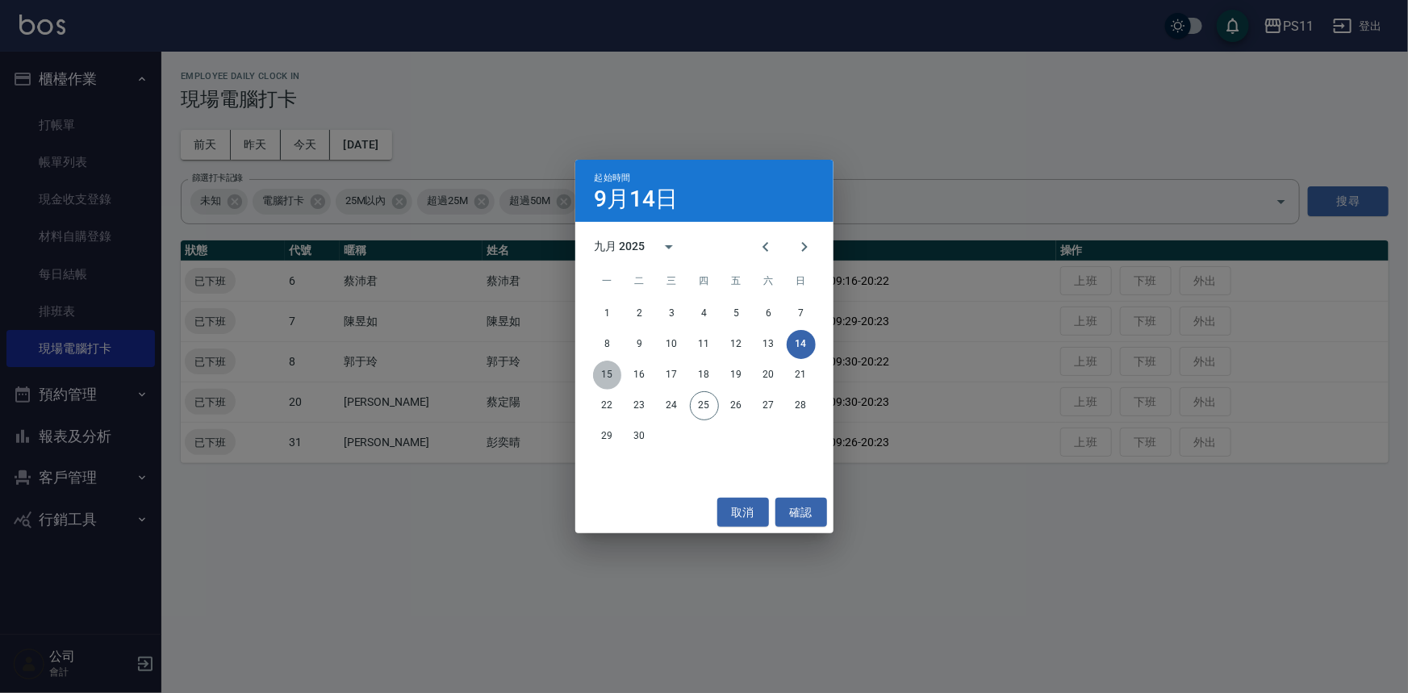
click at [603, 371] on button "15" at bounding box center [607, 375] width 29 height 29
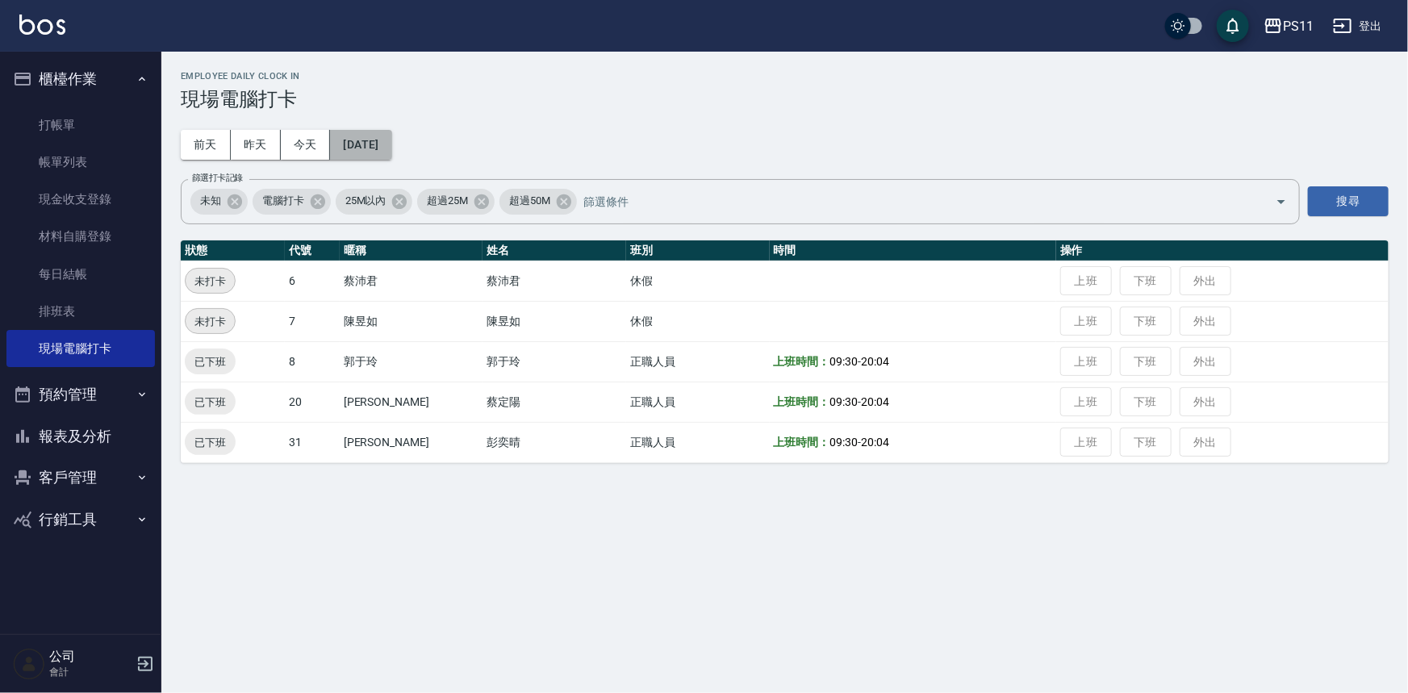
click at [386, 143] on button "[DATE]" at bounding box center [360, 145] width 61 height 30
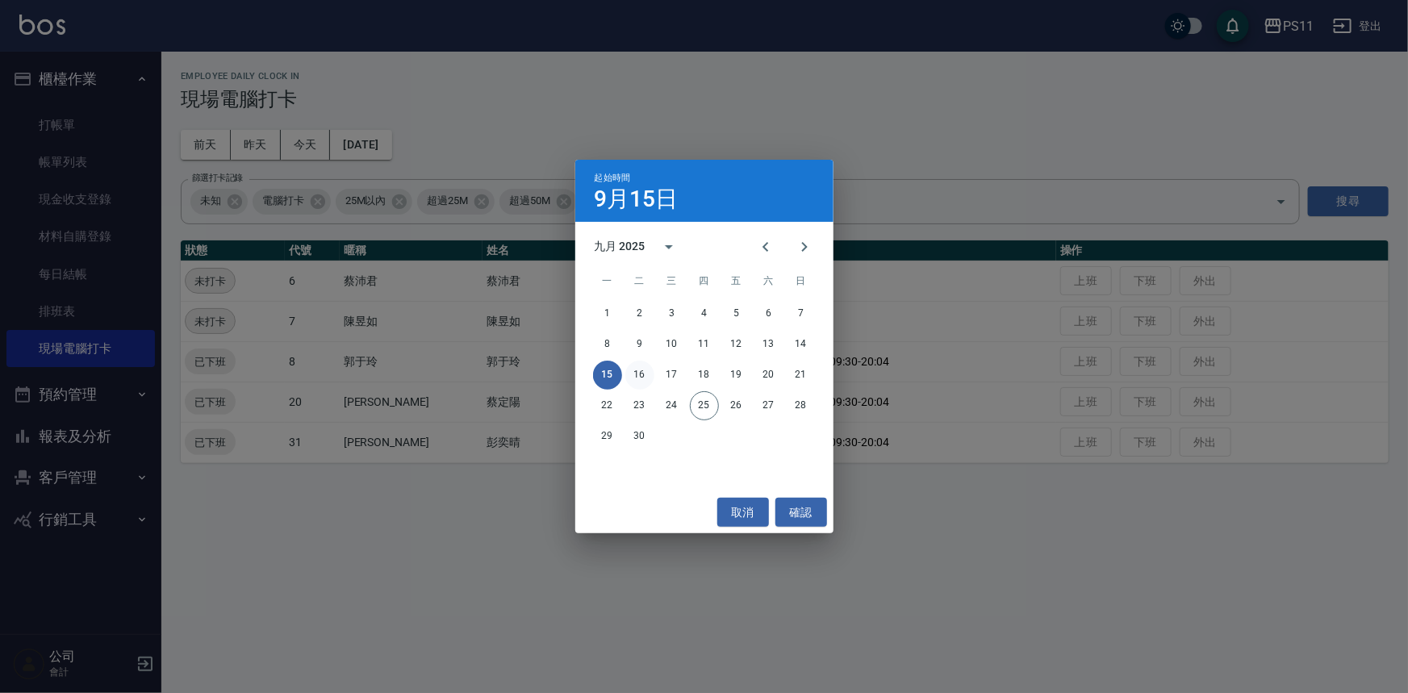
click at [641, 376] on button "16" at bounding box center [639, 375] width 29 height 29
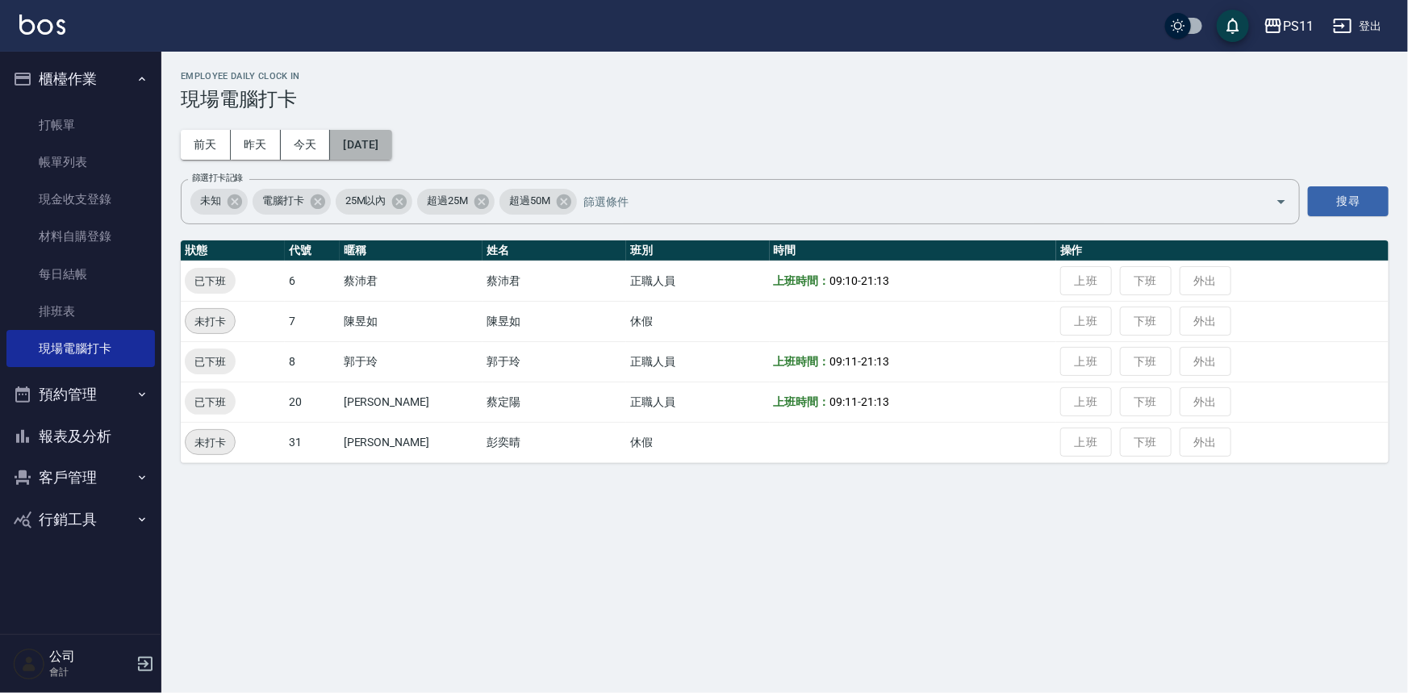
click at [383, 145] on button "[DATE]" at bounding box center [360, 145] width 61 height 30
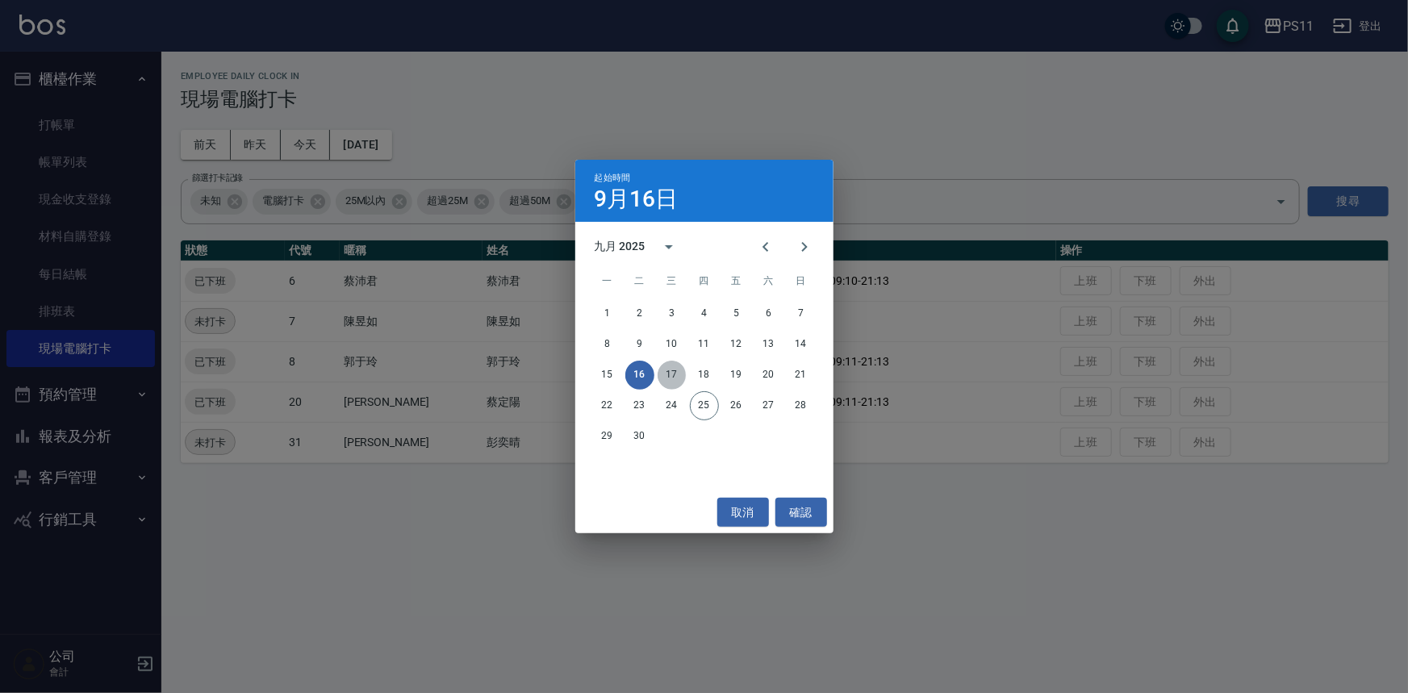
click at [683, 372] on button "17" at bounding box center [671, 375] width 29 height 29
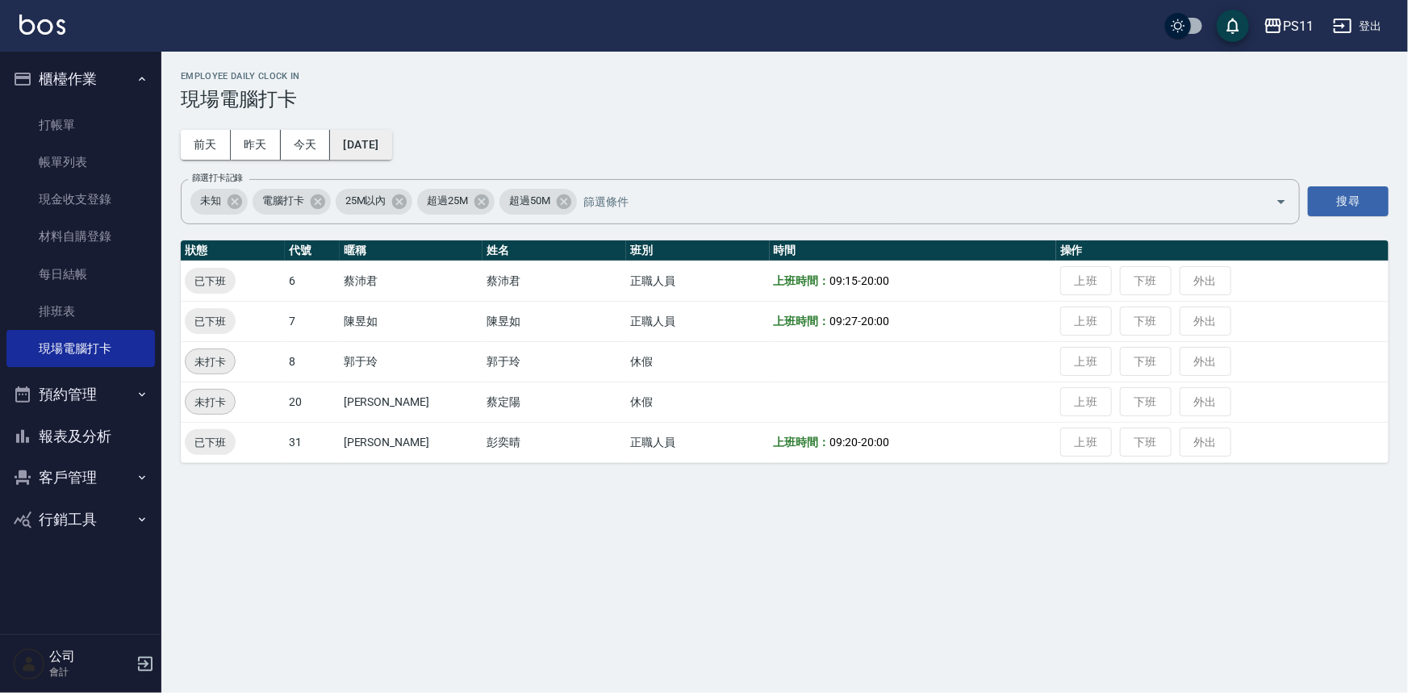
click at [391, 136] on button "[DATE]" at bounding box center [360, 145] width 61 height 30
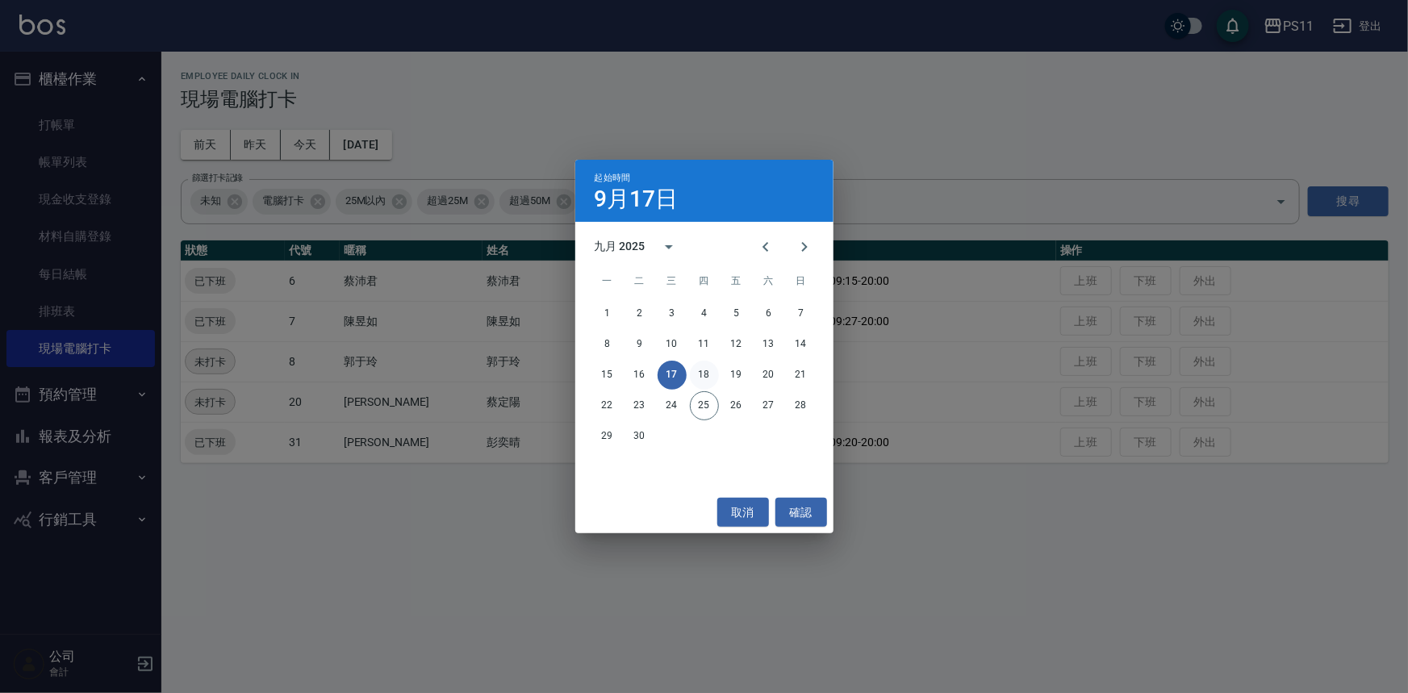
click at [700, 363] on button "18" at bounding box center [704, 375] width 29 height 29
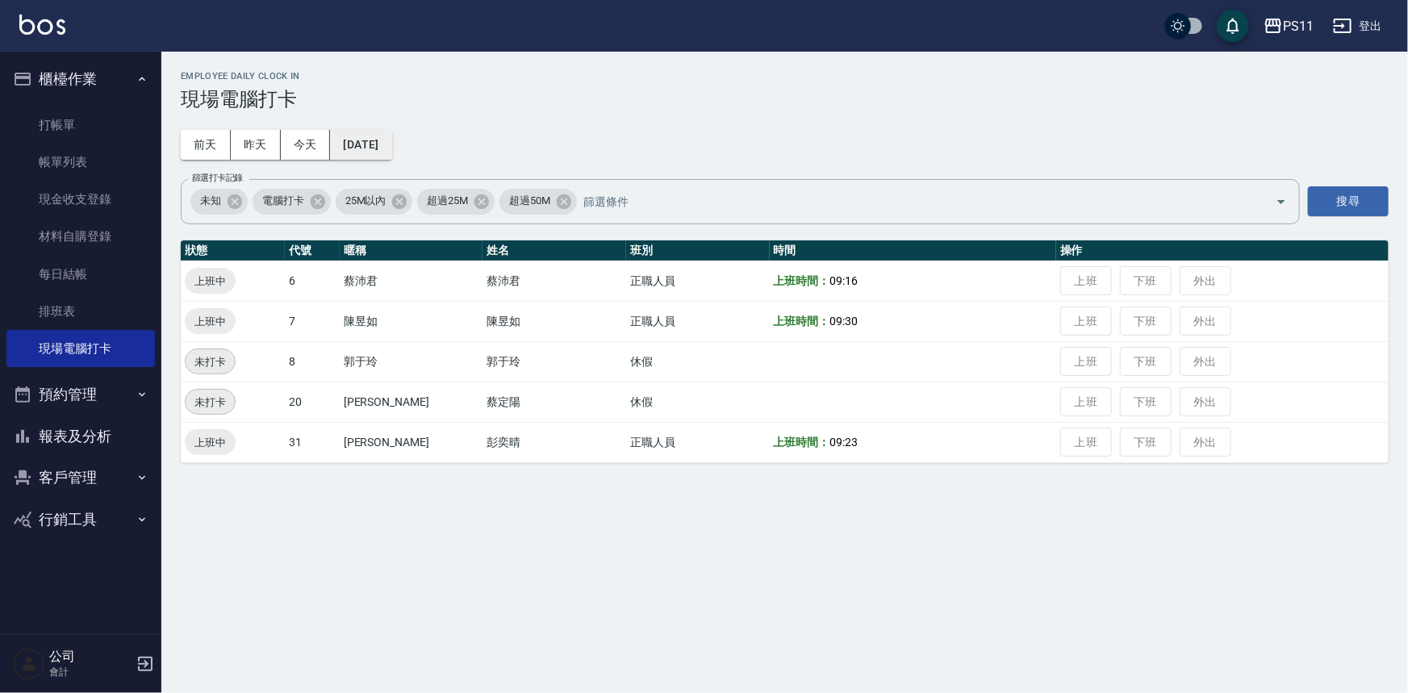
click at [381, 143] on button "[DATE]" at bounding box center [360, 145] width 61 height 30
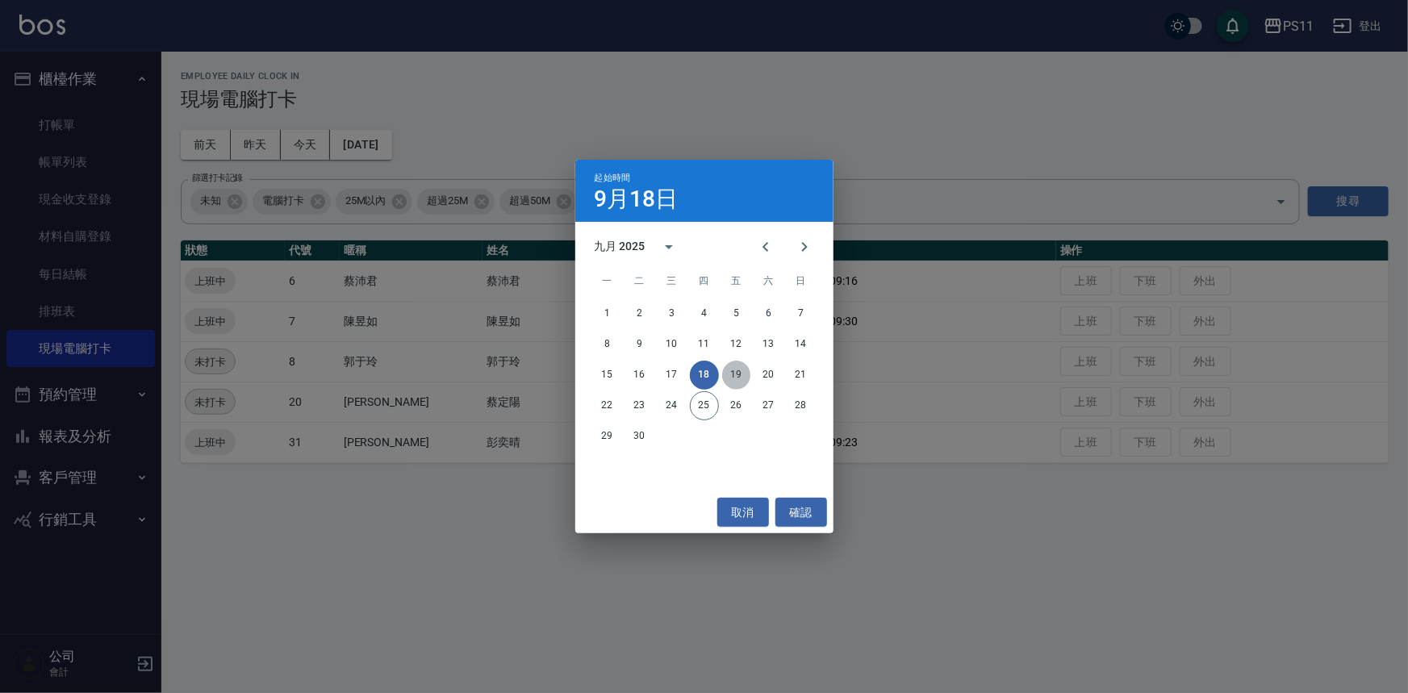
click at [748, 378] on button "19" at bounding box center [736, 375] width 29 height 29
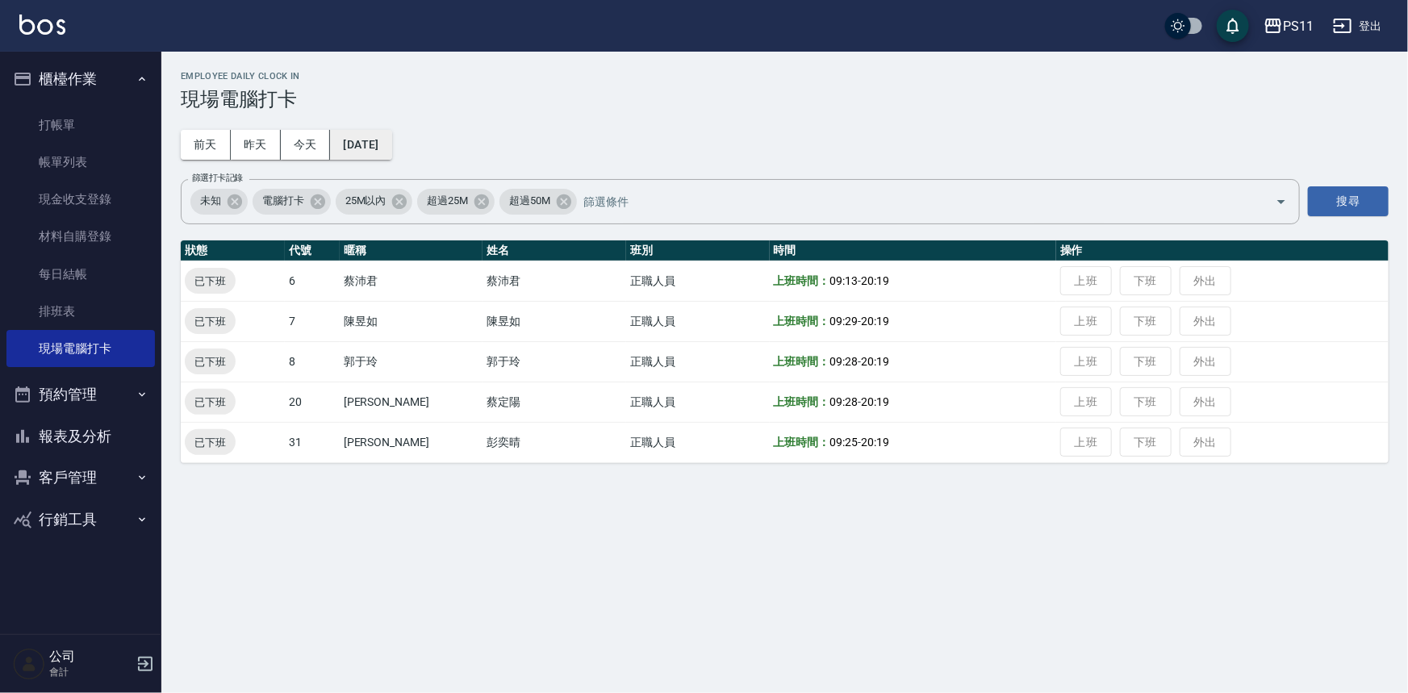
click at [378, 150] on button "[DATE]" at bounding box center [360, 145] width 61 height 30
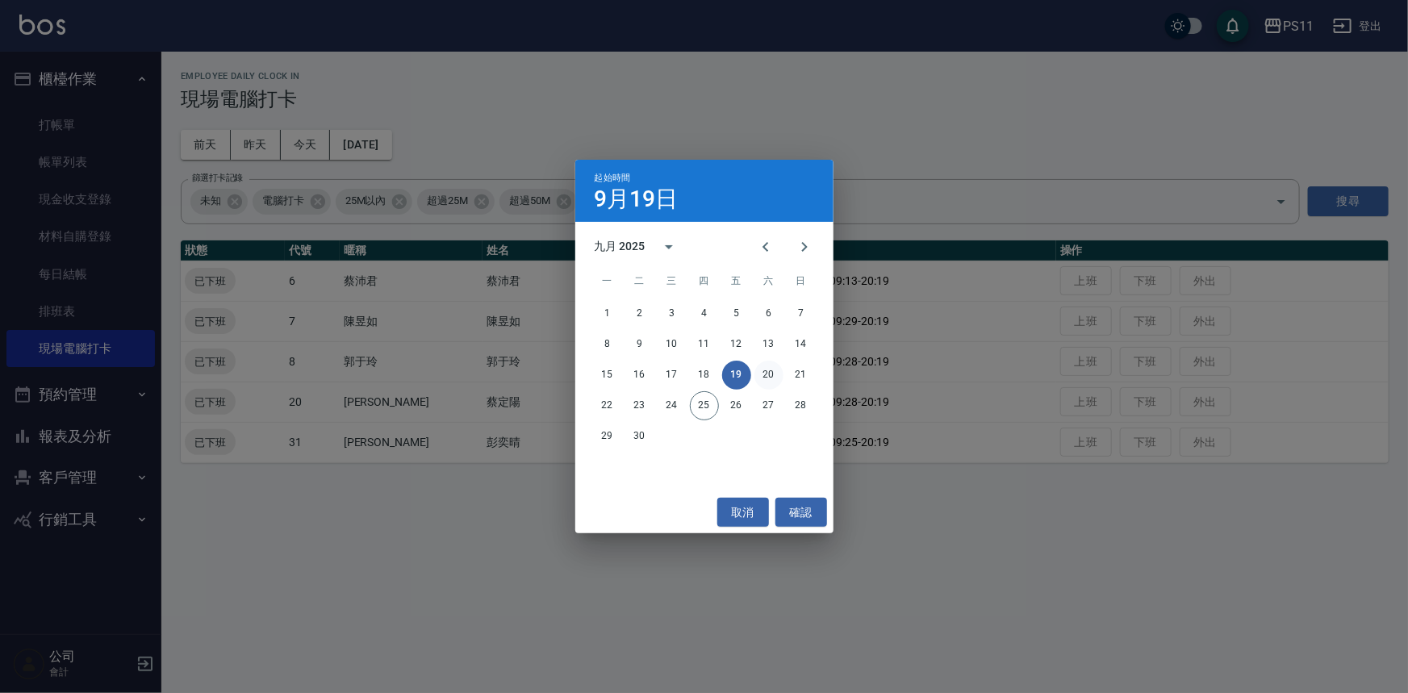
click at [780, 372] on button "20" at bounding box center [768, 375] width 29 height 29
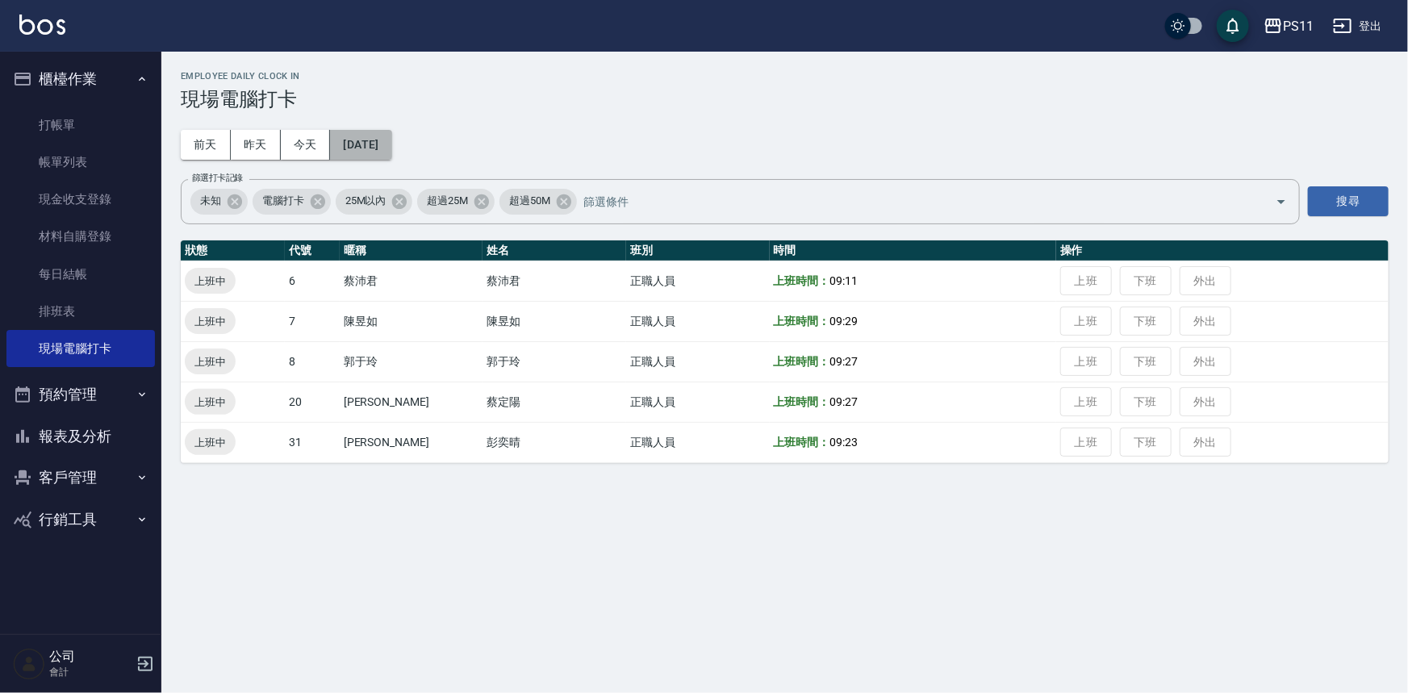
click at [391, 151] on button "[DATE]" at bounding box center [360, 145] width 61 height 30
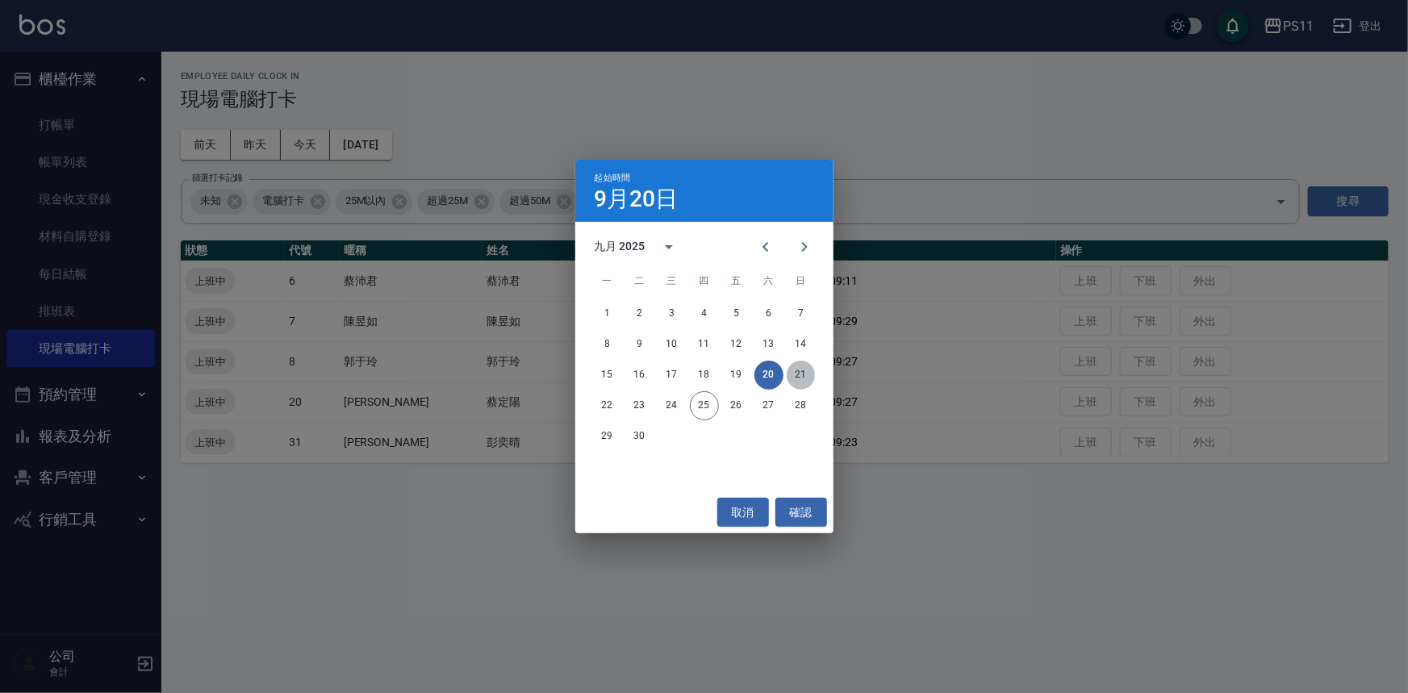
click at [791, 372] on button "21" at bounding box center [800, 375] width 29 height 29
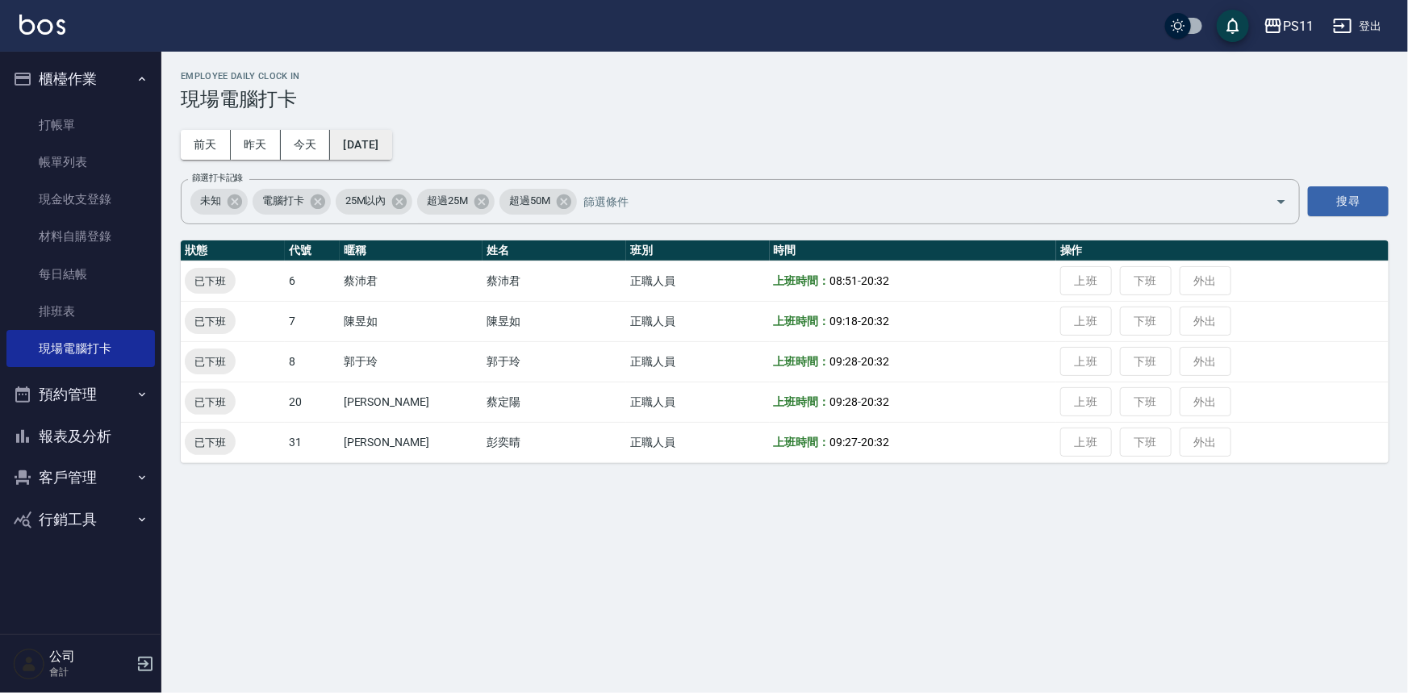
click at [364, 140] on button "[DATE]" at bounding box center [360, 145] width 61 height 30
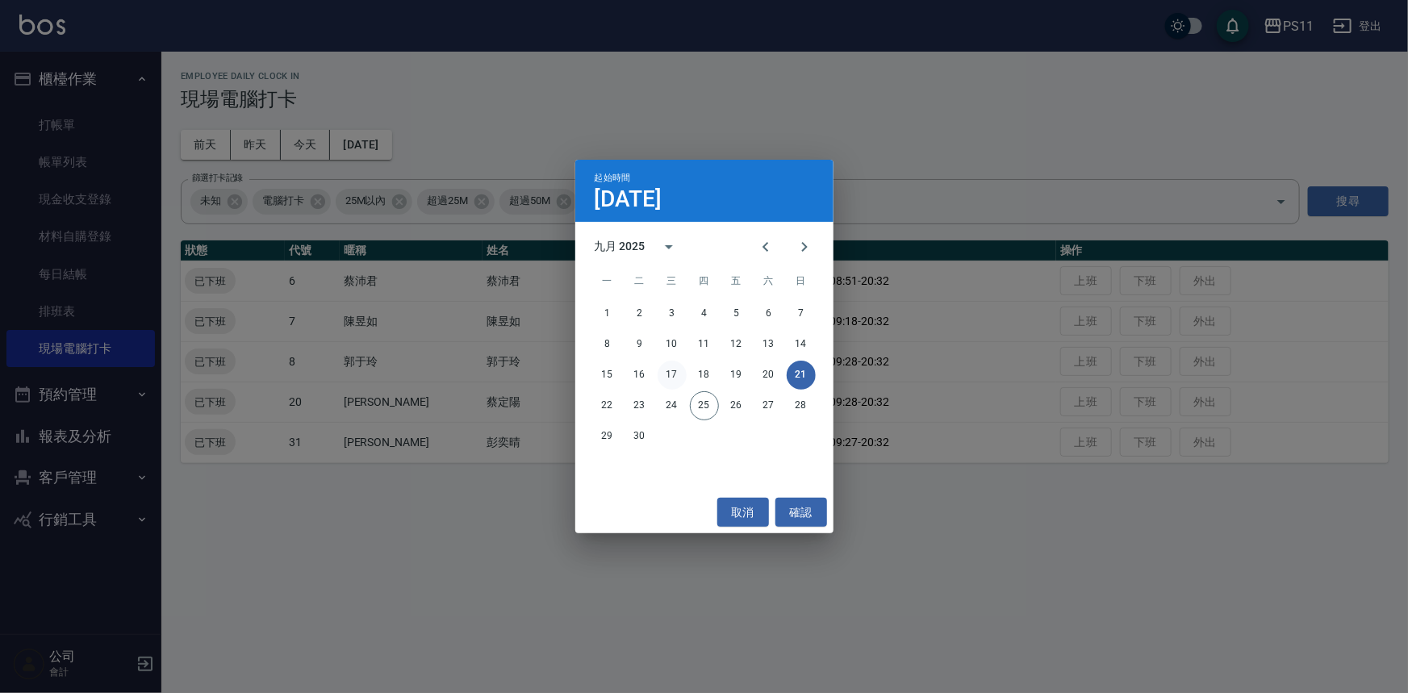
click at [683, 367] on button "17" at bounding box center [671, 375] width 29 height 29
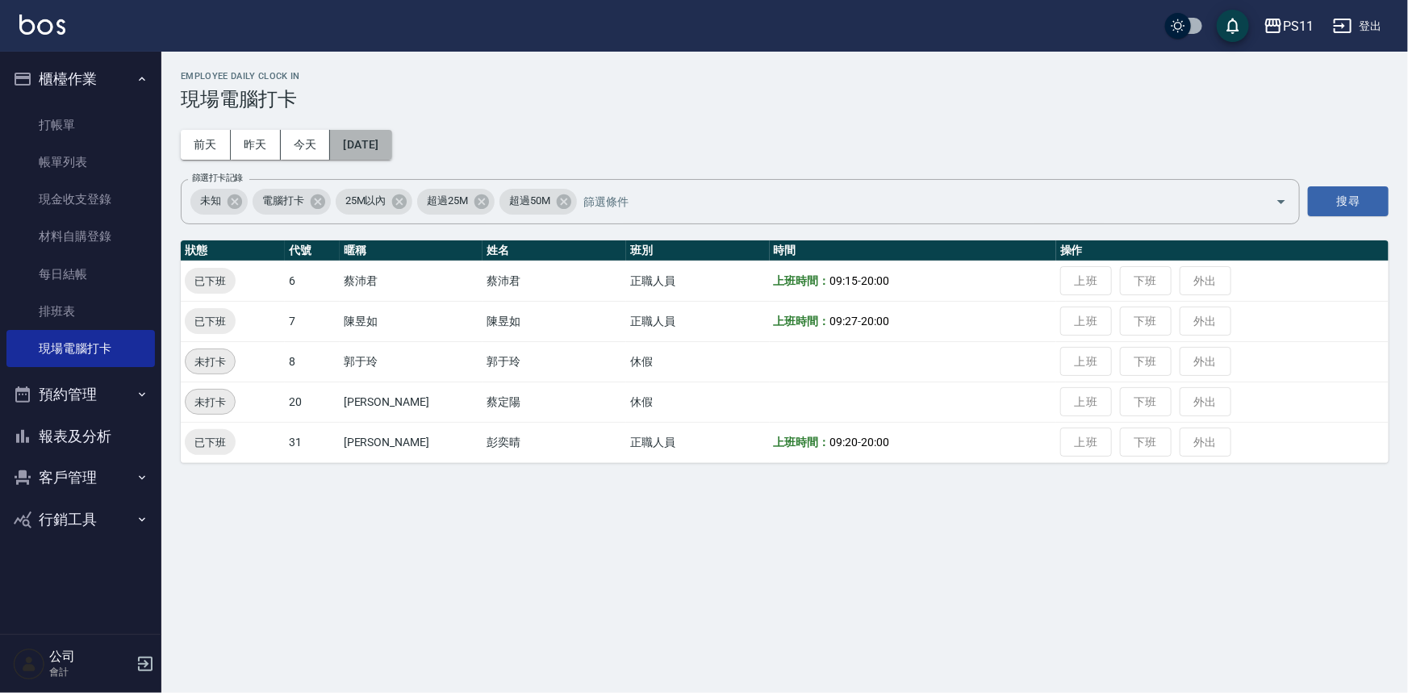
click at [383, 135] on button "[DATE]" at bounding box center [360, 145] width 61 height 30
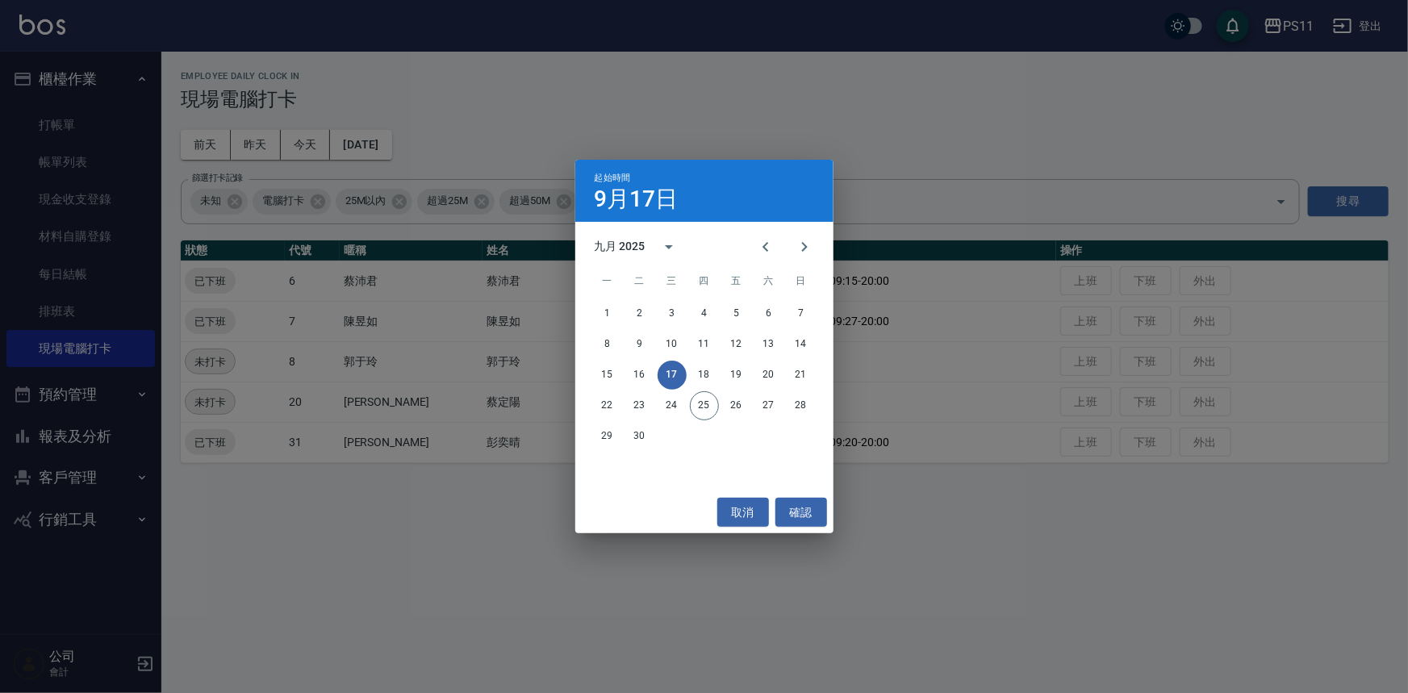
click at [623, 368] on div "15 16 17 18 19 20 21" at bounding box center [704, 375] width 258 height 29
click at [599, 378] on button "15" at bounding box center [607, 375] width 29 height 29
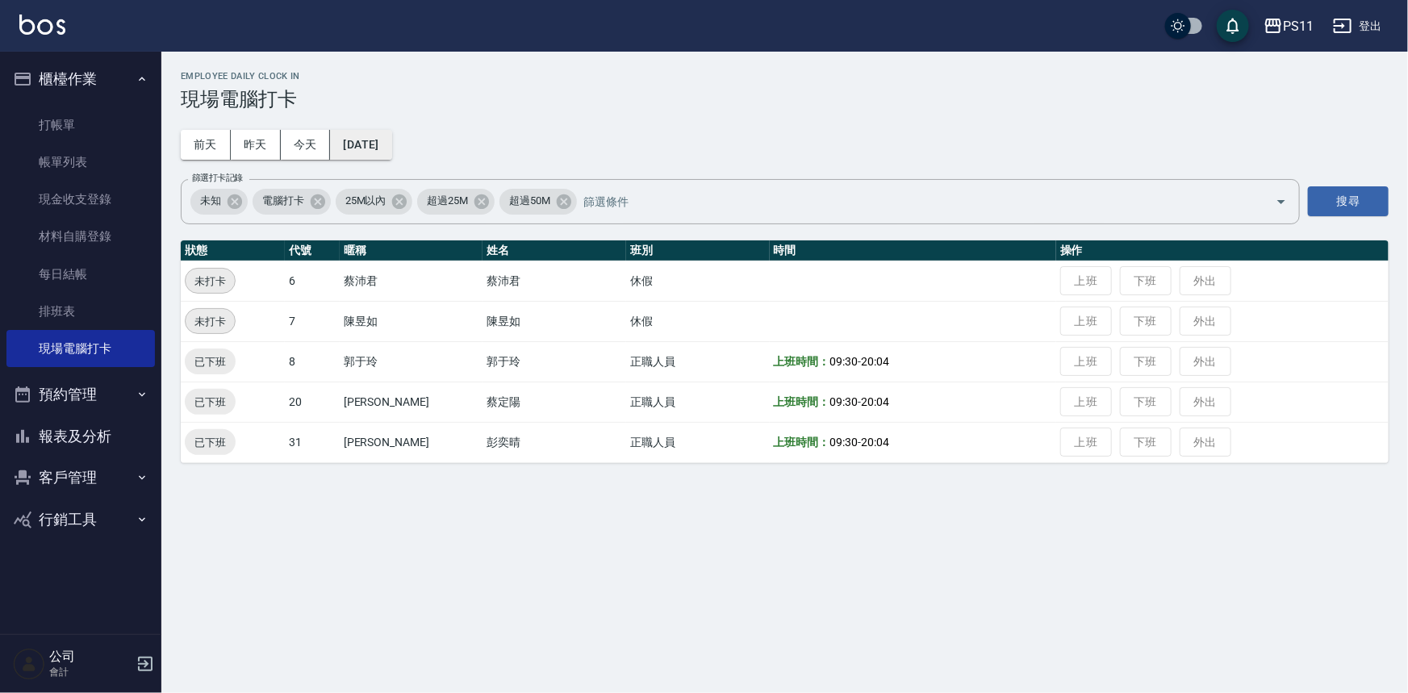
click at [385, 142] on button "[DATE]" at bounding box center [360, 145] width 61 height 30
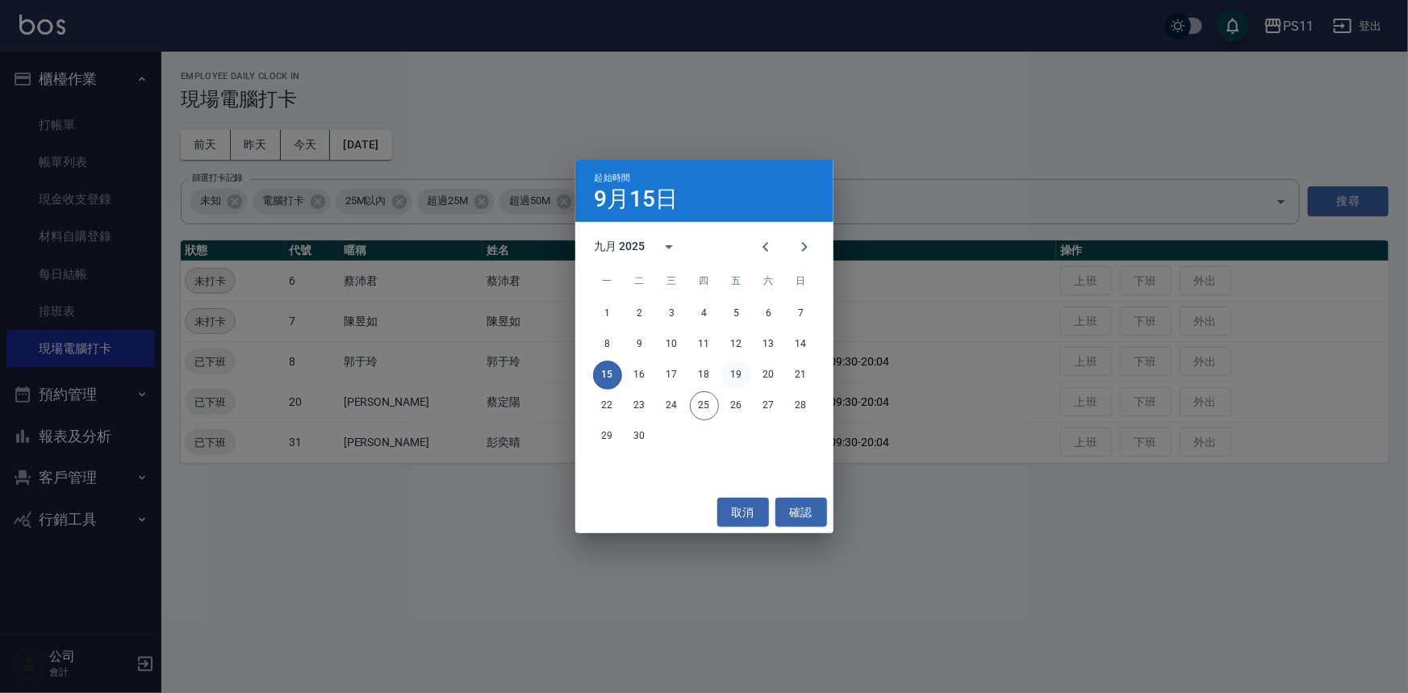
click at [732, 370] on button "19" at bounding box center [736, 375] width 29 height 29
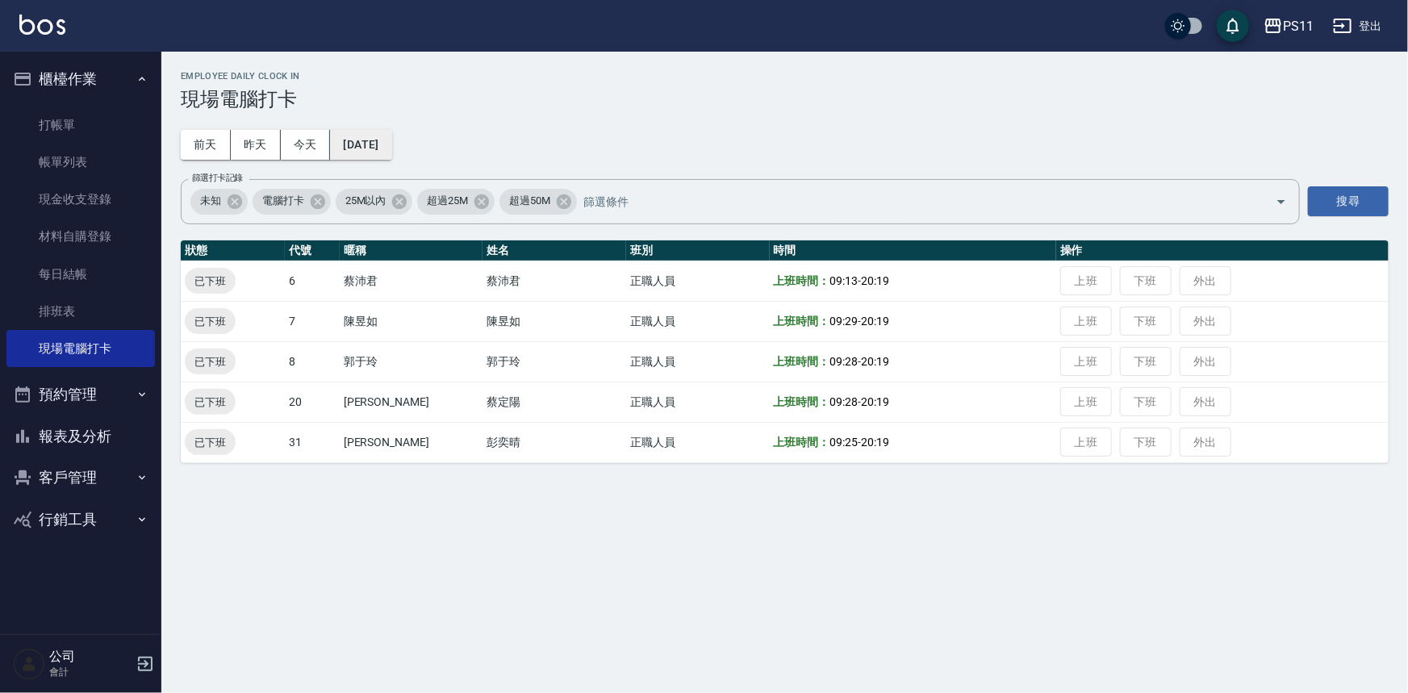
click at [390, 148] on button "[DATE]" at bounding box center [360, 145] width 61 height 30
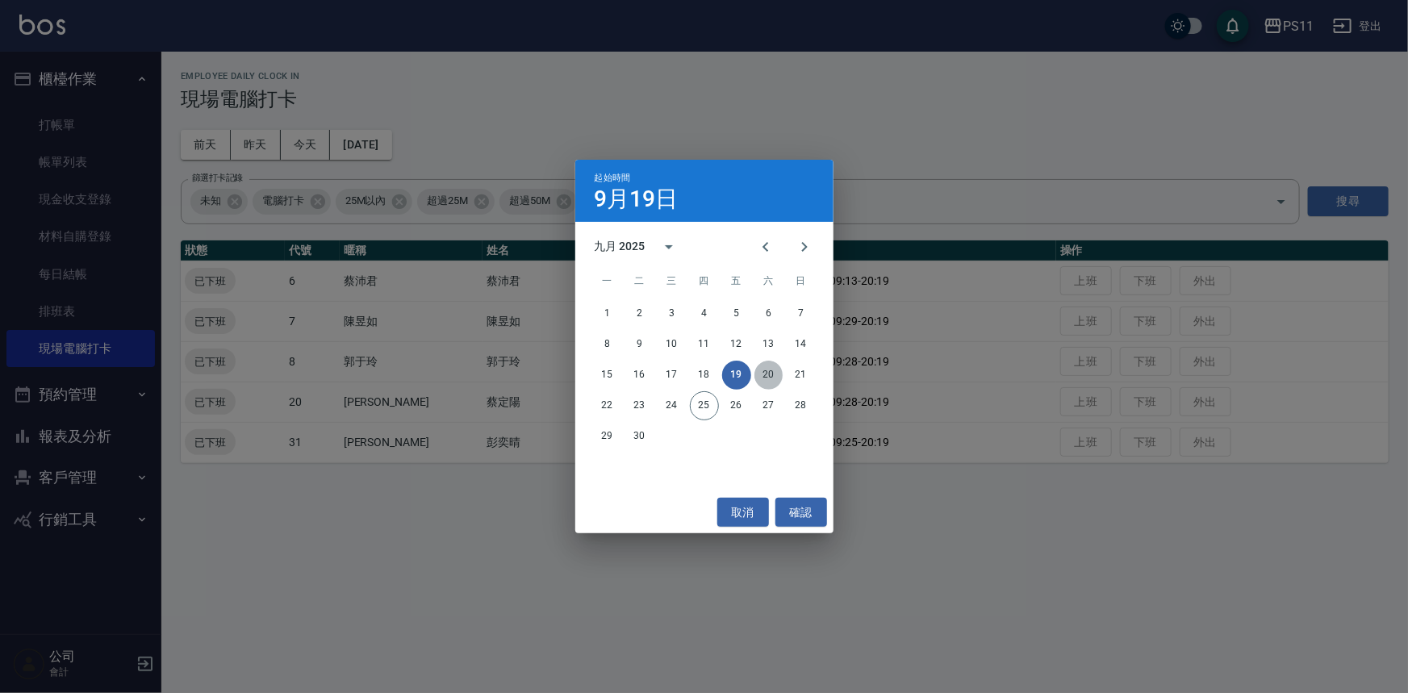
click at [754, 373] on button "20" at bounding box center [768, 375] width 29 height 29
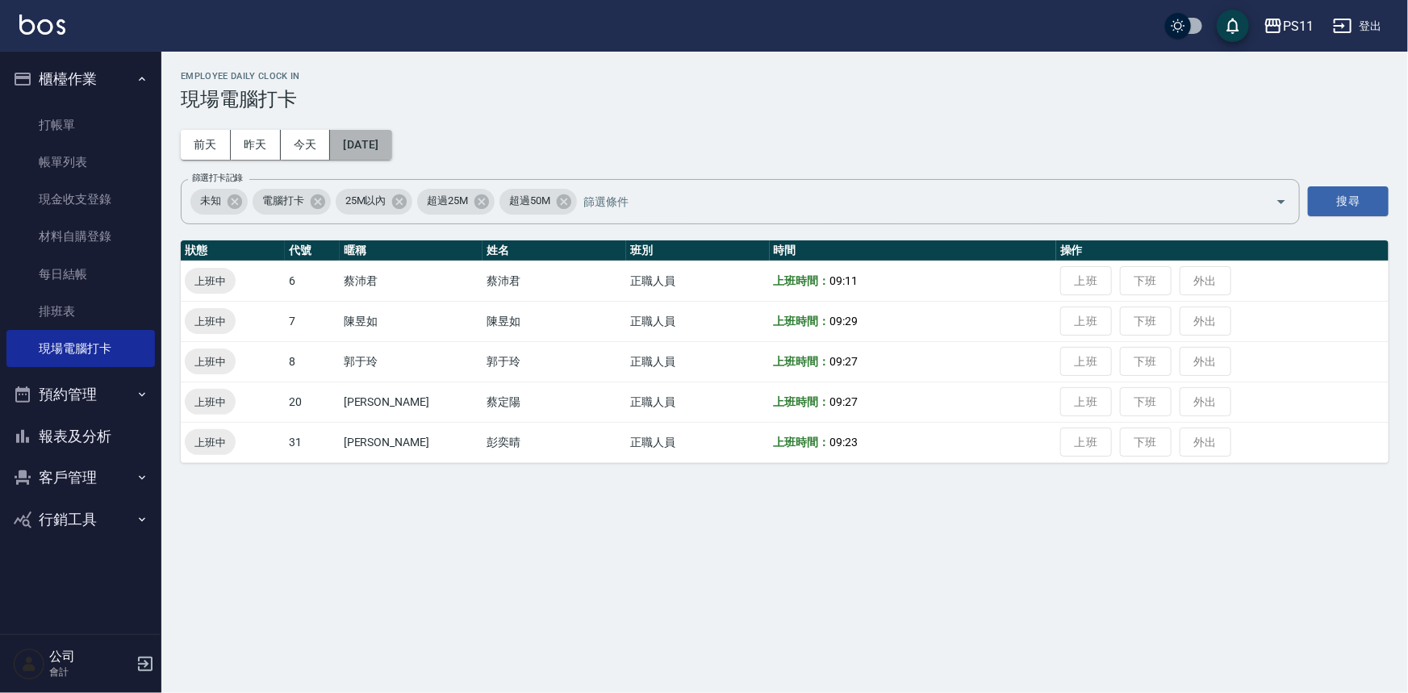
click at [381, 148] on button "[DATE]" at bounding box center [360, 145] width 61 height 30
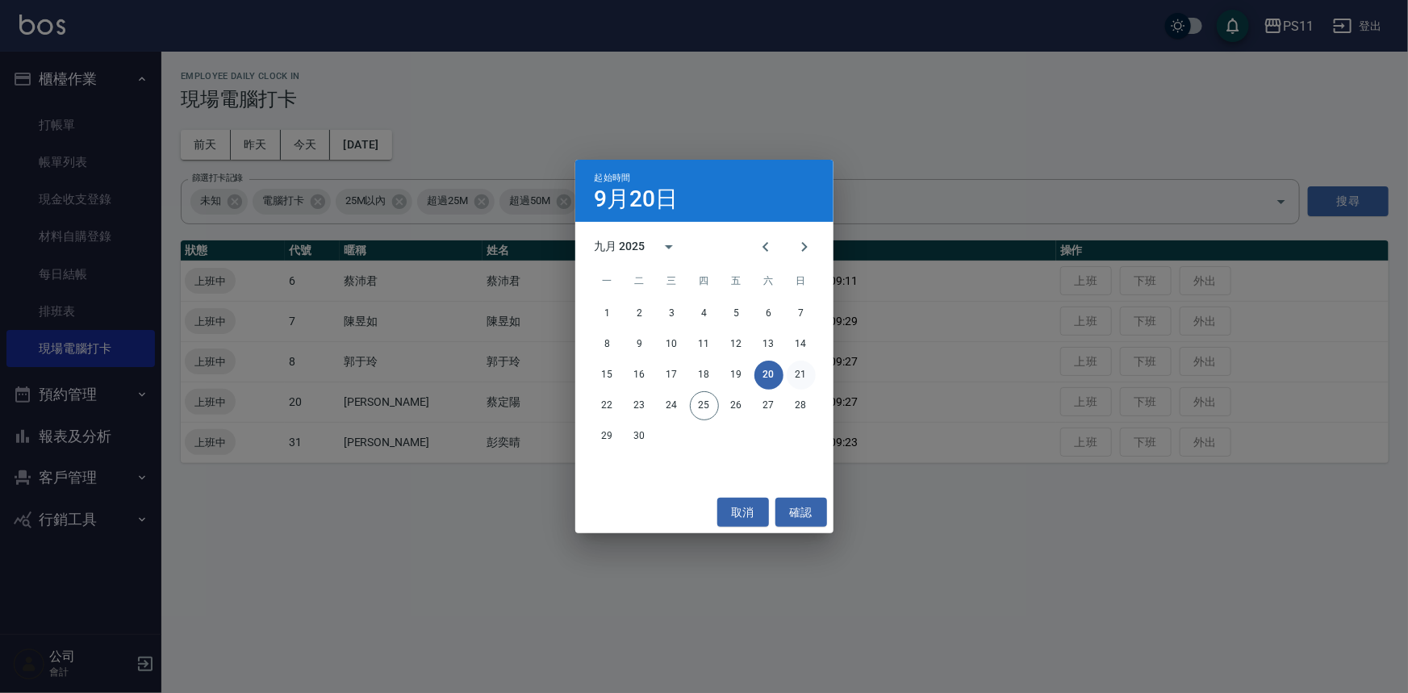
click at [811, 376] on button "21" at bounding box center [800, 375] width 29 height 29
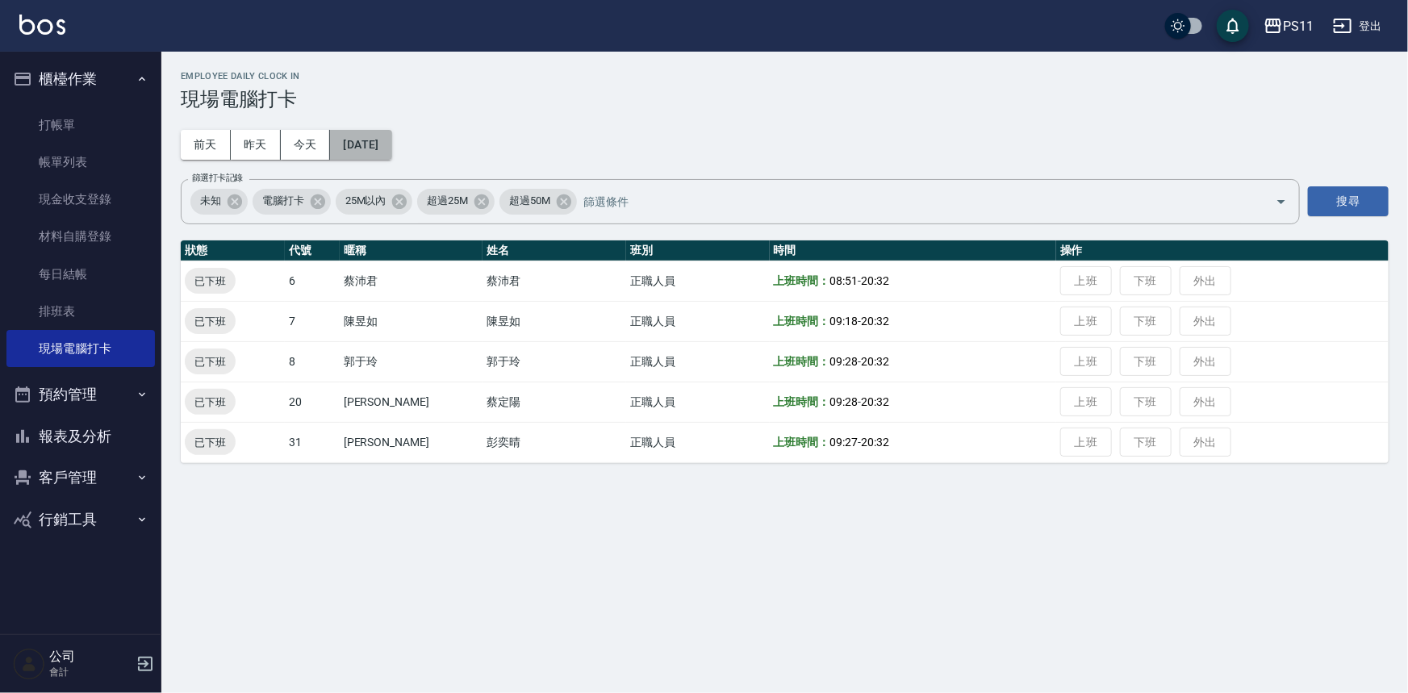
click at [386, 149] on button "[DATE]" at bounding box center [360, 145] width 61 height 30
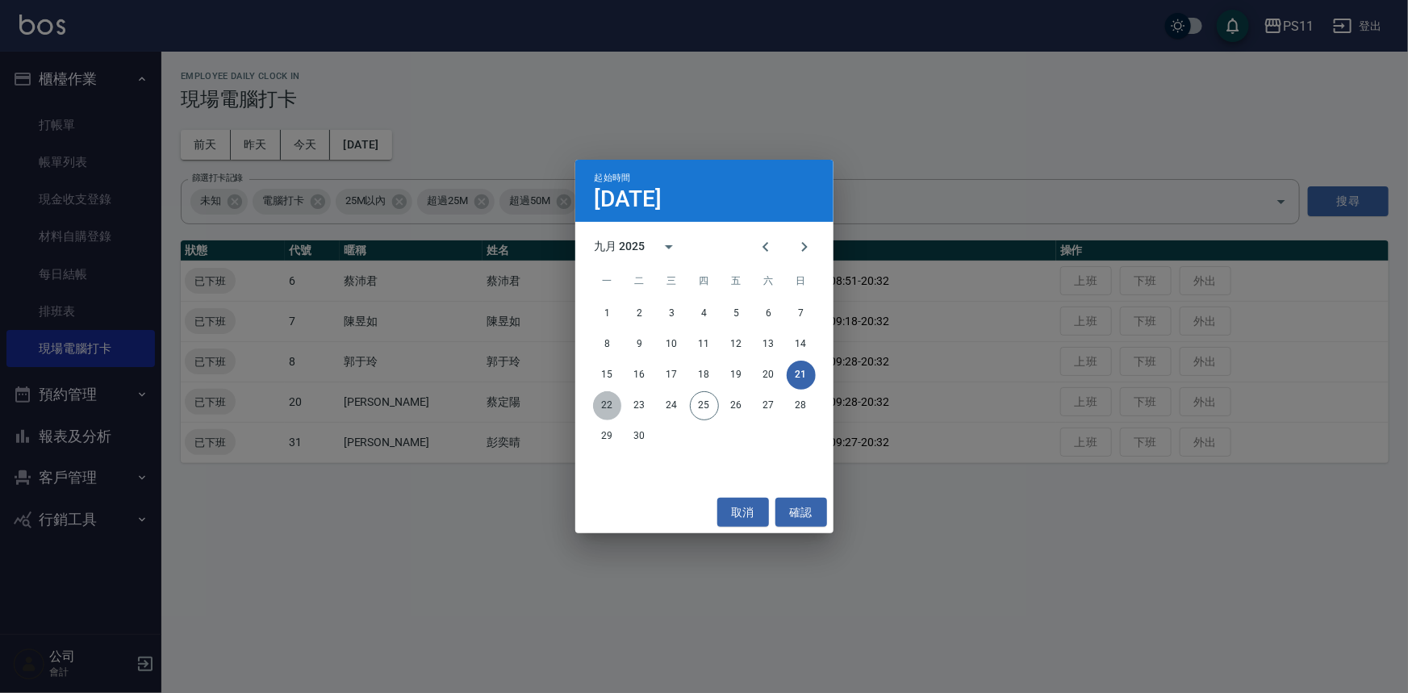
click at [613, 398] on button "22" at bounding box center [607, 405] width 29 height 29
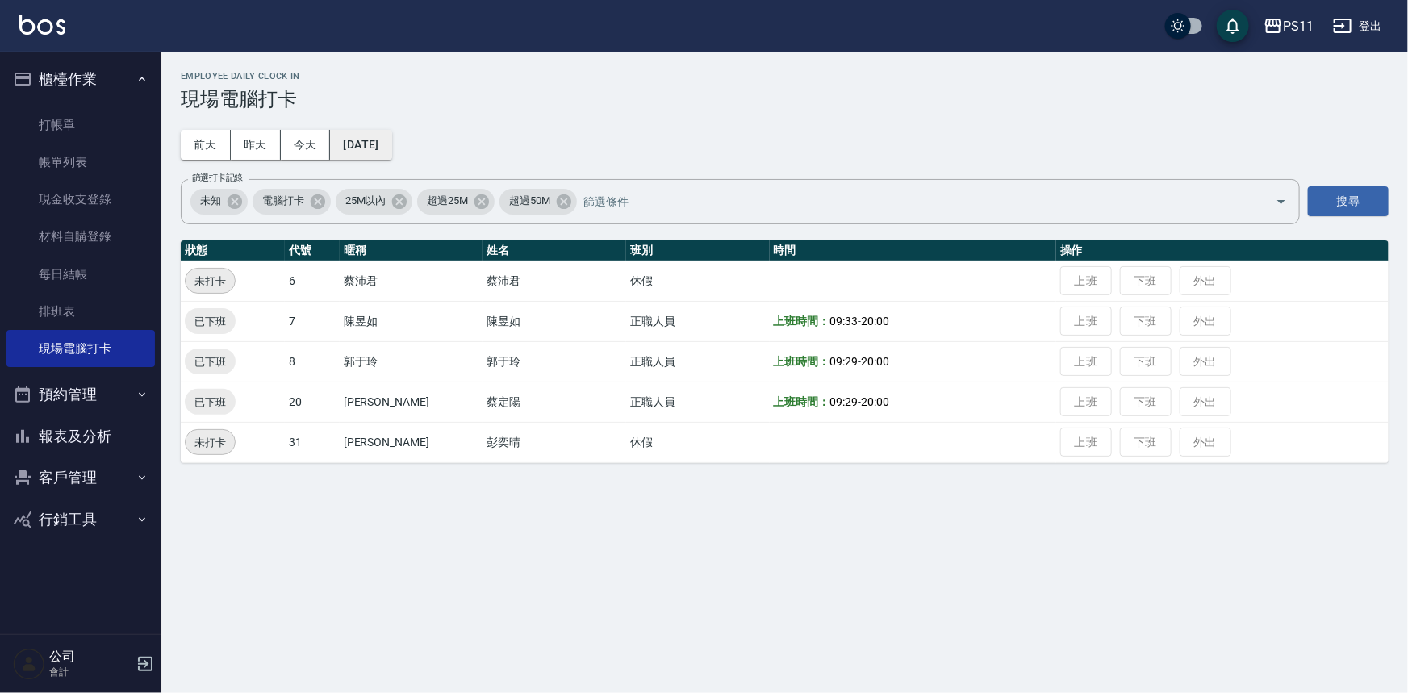
click at [362, 147] on button "[DATE]" at bounding box center [360, 145] width 61 height 30
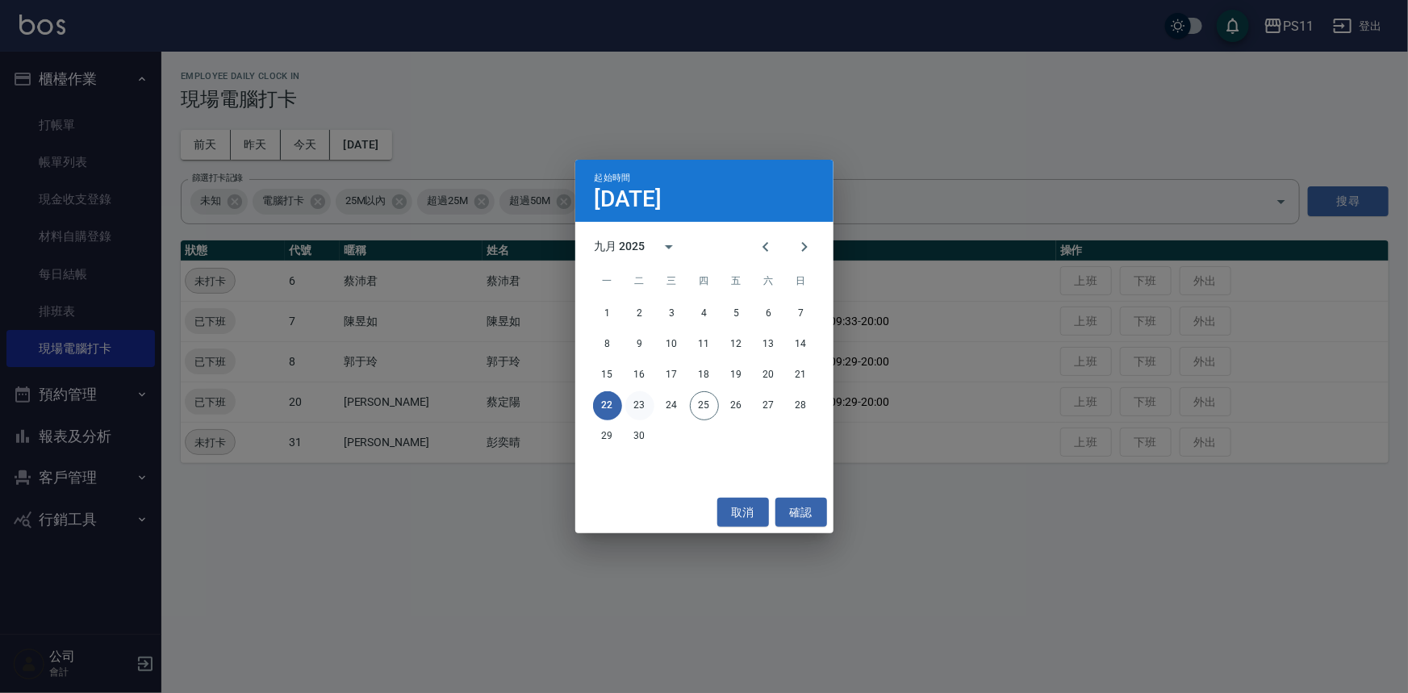
click at [637, 403] on button "23" at bounding box center [639, 405] width 29 height 29
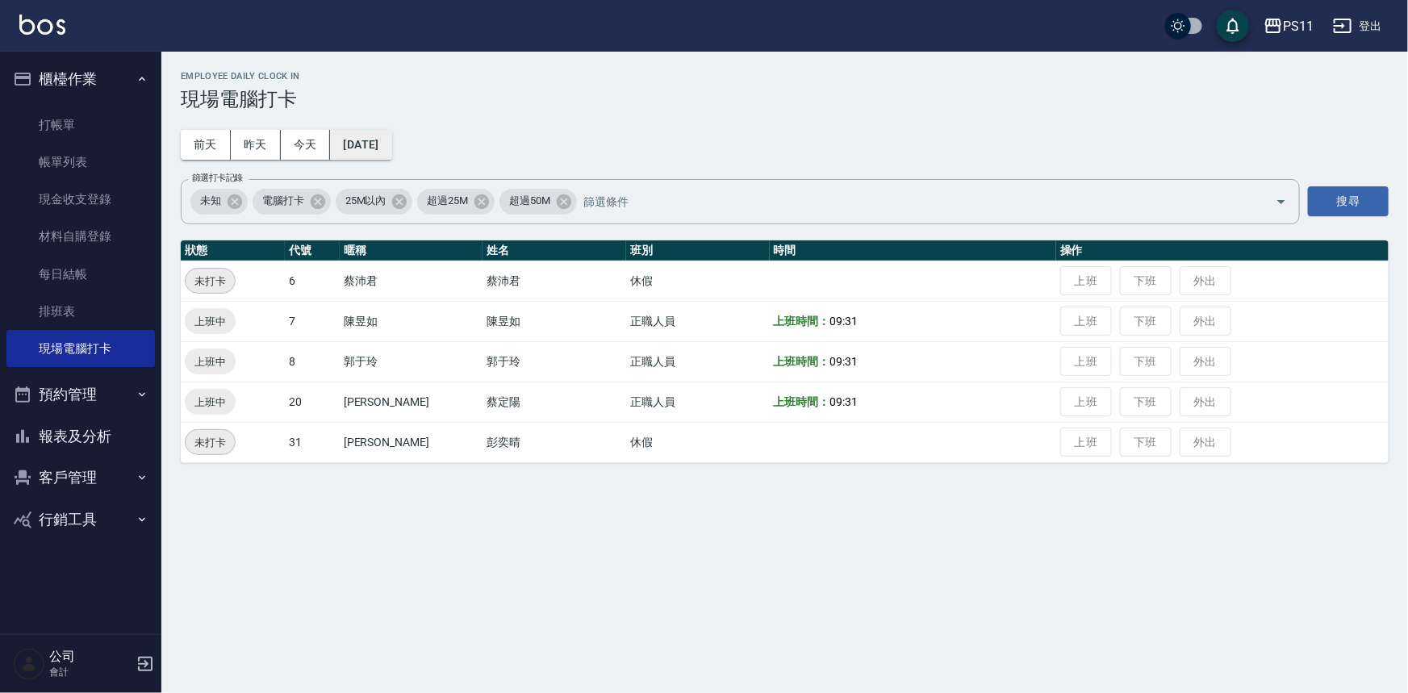
click at [389, 150] on button "[DATE]" at bounding box center [360, 145] width 61 height 30
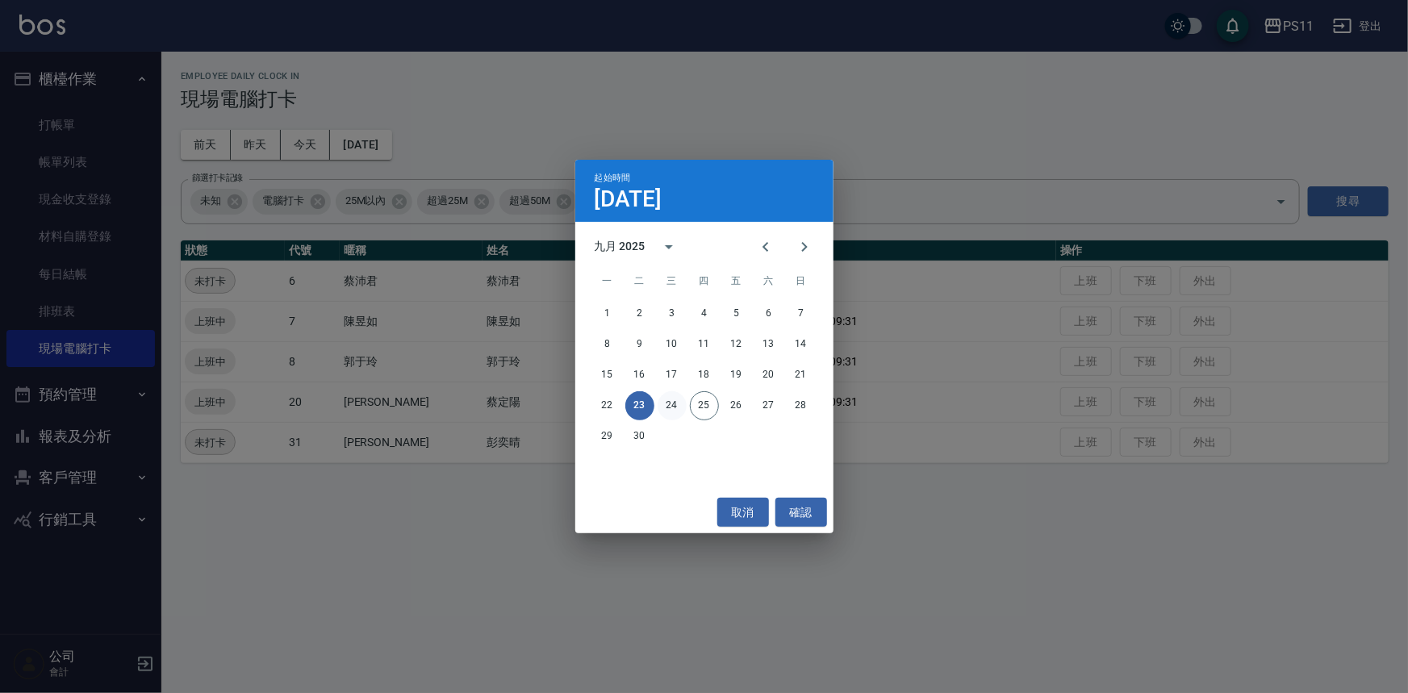
click at [672, 411] on button "24" at bounding box center [671, 405] width 29 height 29
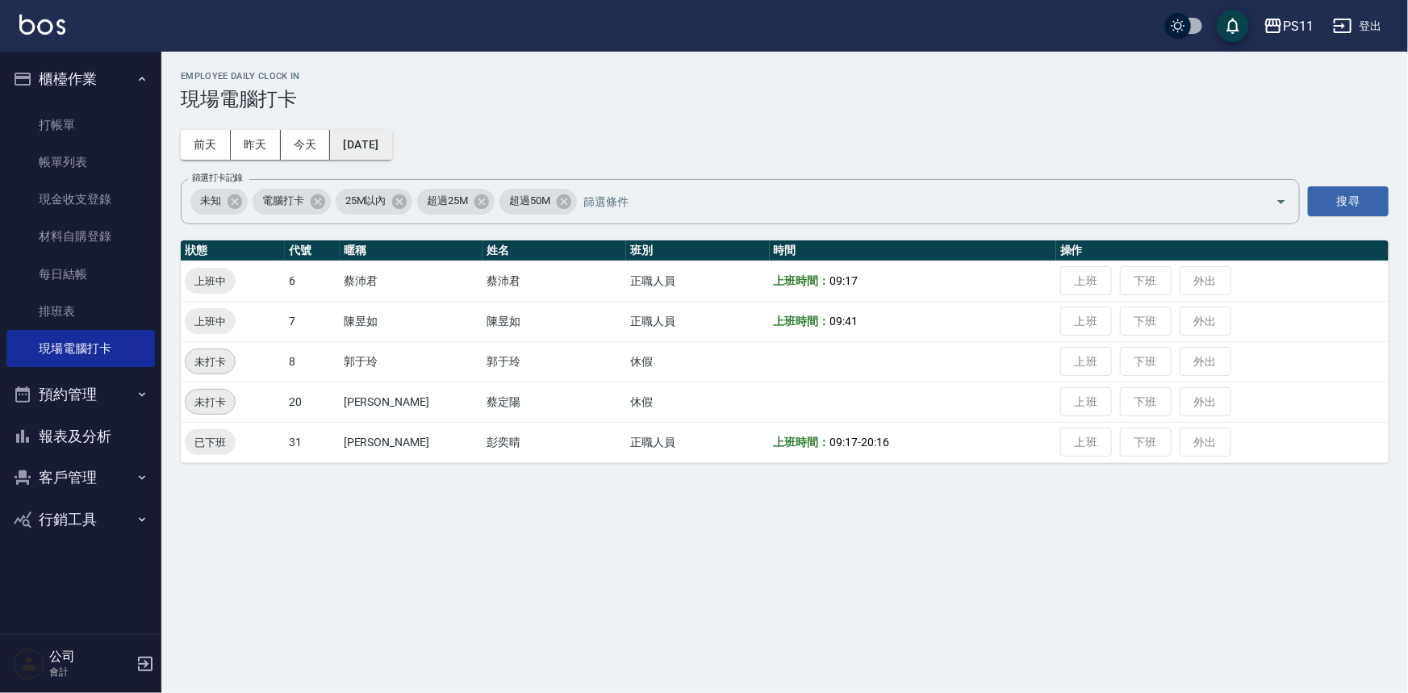
click at [378, 149] on button "[DATE]" at bounding box center [360, 145] width 61 height 30
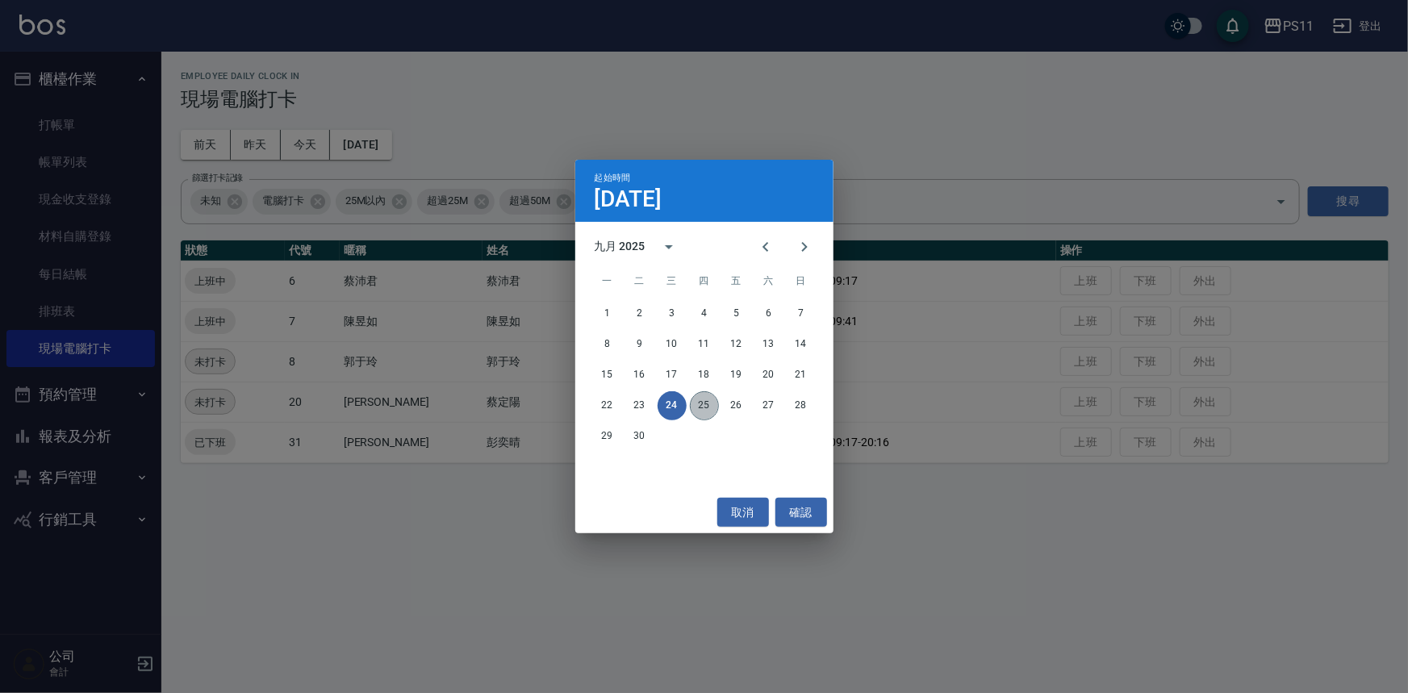
click at [704, 411] on button "25" at bounding box center [704, 405] width 29 height 29
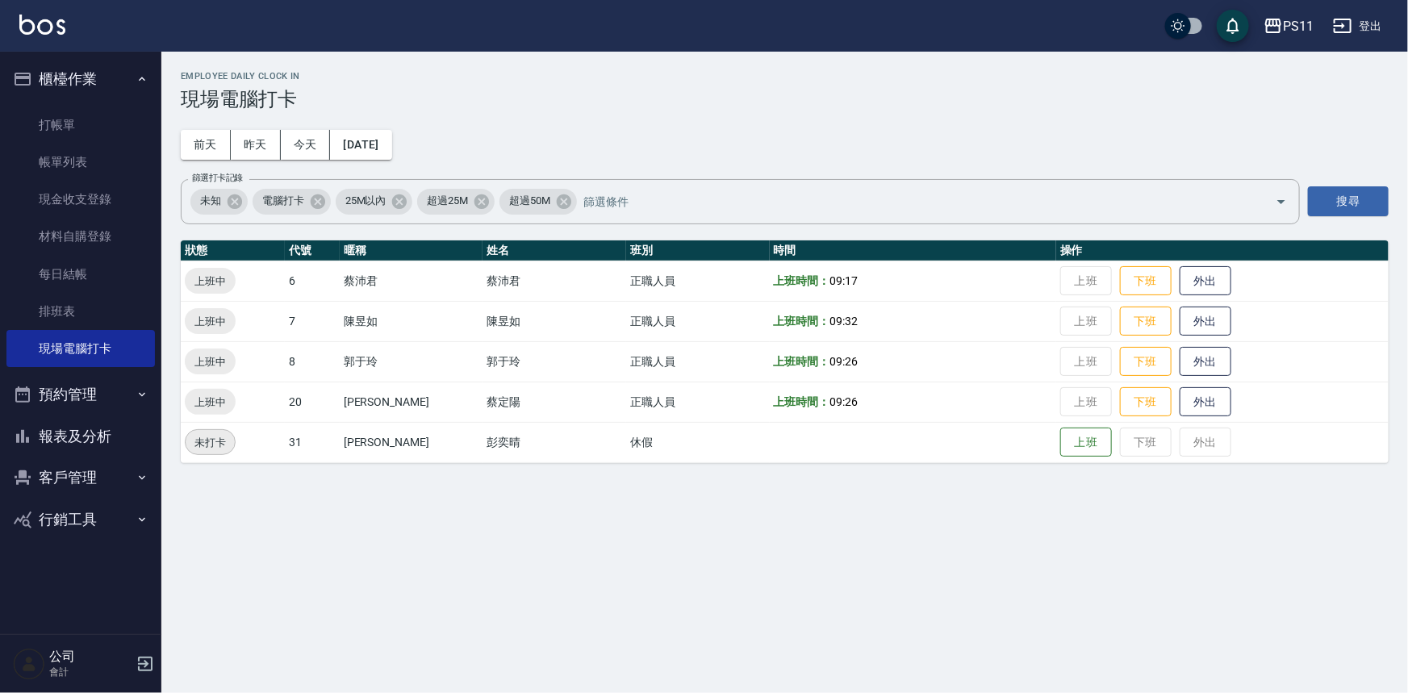
click at [112, 474] on button "客戶管理" at bounding box center [80, 478] width 148 height 42
click at [98, 511] on link "客戶列表" at bounding box center [80, 523] width 148 height 37
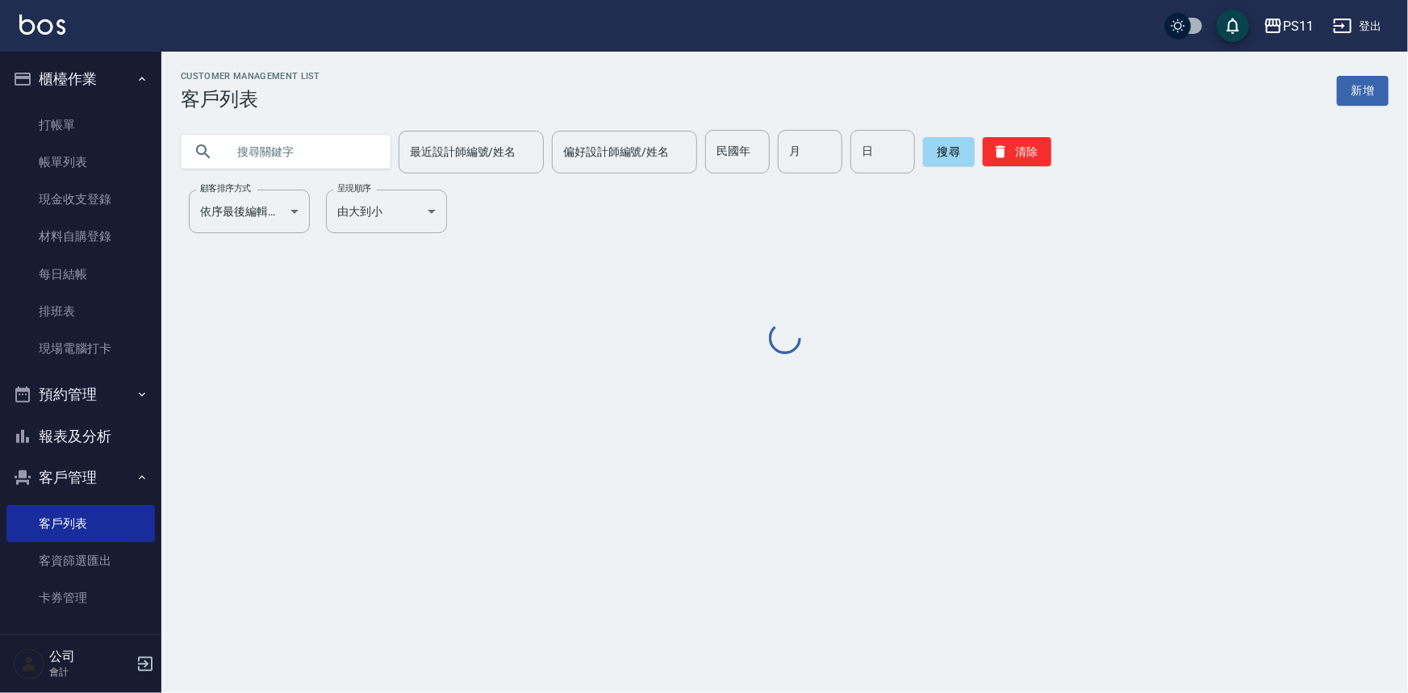
click at [307, 153] on input "text" at bounding box center [302, 152] width 152 height 44
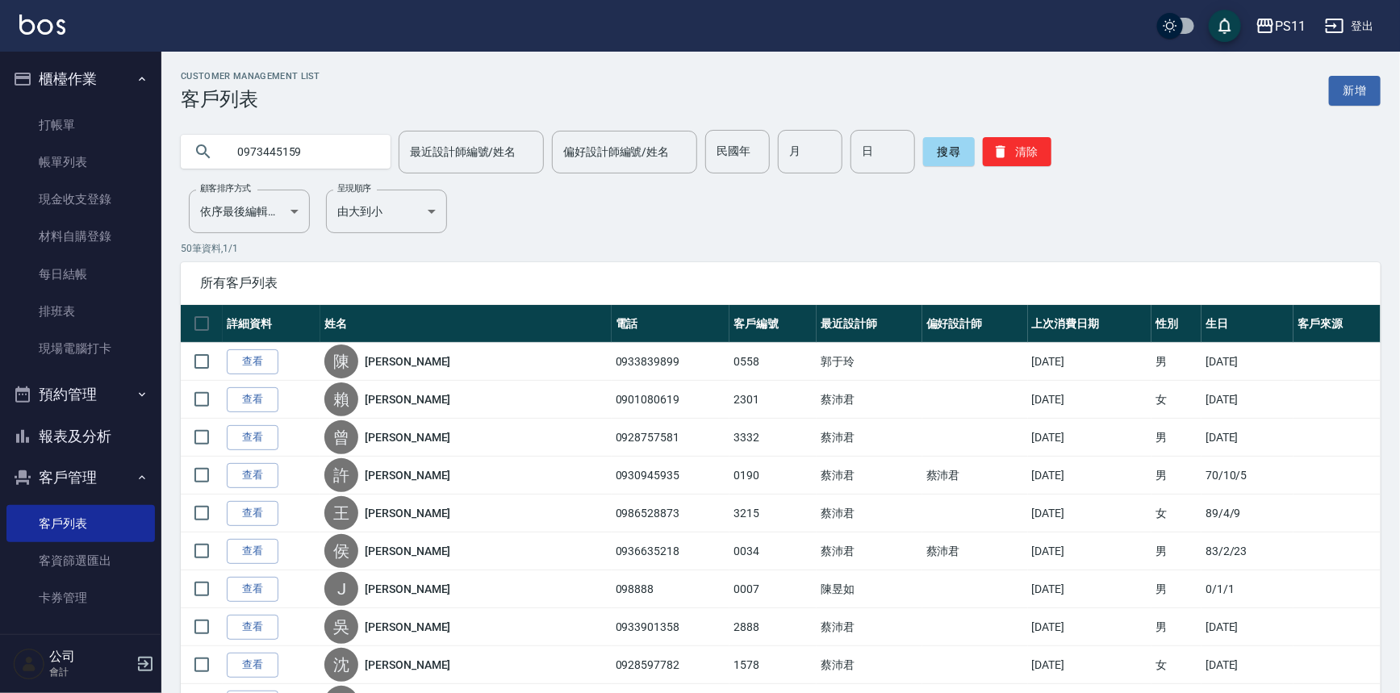
type input "0973445159"
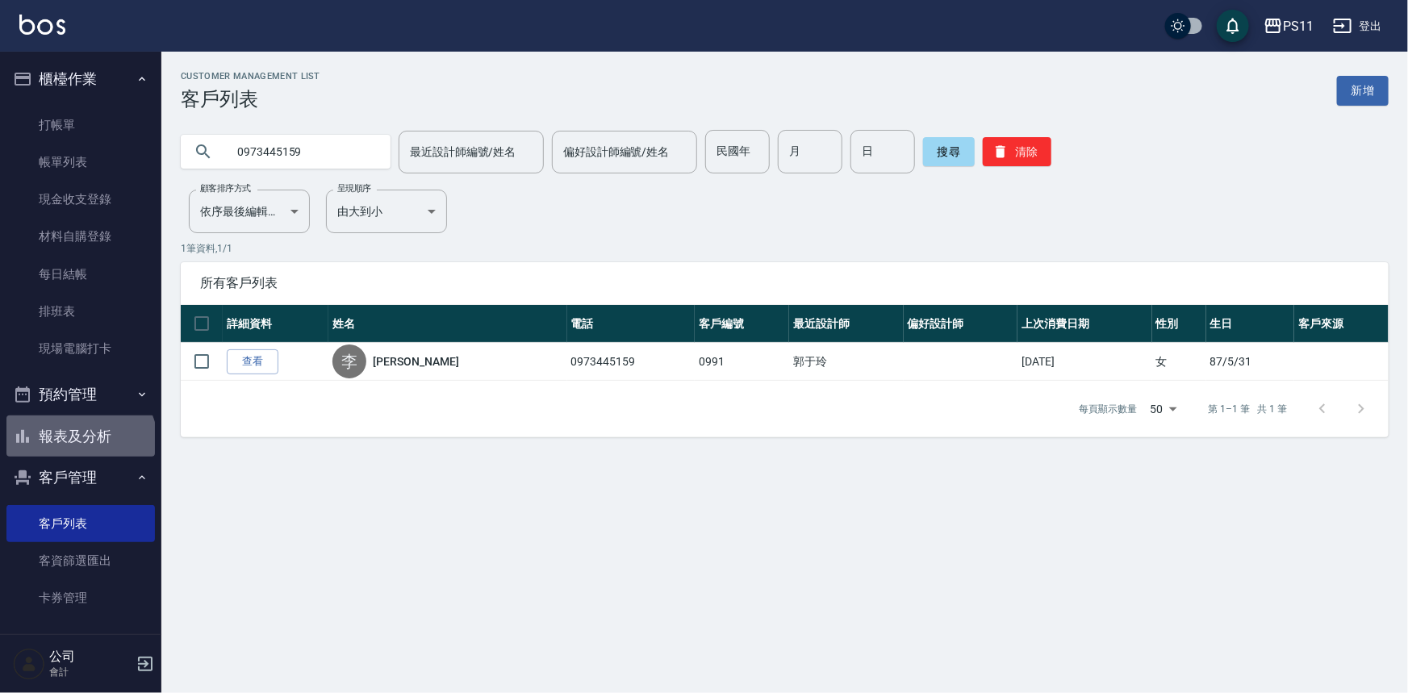
drag, startPoint x: 79, startPoint y: 444, endPoint x: 98, endPoint y: 451, distance: 19.6
click at [81, 444] on button "報表及分析" at bounding box center [80, 436] width 148 height 42
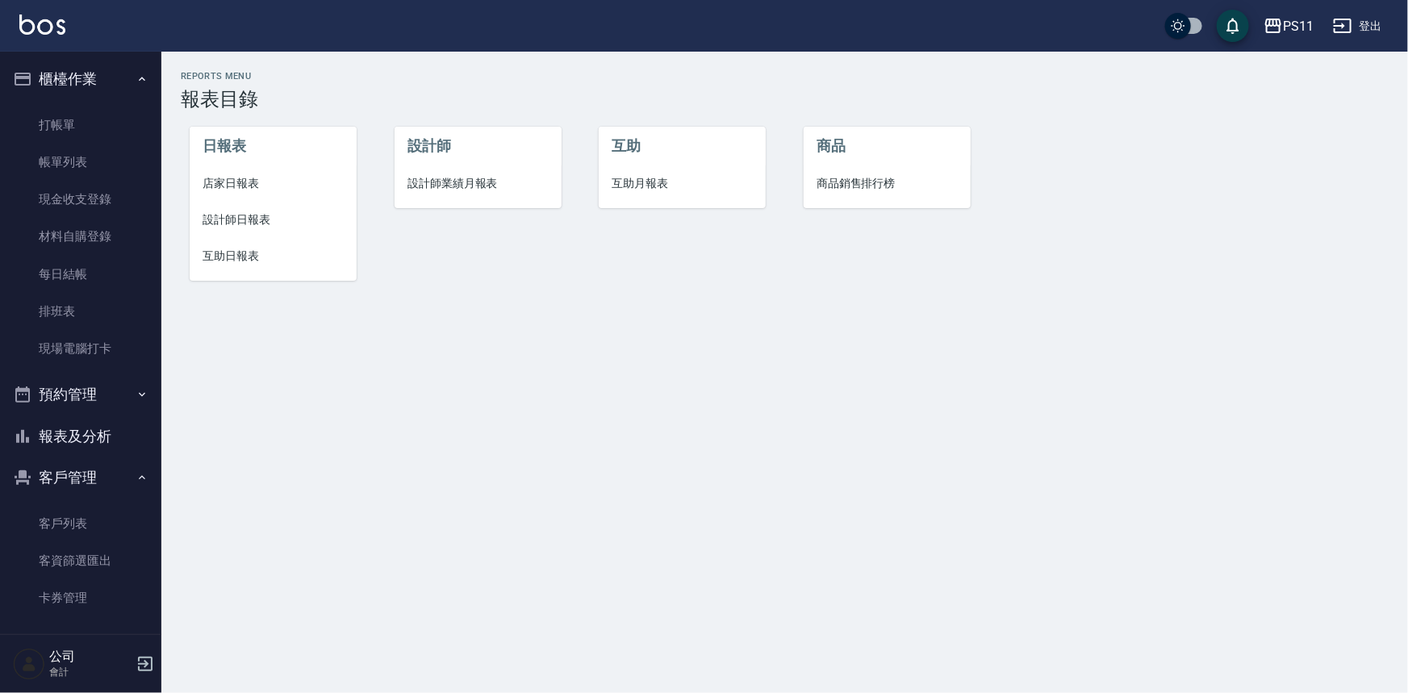
click at [244, 257] on span "互助日報表" at bounding box center [272, 256] width 141 height 17
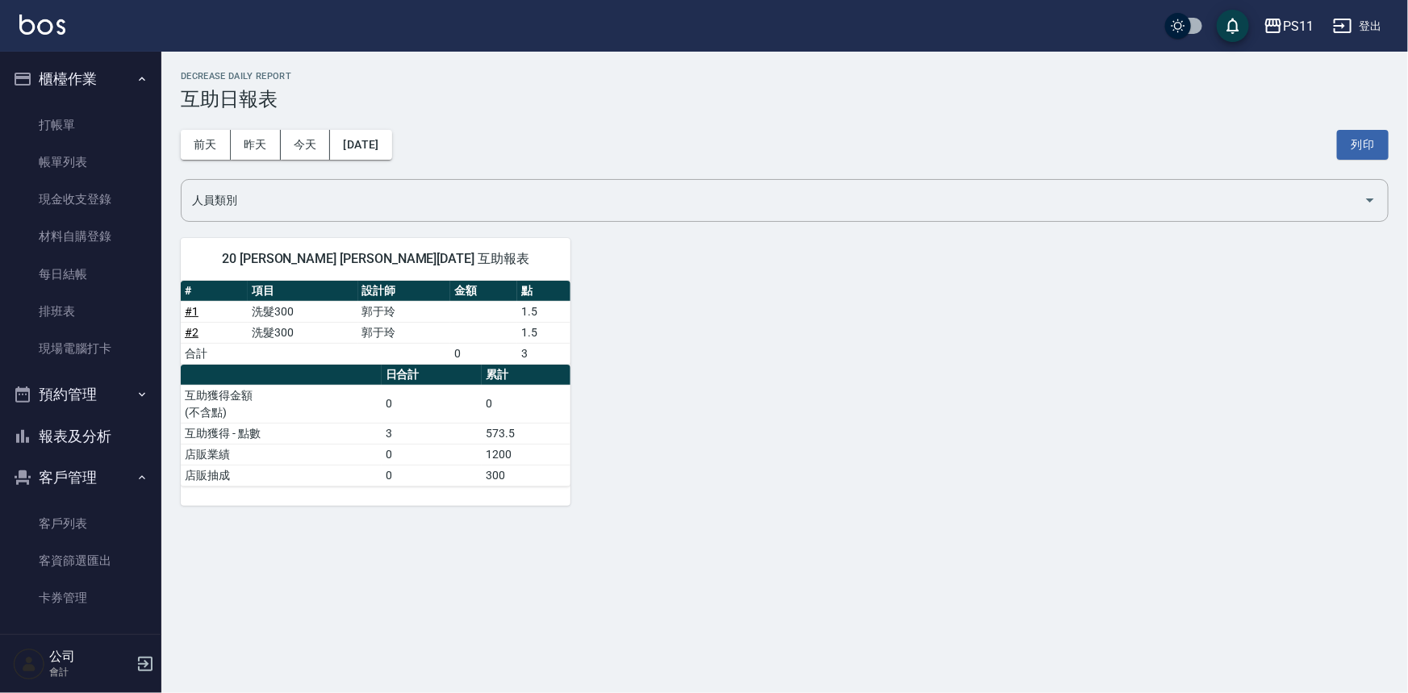
click at [111, 436] on button "報表及分析" at bounding box center [80, 436] width 148 height 42
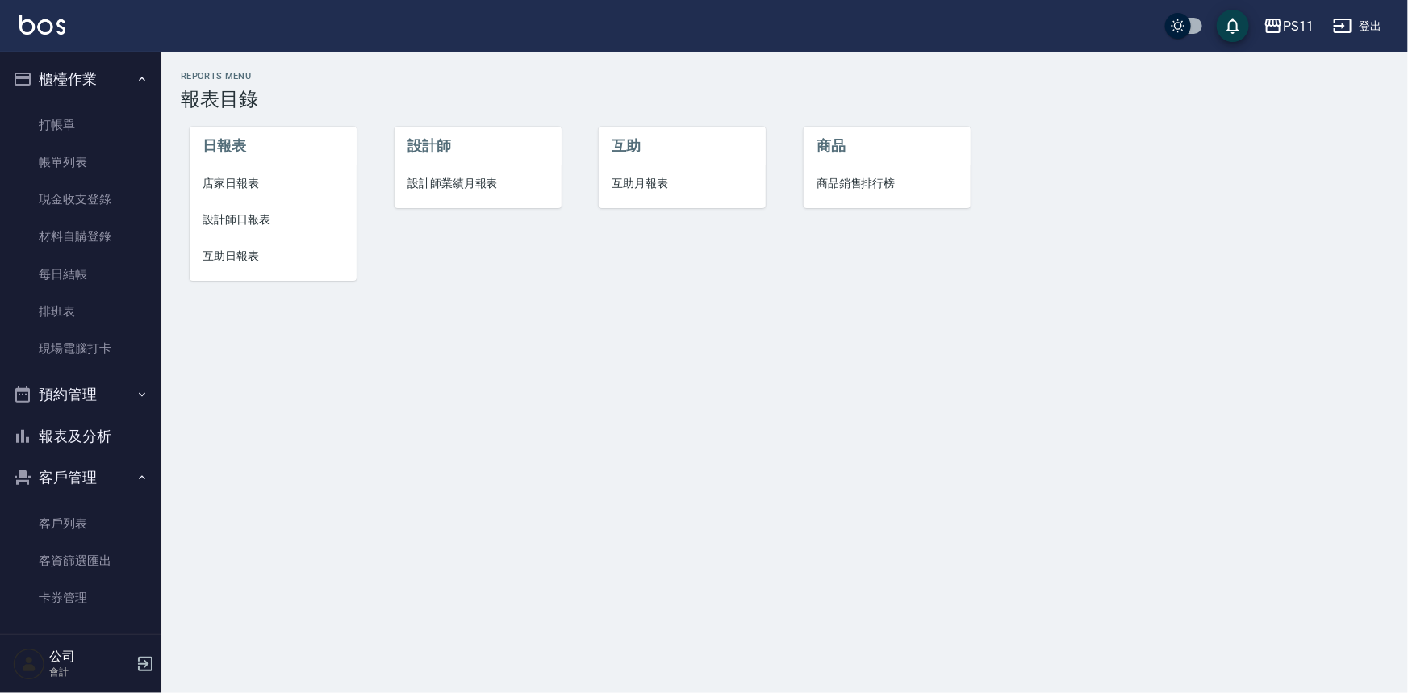
click at [257, 226] on span "設計師日報表" at bounding box center [272, 219] width 141 height 17
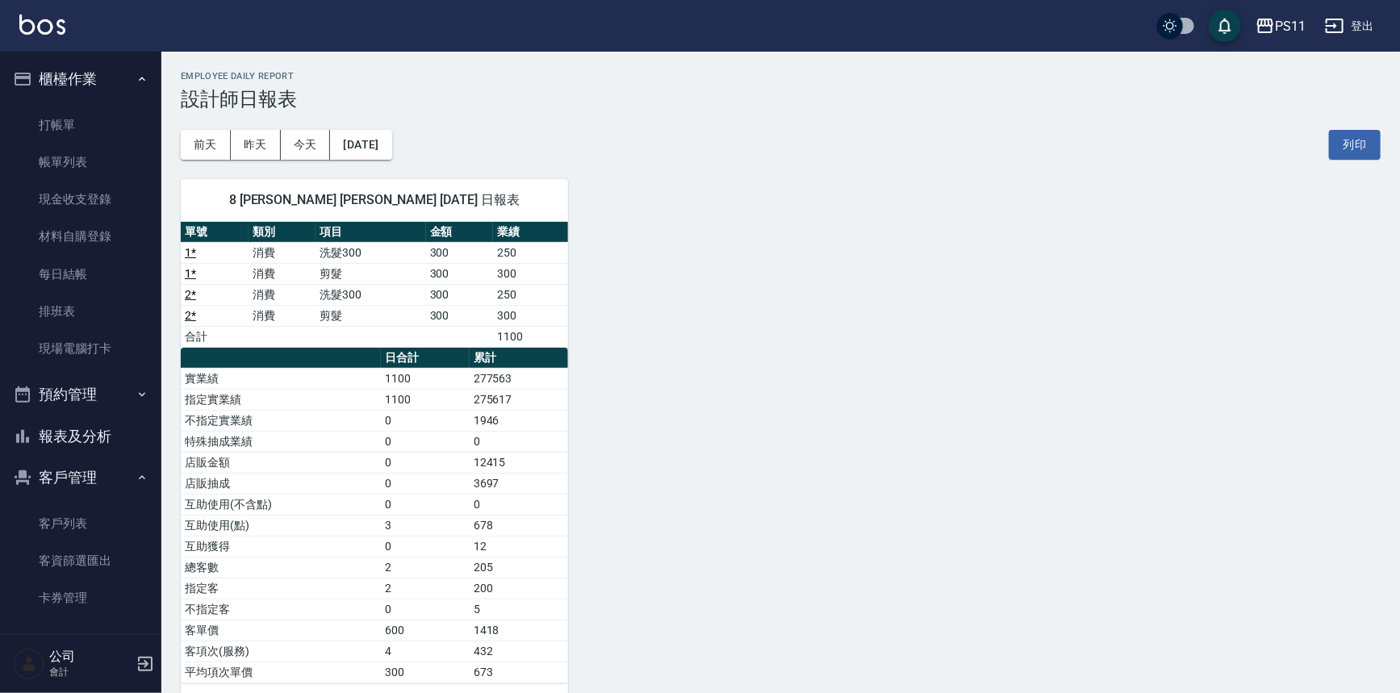
click at [733, 446] on div "8 [PERSON_NAME] [PERSON_NAME] [DATE] 日報表 單號 類別 項目 金額 業績 1 * 消費 洗髮300 300 250 1 …" at bounding box center [770, 431] width 1219 height 543
click at [59, 441] on button "報表及分析" at bounding box center [80, 436] width 148 height 42
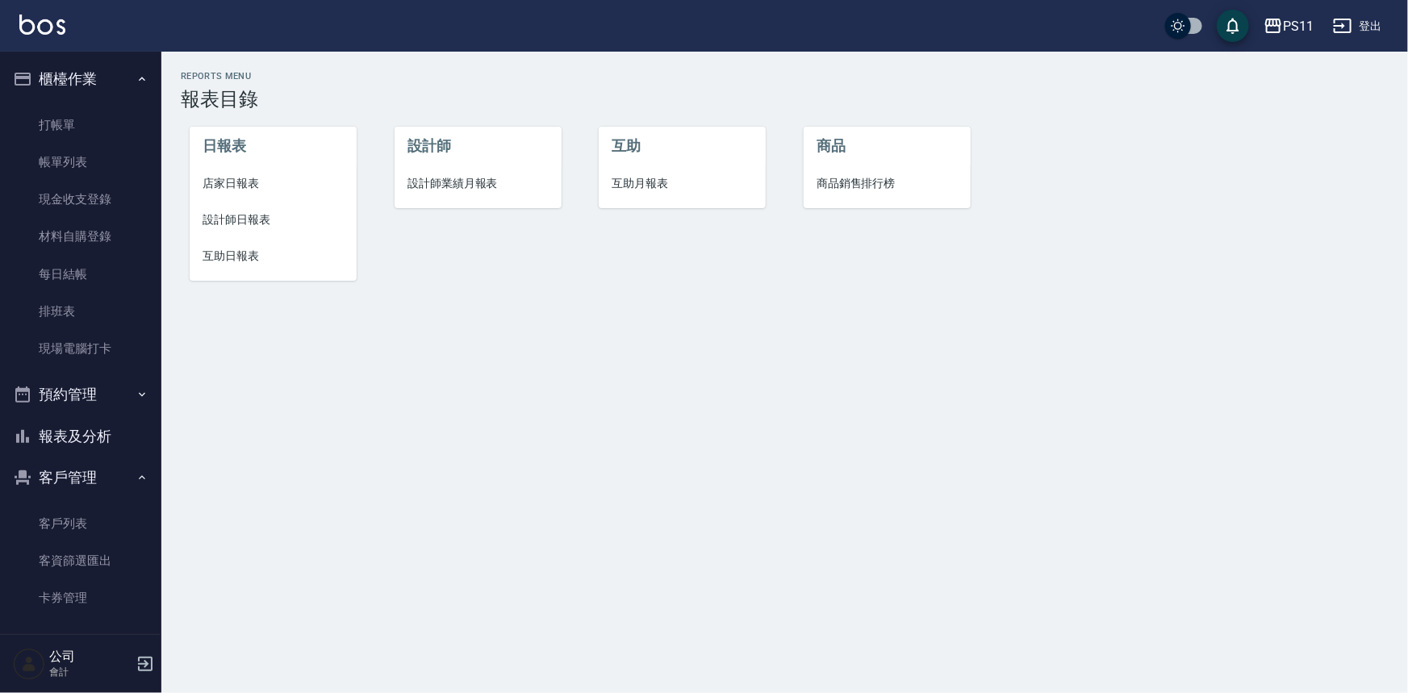
click at [240, 193] on li "店家日報表" at bounding box center [273, 183] width 167 height 36
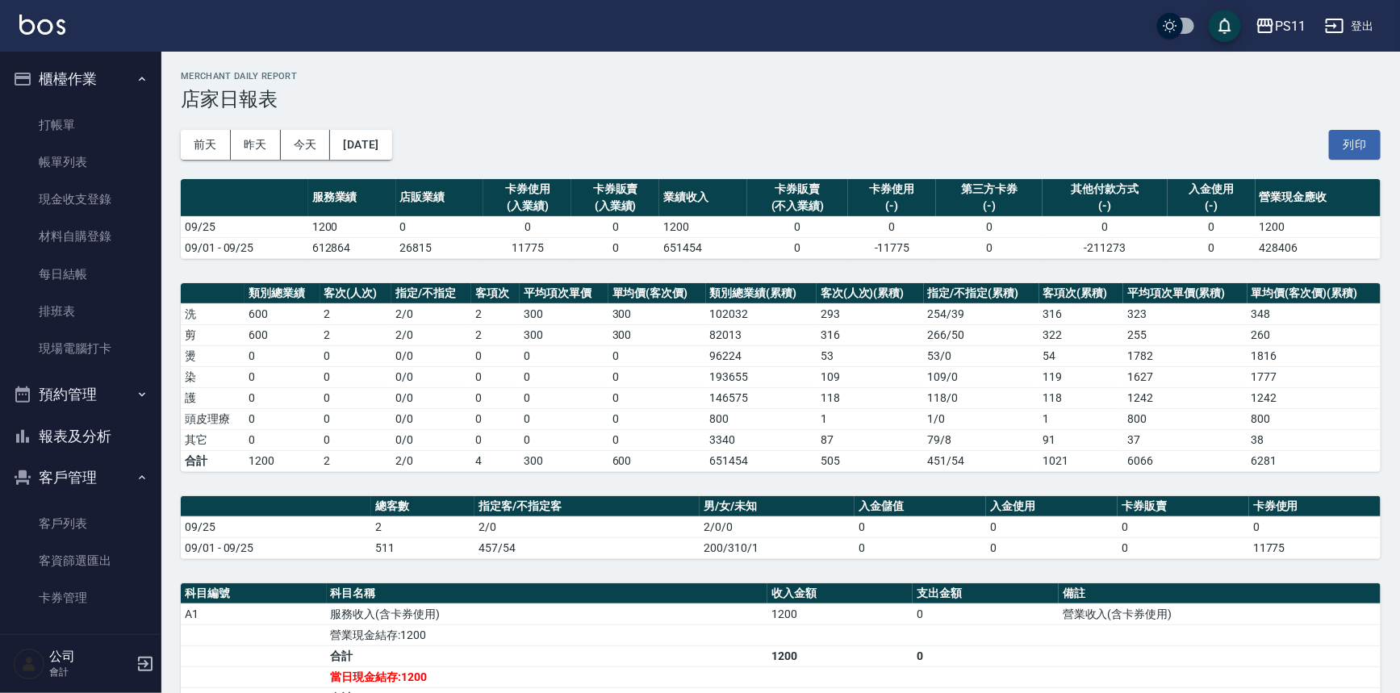
click at [686, 433] on td "0" at bounding box center [657, 439] width 98 height 21
drag, startPoint x: 82, startPoint y: 443, endPoint x: 91, endPoint y: 440, distance: 9.2
click at [82, 443] on button "報表及分析" at bounding box center [80, 436] width 148 height 42
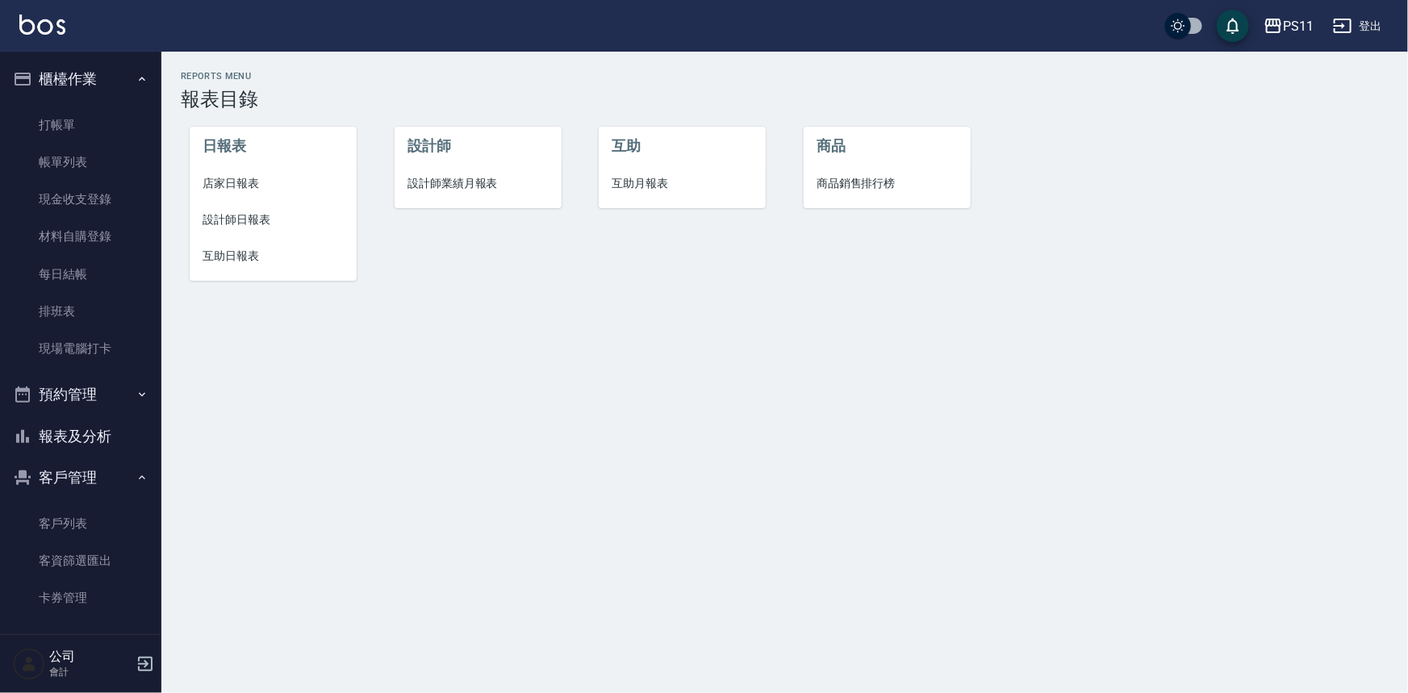
click at [255, 226] on span "設計師日報表" at bounding box center [272, 219] width 141 height 17
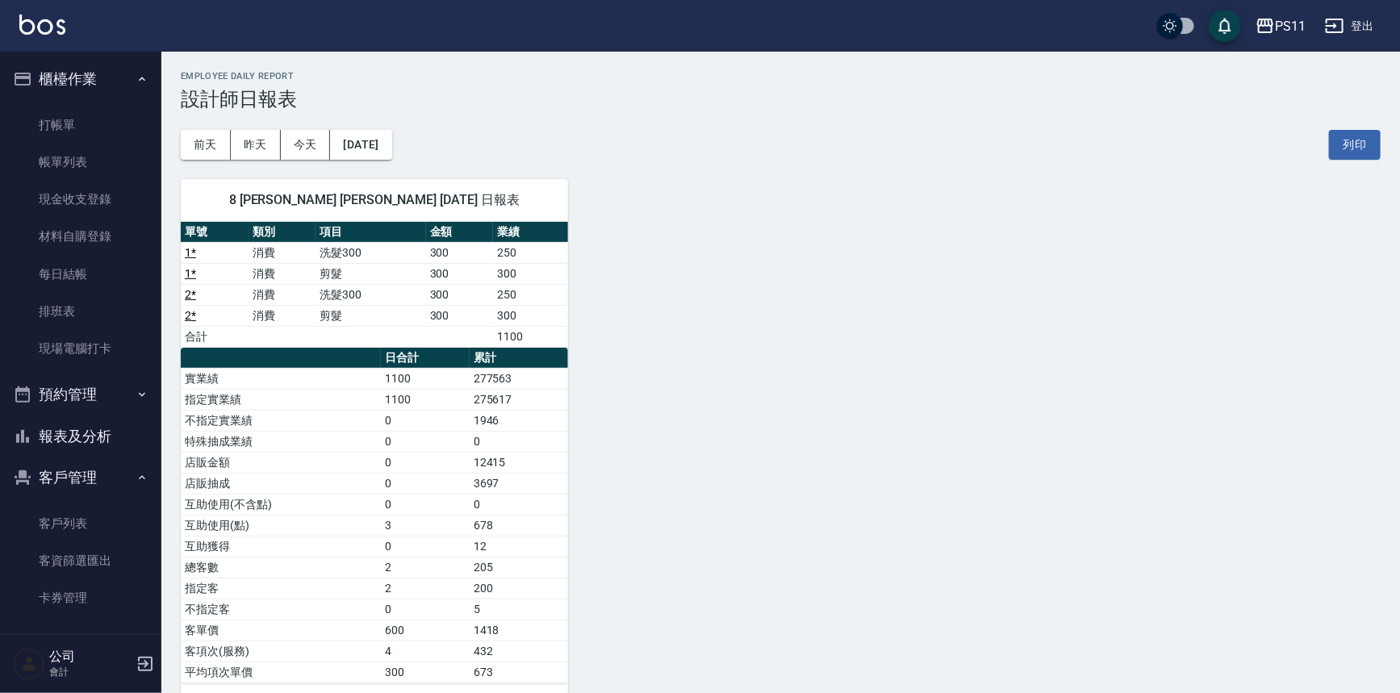
click at [778, 361] on div "8 [PERSON_NAME] [PERSON_NAME] [DATE] 日報表 單號 類別 項目 金額 業績 1 * 消費 洗髮300 300 250 1 …" at bounding box center [770, 431] width 1219 height 543
click at [690, 551] on div "8 [PERSON_NAME] [PERSON_NAME] [DATE] 日報表 單號 類別 項目 金額 業績 1 * 消費 洗髮300 300 250 1 …" at bounding box center [770, 431] width 1219 height 543
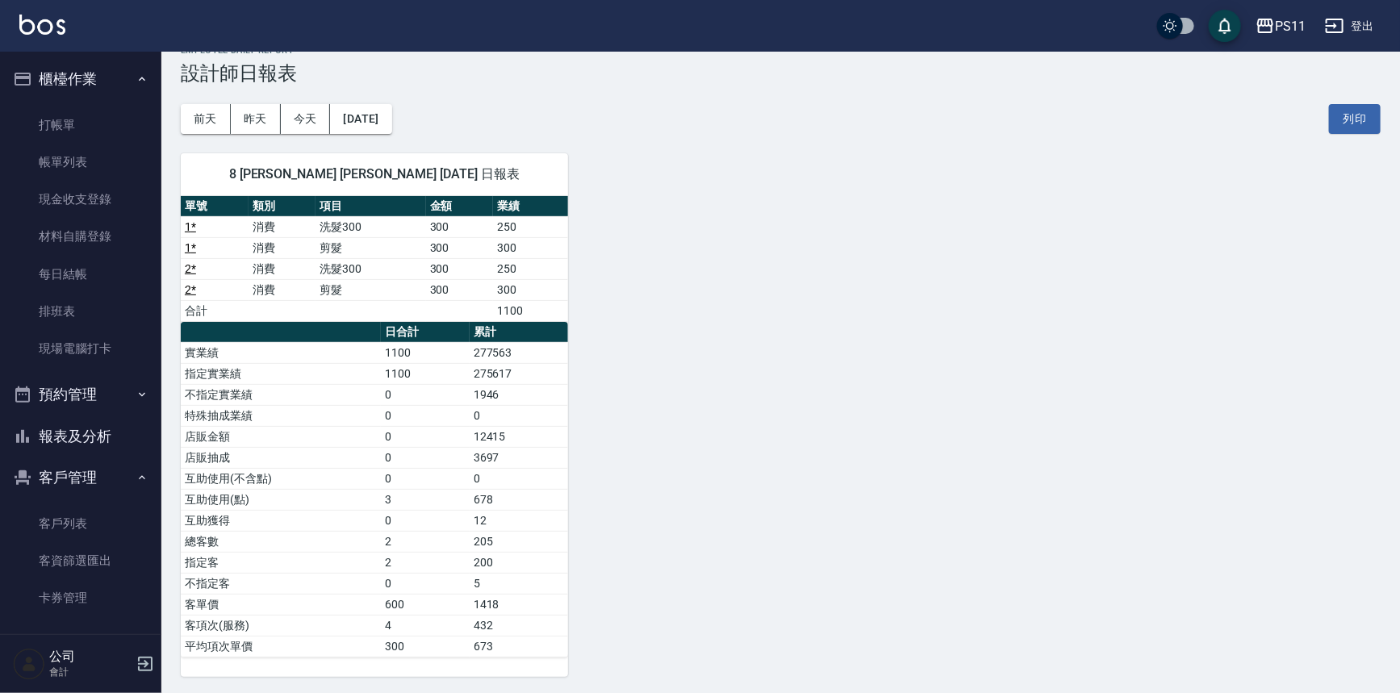
click at [770, 565] on div "8 [PERSON_NAME] [PERSON_NAME] [DATE] 日報表 單號 類別 項目 金額 業績 1 * 消費 洗髮300 300 250 1 …" at bounding box center [770, 405] width 1219 height 543
